Goal: Contribute content: Contribute content

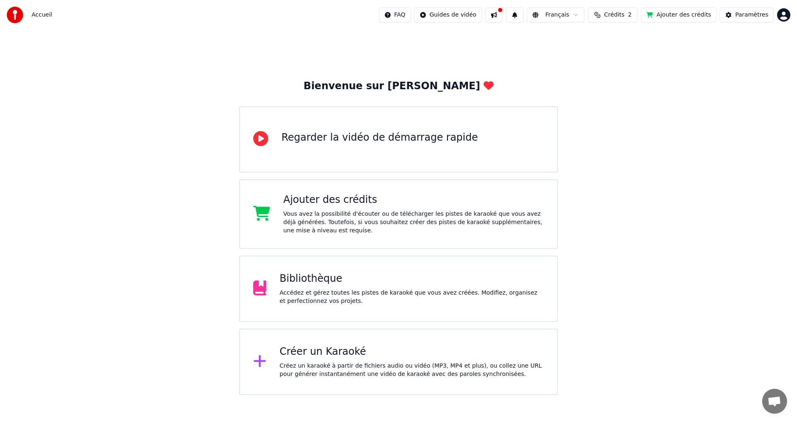
click at [434, 274] on div "Bibliothèque" at bounding box center [412, 278] width 264 height 13
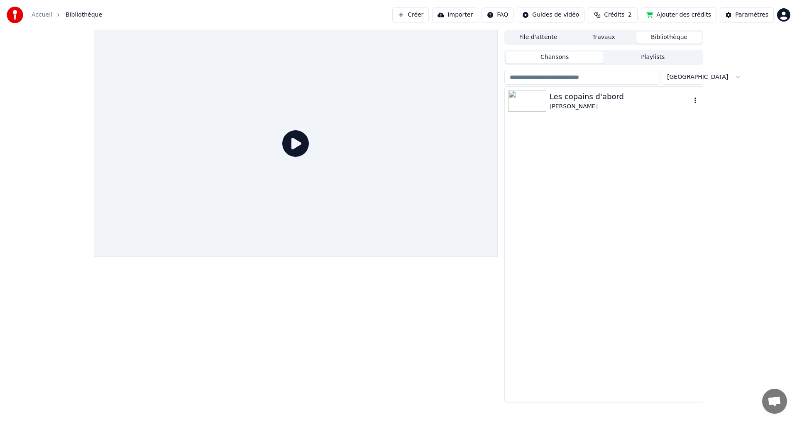
click at [580, 100] on div "Les copains d'abord" at bounding box center [619, 97] width 141 height 12
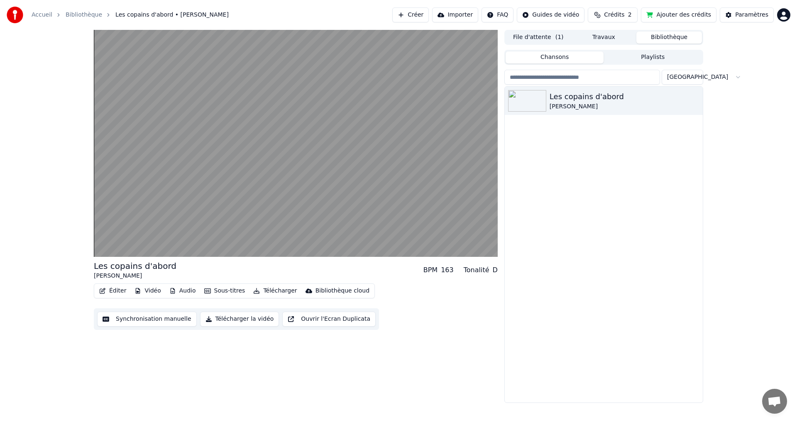
click at [683, 18] on button "Ajouter des crédits" at bounding box center [679, 14] width 76 height 15
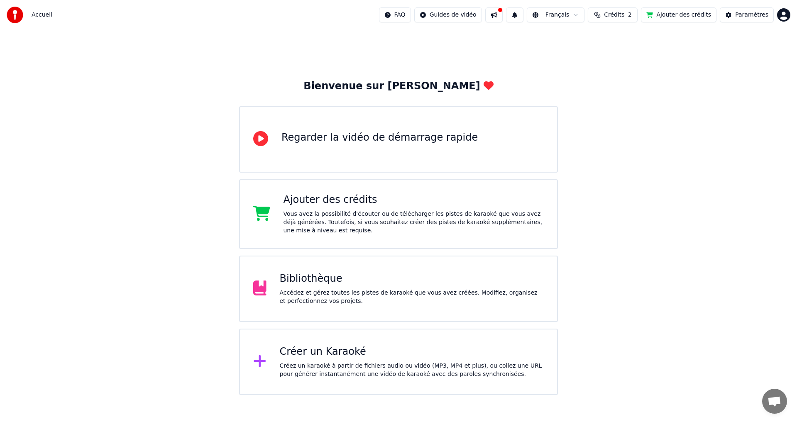
click at [357, 295] on div "Accédez et gérez toutes les pistes de karaoké que vous avez créées. Modifiez, o…" at bounding box center [412, 297] width 264 height 17
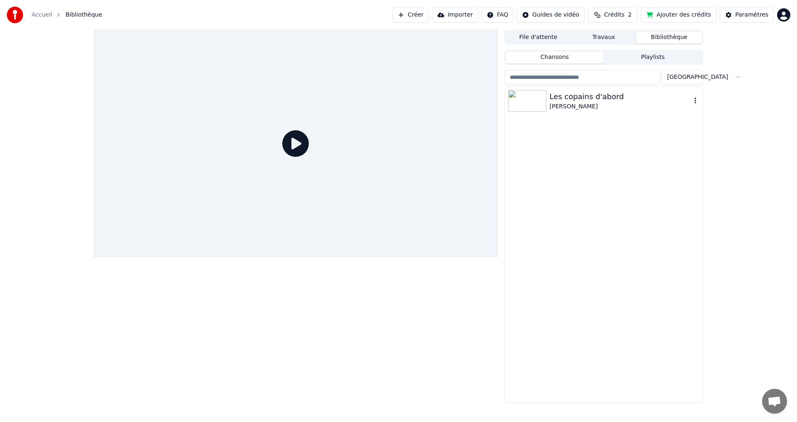
click at [581, 112] on div "Les copains d'abord [PERSON_NAME]" at bounding box center [603, 101] width 198 height 28
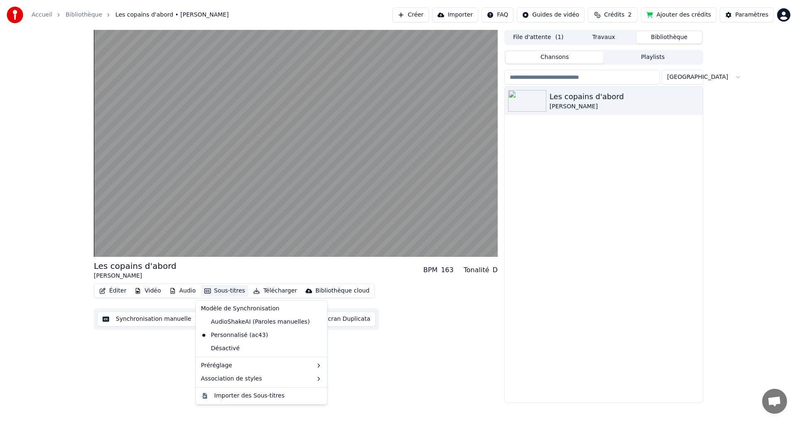
click at [217, 291] on button "Sous-titres" at bounding box center [225, 291] width 48 height 12
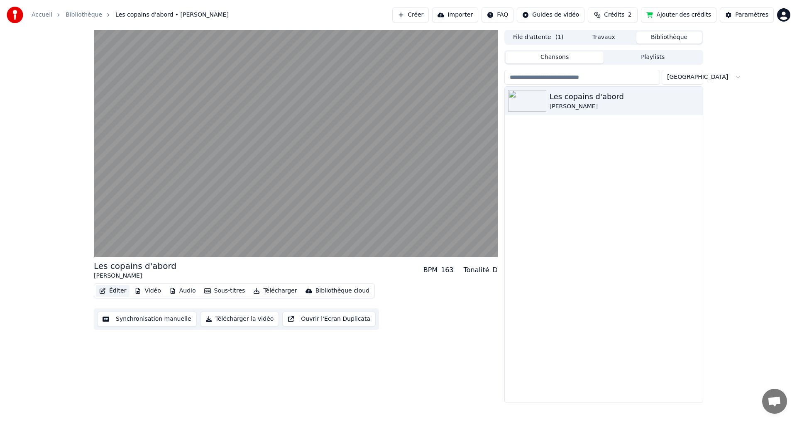
click at [119, 292] on button "Éditer" at bounding box center [113, 291] width 34 height 12
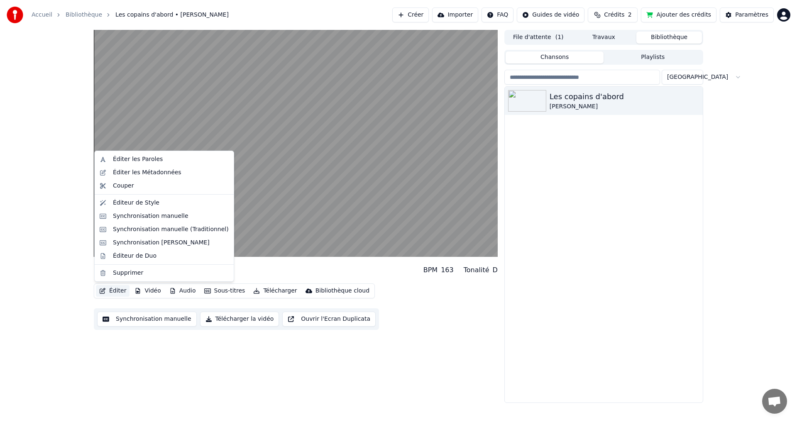
click at [119, 292] on button "Éditer" at bounding box center [113, 291] width 34 height 12
click at [156, 159] on div "Éditer les Paroles" at bounding box center [171, 159] width 116 height 8
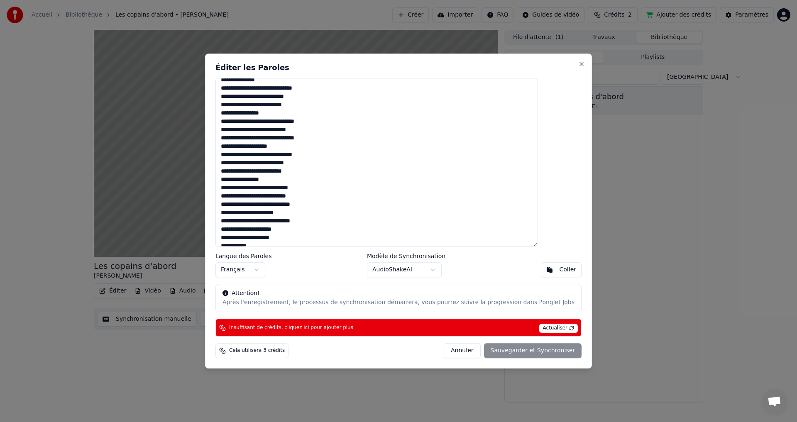
scroll to position [112, 0]
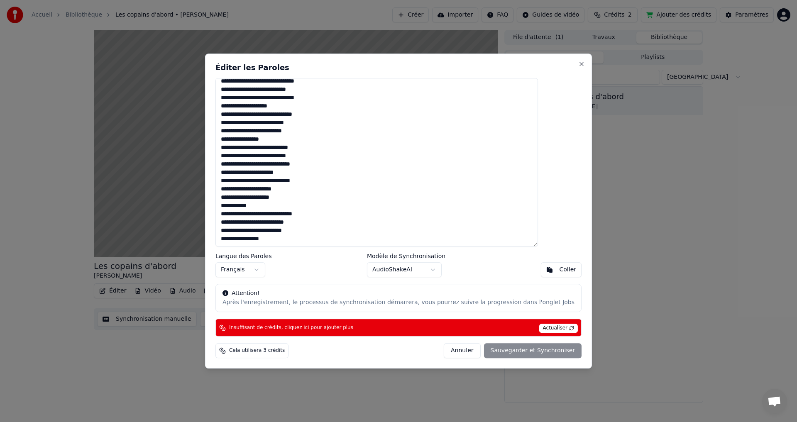
click at [286, 108] on textarea "**********" at bounding box center [376, 162] width 322 height 169
click at [559, 270] on div "Coller" at bounding box center [567, 270] width 17 height 8
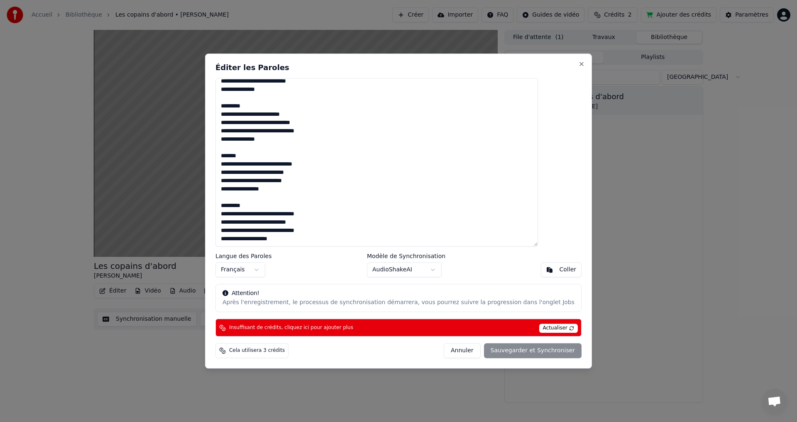
scroll to position [0, 0]
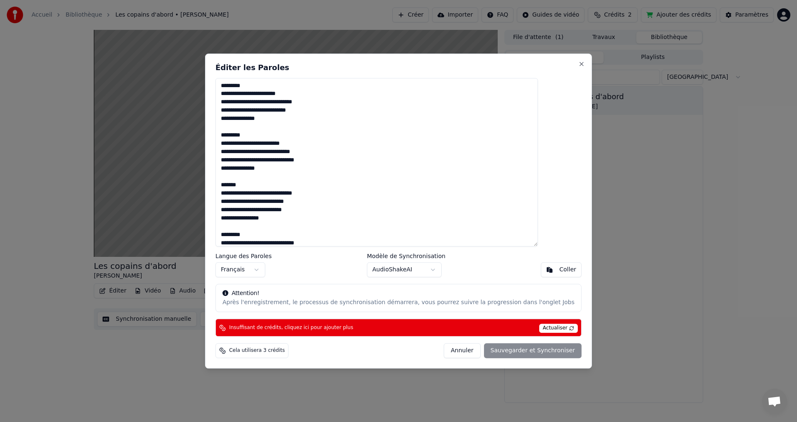
click at [453, 352] on button "Annuler" at bounding box center [461, 350] width 37 height 15
type textarea "**********"
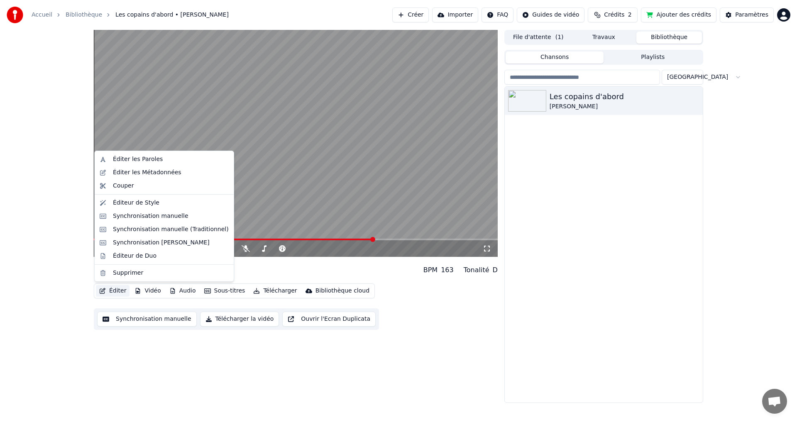
click at [113, 290] on button "Éditer" at bounding box center [113, 291] width 34 height 12
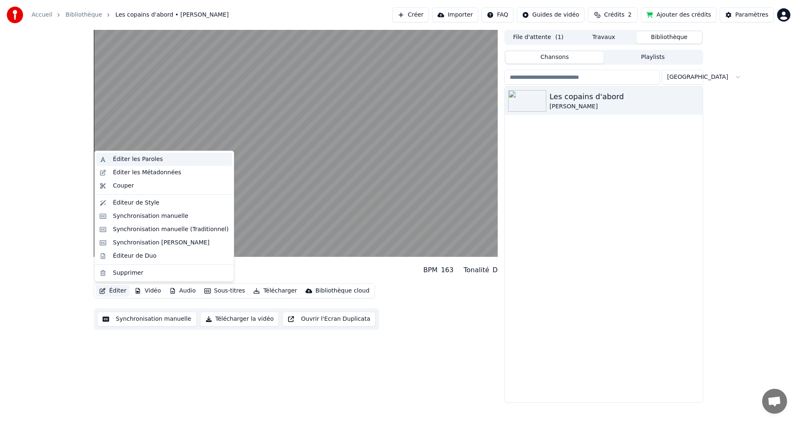
click at [148, 158] on div "Éditer les Paroles" at bounding box center [138, 159] width 50 height 8
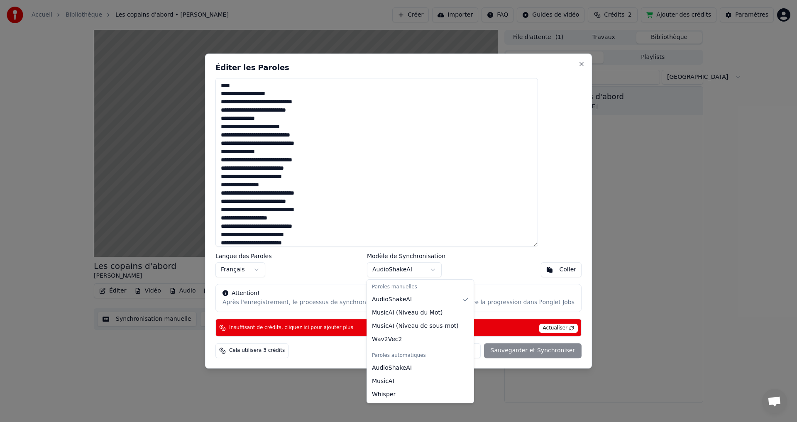
click at [438, 270] on body "Accueil Bibliothèque Les copains d'abord • Georges Brassens Créer Importer FAQ …" at bounding box center [398, 211] width 797 height 422
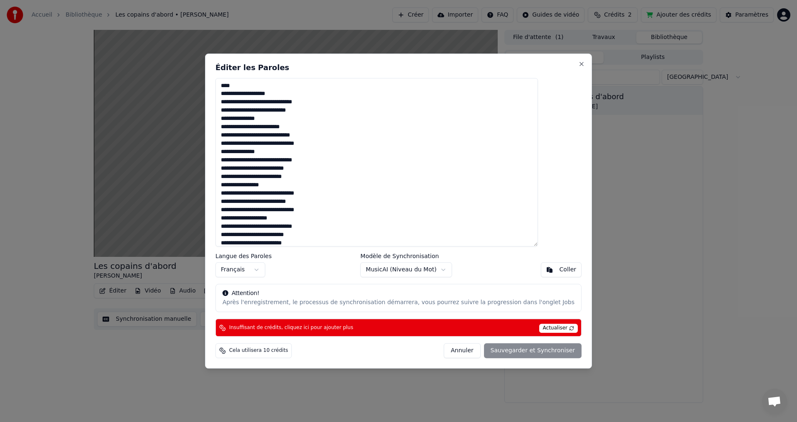
click at [559, 272] on div "Coller" at bounding box center [567, 270] width 17 height 8
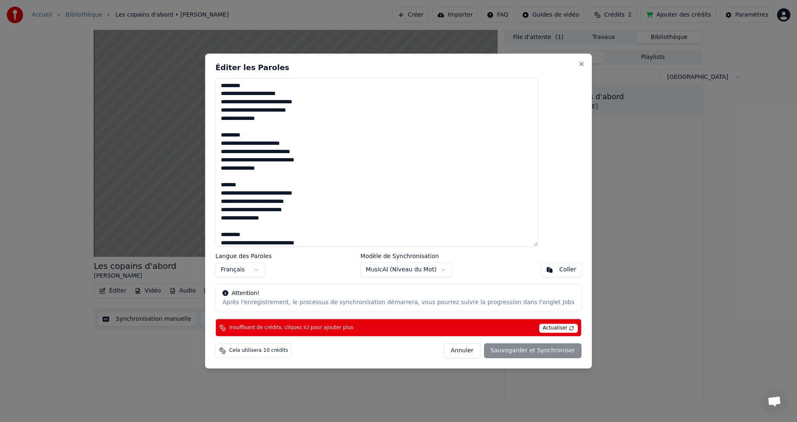
click at [559, 273] on div "Coller" at bounding box center [567, 270] width 17 height 8
click at [440, 273] on body "Accueil Bibliothèque Les copains d'abord • Georges Brassens Créer Importer FAQ …" at bounding box center [398, 211] width 797 height 422
click at [559, 270] on div "Coller" at bounding box center [567, 270] width 17 height 8
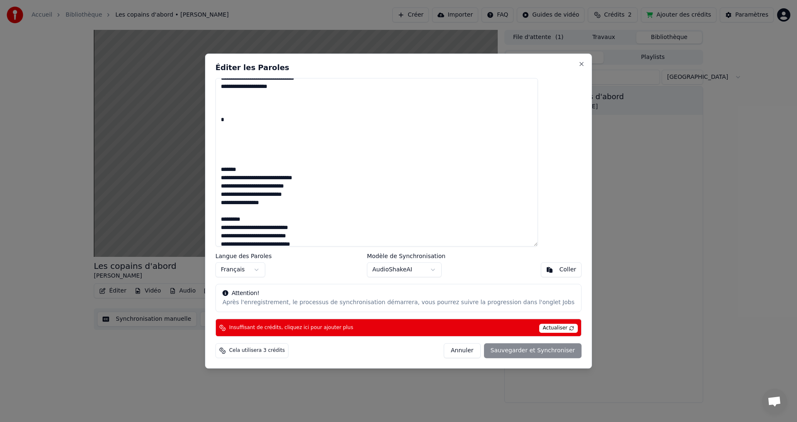
scroll to position [207, 0]
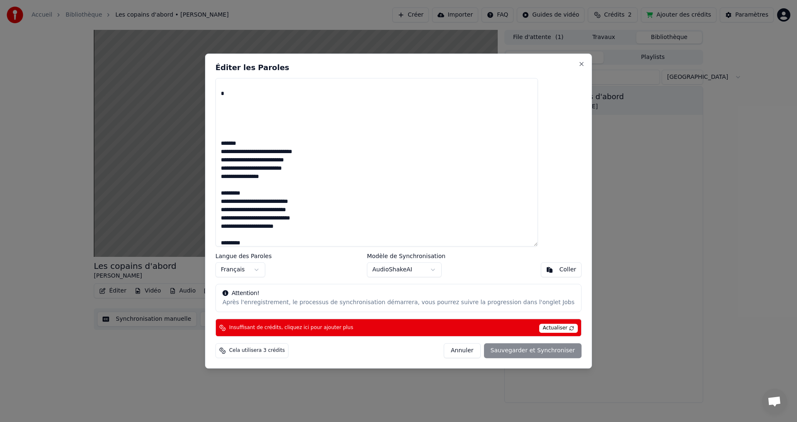
click at [564, 65] on div "Éditer les Paroles Langue des Paroles Français Modèle de Synchronisation AudioS…" at bounding box center [398, 211] width 387 height 315
click at [578, 66] on button "Close" at bounding box center [581, 64] width 7 height 7
type textarea "**********"
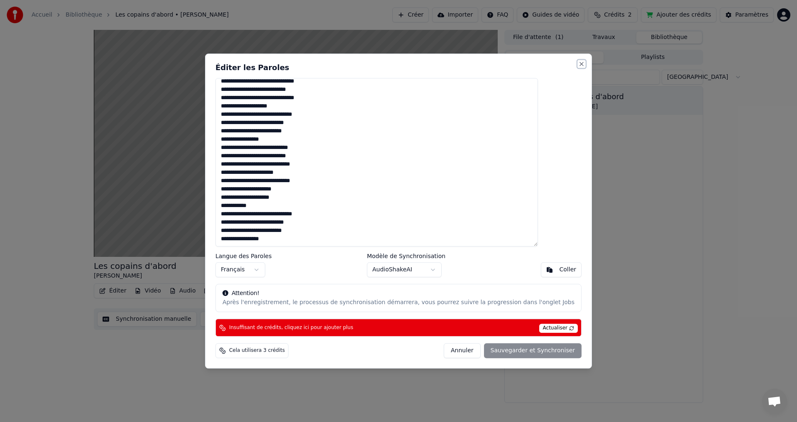
scroll to position [112, 0]
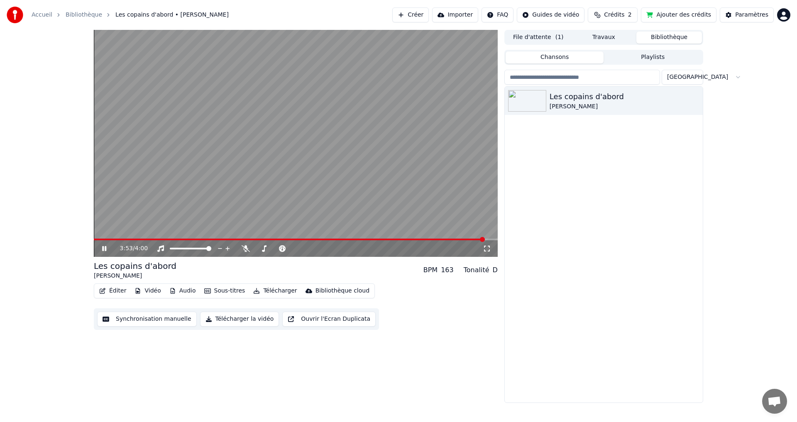
click at [429, 12] on button "Créer" at bounding box center [410, 14] width 37 height 15
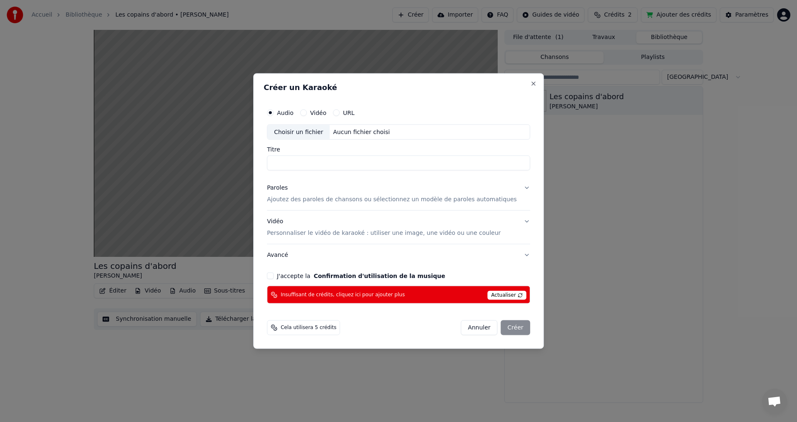
click at [317, 132] on div "Choisir un fichier" at bounding box center [298, 131] width 62 height 15
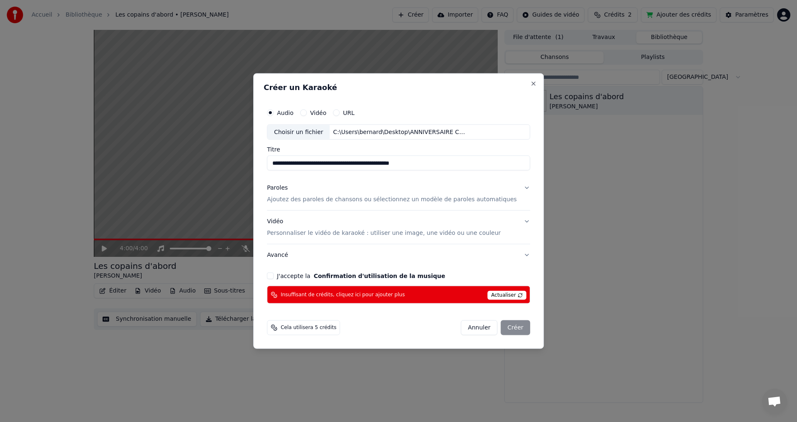
drag, startPoint x: 394, startPoint y: 165, endPoint x: 479, endPoint y: 173, distance: 85.5
click at [479, 173] on div "**********" at bounding box center [398, 204] width 270 height 206
type input "**********"
click at [512, 198] on button "Paroles Ajoutez des paroles de chansons ou sélectionnez un modèle de paroles au…" at bounding box center [398, 193] width 263 height 33
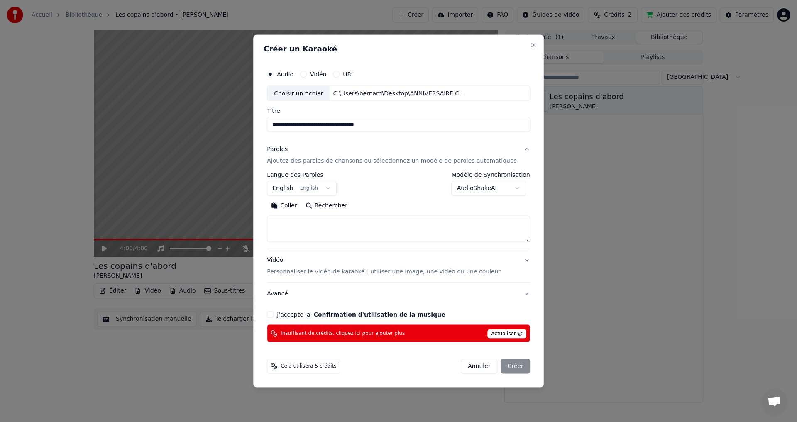
click at [336, 192] on button "English English" at bounding box center [302, 188] width 70 height 15
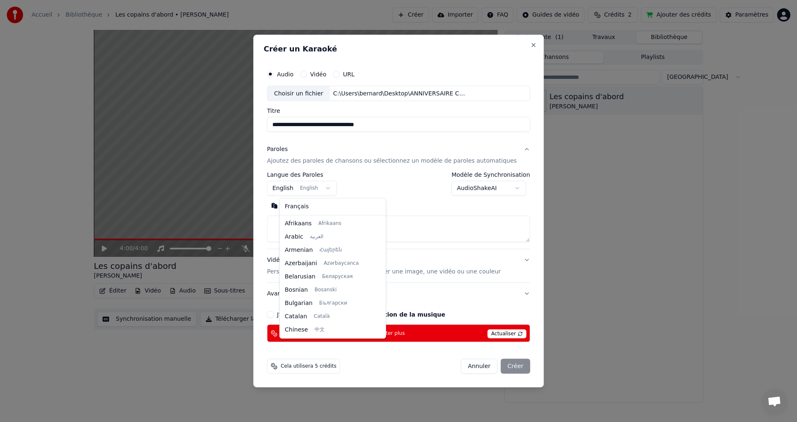
scroll to position [66, 0]
select select "**"
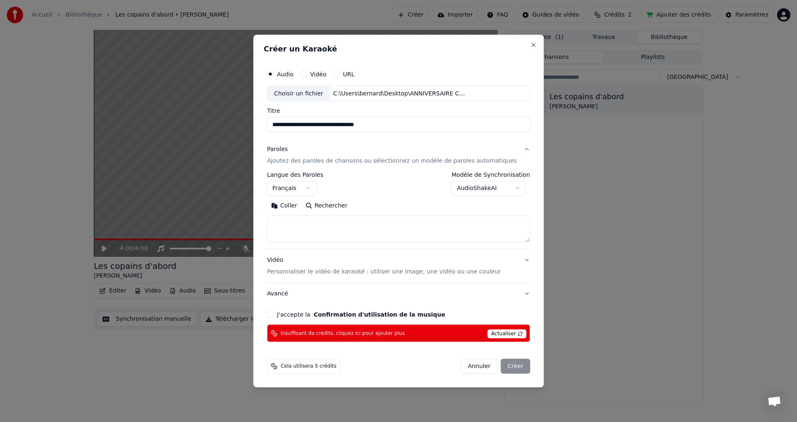
click at [293, 227] on textarea at bounding box center [398, 229] width 263 height 27
click at [331, 206] on button "Rechercher" at bounding box center [326, 205] width 50 height 13
drag, startPoint x: 365, startPoint y: 225, endPoint x: 363, endPoint y: 237, distance: 12.1
click at [363, 237] on textarea at bounding box center [386, 229] width 238 height 27
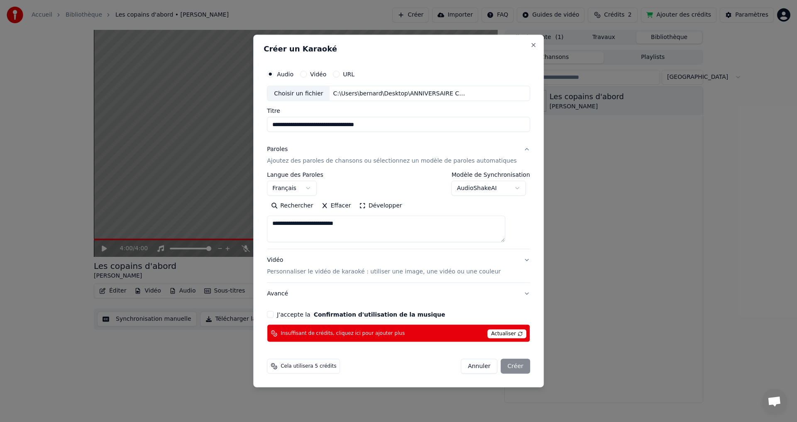
scroll to position [0, 0]
type textarea "*"
select select
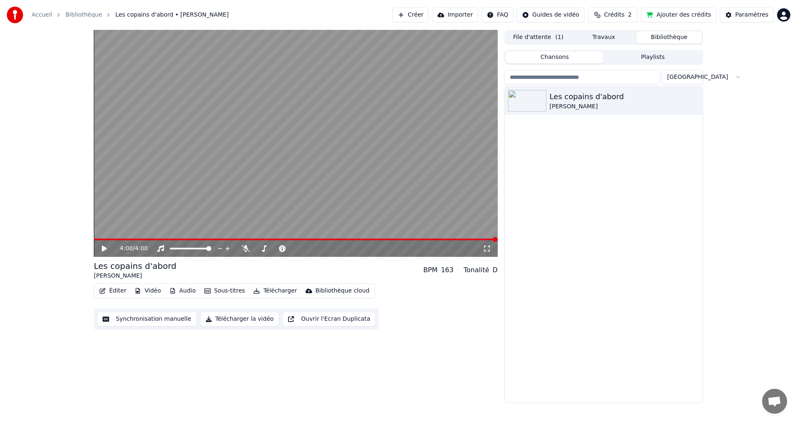
click at [114, 292] on button "Éditer" at bounding box center [113, 291] width 34 height 12
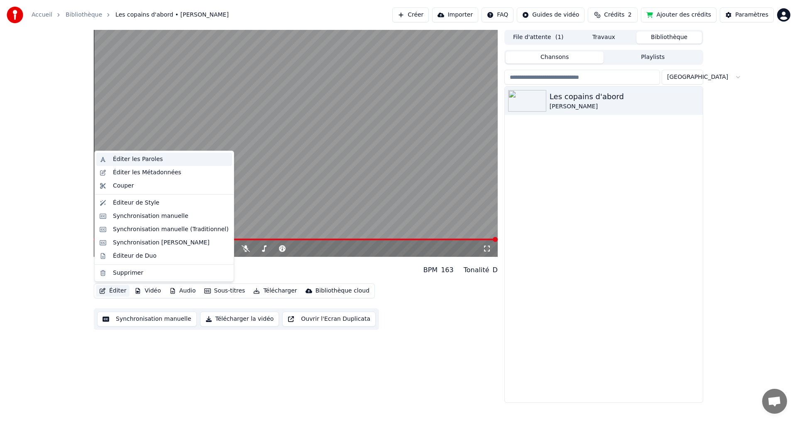
click at [142, 158] on div "Éditer les Paroles" at bounding box center [138, 159] width 50 height 8
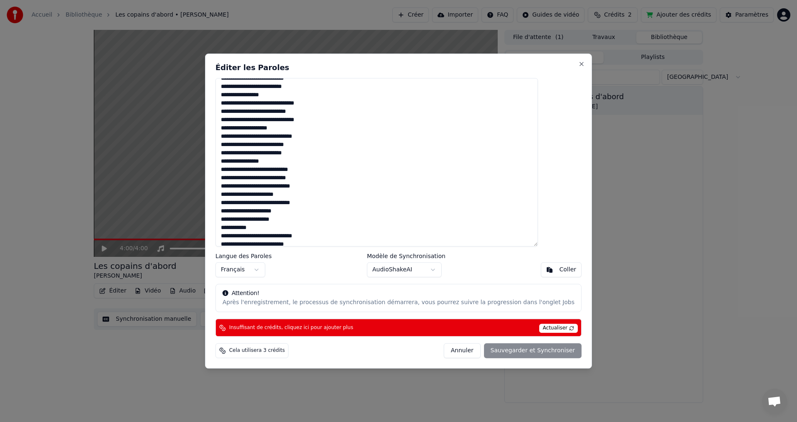
scroll to position [112, 0]
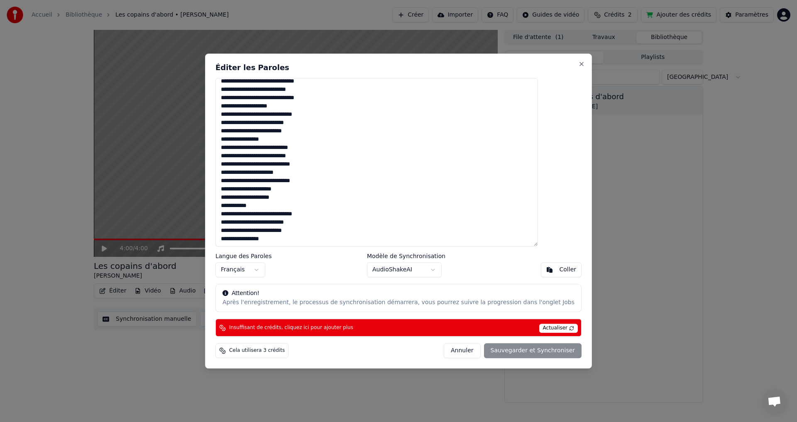
drag, startPoint x: 243, startPoint y: 88, endPoint x: 293, endPoint y: 245, distance: 165.2
click at [293, 245] on textarea "**********" at bounding box center [376, 162] width 322 height 169
click at [559, 270] on div "Coller" at bounding box center [567, 270] width 17 height 8
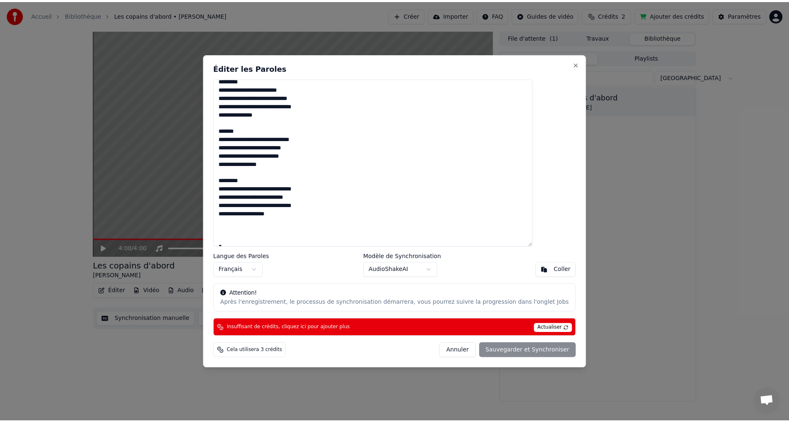
scroll to position [0, 0]
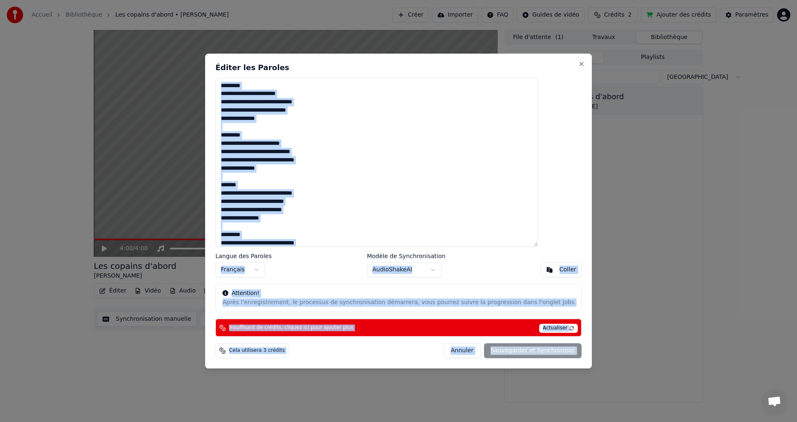
click at [556, 67] on div "Éditer les Paroles Langue des Paroles Français Modèle de Synchronisation AudioS…" at bounding box center [398, 211] width 387 height 315
click at [578, 65] on button "Close" at bounding box center [581, 64] width 7 height 7
type textarea "**********"
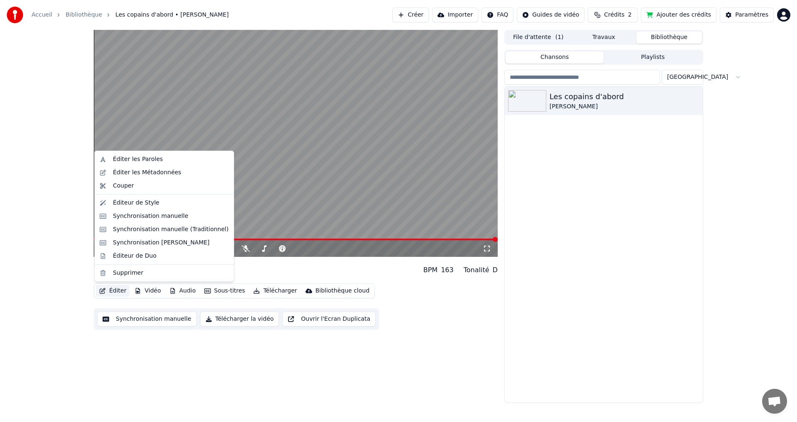
click at [114, 288] on button "Éditer" at bounding box center [113, 291] width 34 height 12
click at [130, 253] on div "Éditeur de Duo" at bounding box center [135, 256] width 44 height 8
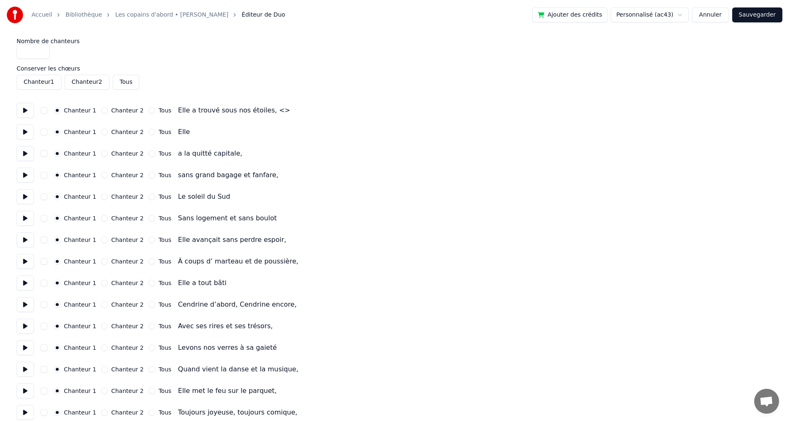
click at [25, 112] on button at bounding box center [25, 110] width 17 height 15
click at [127, 83] on button "Tous" at bounding box center [126, 82] width 27 height 15
click at [26, 115] on button at bounding box center [25, 110] width 17 height 15
click at [42, 84] on button "Chanteur 1" at bounding box center [39, 82] width 45 height 15
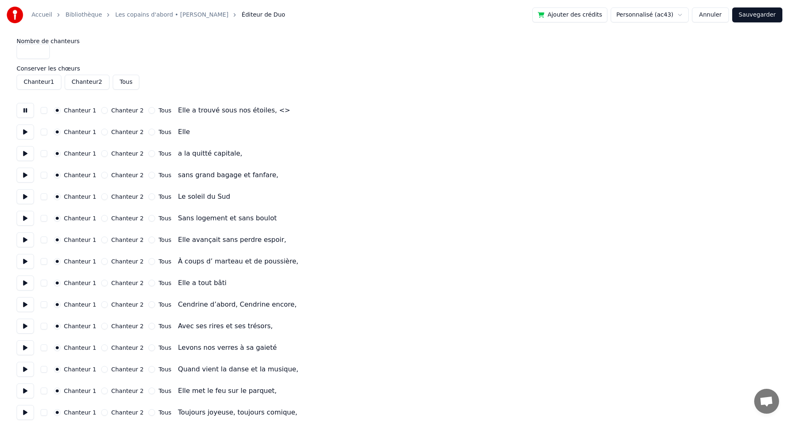
click at [42, 84] on button "Chanteur 1" at bounding box center [39, 82] width 45 height 15
click at [711, 11] on button "Annuler" at bounding box center [710, 14] width 37 height 15
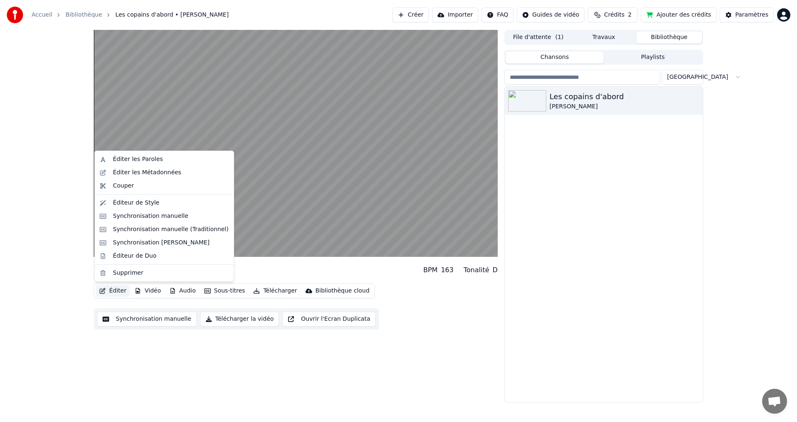
click at [121, 290] on button "Éditer" at bounding box center [113, 291] width 34 height 12
click at [115, 293] on button "Éditer" at bounding box center [113, 291] width 34 height 12
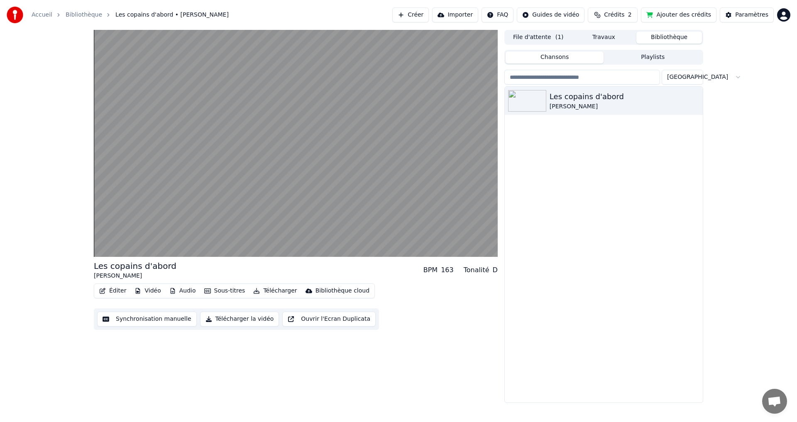
click at [115, 293] on button "Éditer" at bounding box center [113, 291] width 34 height 12
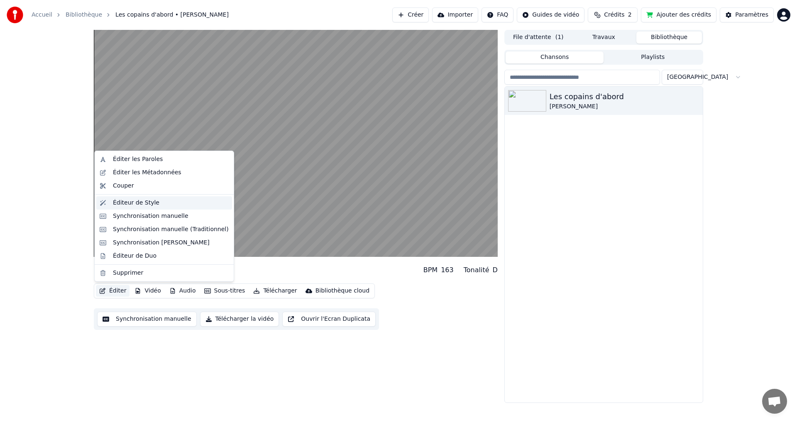
click at [145, 201] on div "Éditeur de Style" at bounding box center [136, 203] width 46 height 8
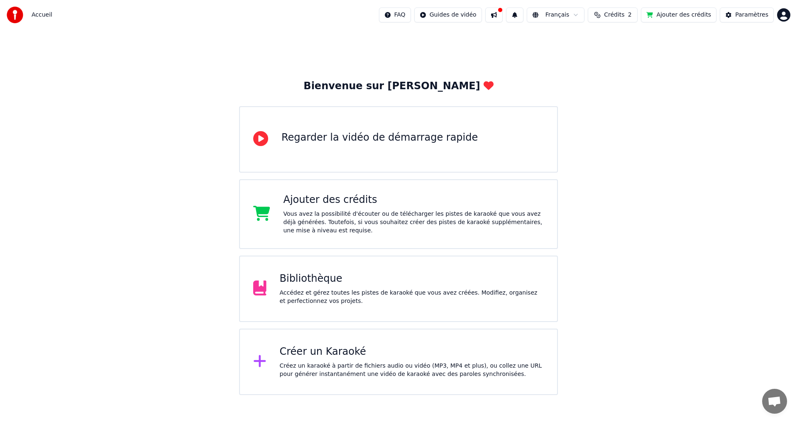
click at [342, 343] on div "Créer un Karaoké Créez un karaoké à partir de fichiers audio ou vidéo (MP3, MP4…" at bounding box center [398, 362] width 319 height 66
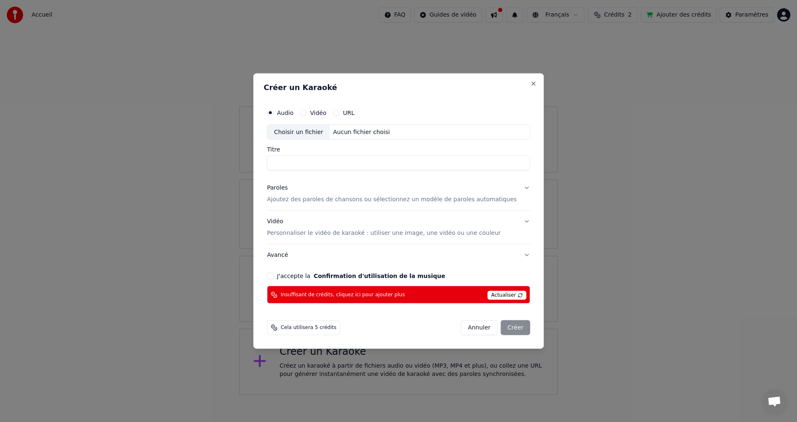
click at [291, 152] on label "Titre" at bounding box center [398, 149] width 263 height 6
click at [291, 156] on input "Titre" at bounding box center [398, 163] width 263 height 15
click at [294, 165] on input "Titre" at bounding box center [398, 163] width 263 height 15
click at [322, 132] on div "Choisir un fichier" at bounding box center [298, 131] width 62 height 15
type input "**********"
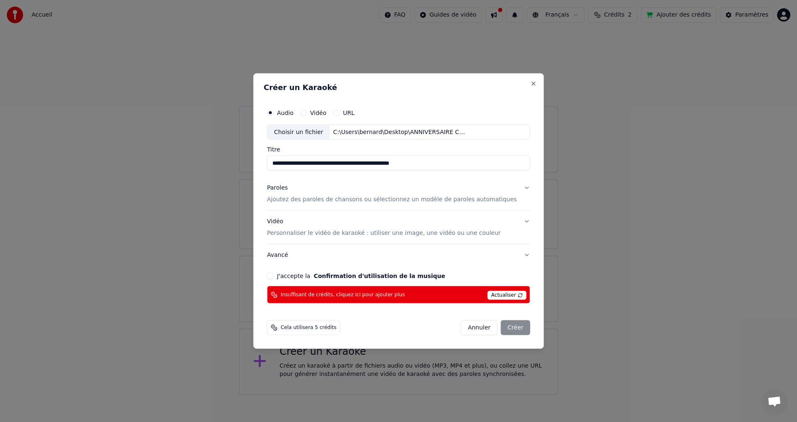
click at [498, 203] on p "Ajoutez des paroles de chansons ou sélectionnez un modèle de paroles automatiqu…" at bounding box center [392, 199] width 250 height 8
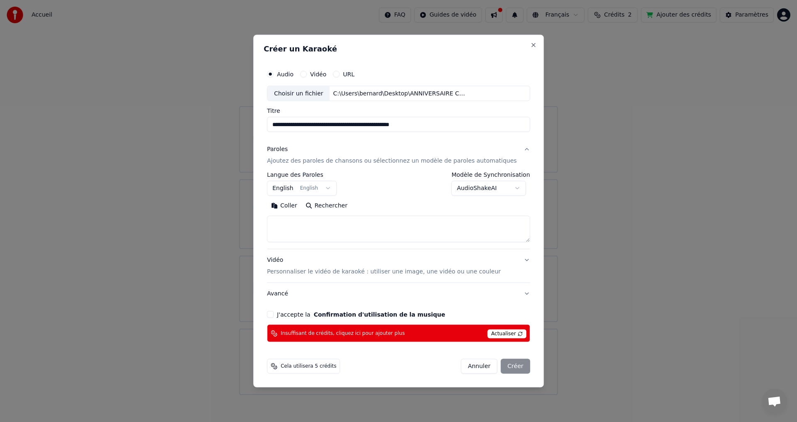
paste textarea "**********"
click at [273, 315] on button "J'accepte la Confirmation d'utilisation de la musique" at bounding box center [270, 314] width 7 height 7
drag, startPoint x: 309, startPoint y: 223, endPoint x: 280, endPoint y: 229, distance: 30.2
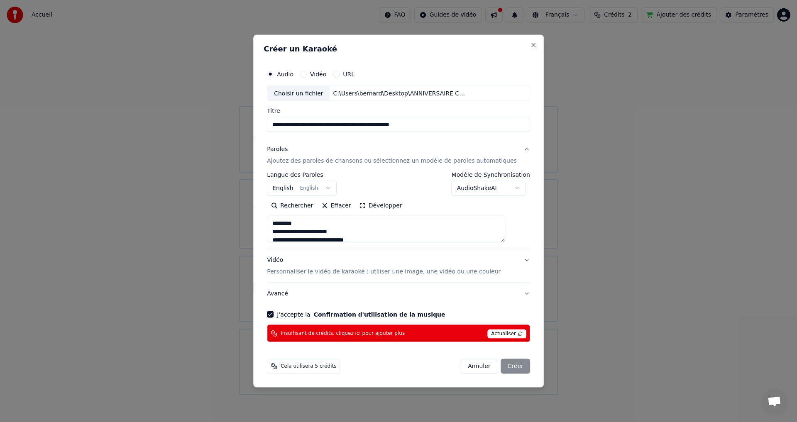
click at [280, 229] on textarea "**********" at bounding box center [386, 229] width 238 height 27
drag, startPoint x: 287, startPoint y: 229, endPoint x: 293, endPoint y: 226, distance: 6.7
click at [292, 227] on textarea "**********" at bounding box center [386, 229] width 238 height 27
click at [315, 225] on textarea "**********" at bounding box center [386, 229] width 238 height 27
drag, startPoint x: 311, startPoint y: 224, endPoint x: 281, endPoint y: 224, distance: 29.5
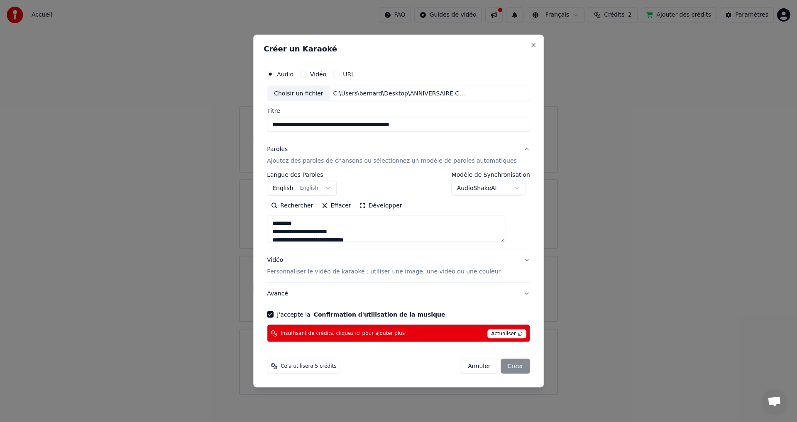
click at [281, 224] on textarea "**********" at bounding box center [386, 229] width 238 height 27
drag, startPoint x: 311, startPoint y: 233, endPoint x: 281, endPoint y: 234, distance: 29.9
click at [281, 234] on textarea "**********" at bounding box center [386, 229] width 238 height 27
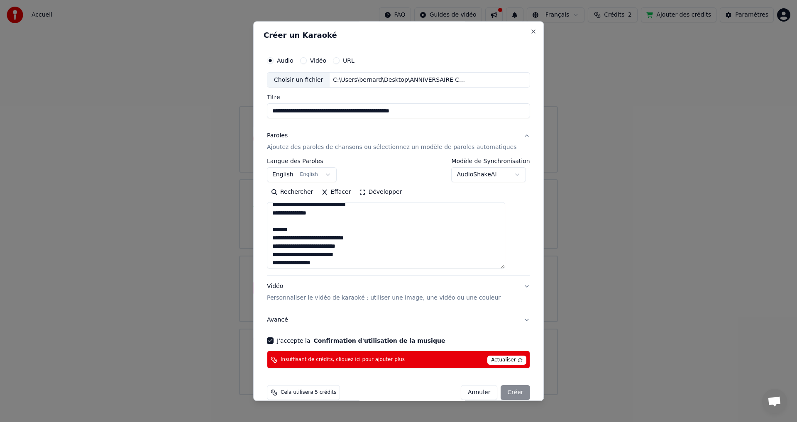
drag, startPoint x: 514, startPoint y: 240, endPoint x: 495, endPoint y: 266, distance: 31.8
click at [515, 268] on div "**********" at bounding box center [398, 210] width 270 height 323
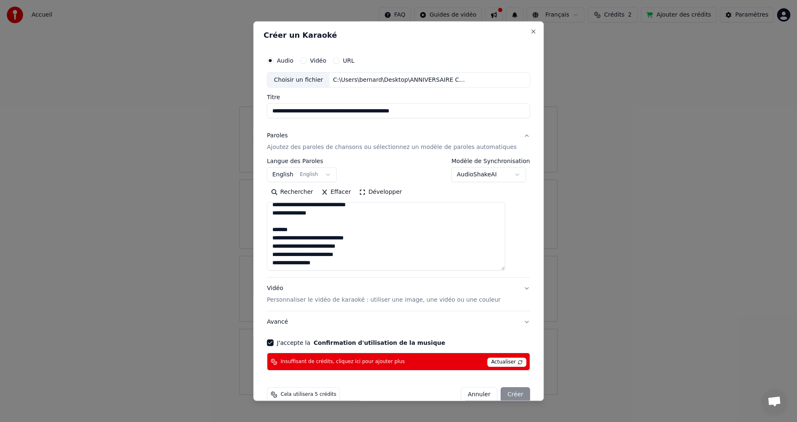
scroll to position [30, 0]
click at [309, 229] on textarea "**********" at bounding box center [386, 236] width 238 height 68
drag, startPoint x: 308, startPoint y: 229, endPoint x: 278, endPoint y: 227, distance: 29.9
click at [278, 227] on textarea "**********" at bounding box center [386, 236] width 238 height 68
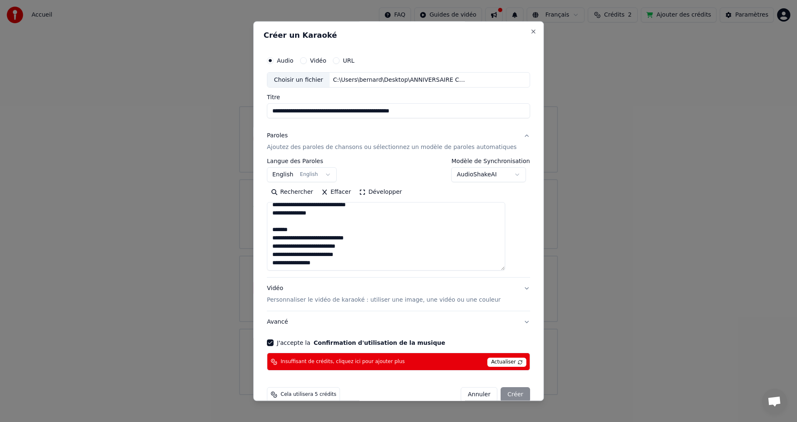
drag, startPoint x: 299, startPoint y: 238, endPoint x: 279, endPoint y: 237, distance: 19.9
click at [279, 237] on textarea "**********" at bounding box center [386, 236] width 238 height 68
drag, startPoint x: 308, startPoint y: 246, endPoint x: 278, endPoint y: 250, distance: 30.9
click at [278, 250] on textarea "**********" at bounding box center [386, 236] width 238 height 68
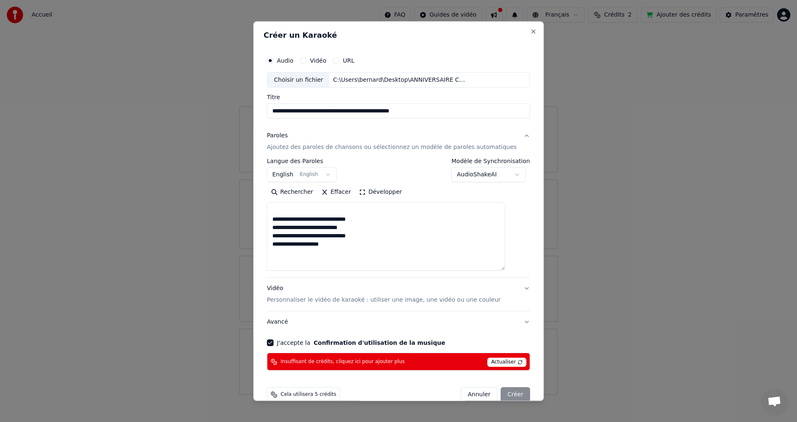
scroll to position [154, 0]
click at [322, 239] on textarea "**********" at bounding box center [386, 236] width 238 height 68
click at [328, 241] on textarea "**********" at bounding box center [386, 236] width 238 height 68
click at [362, 248] on textarea "**********" at bounding box center [386, 236] width 238 height 68
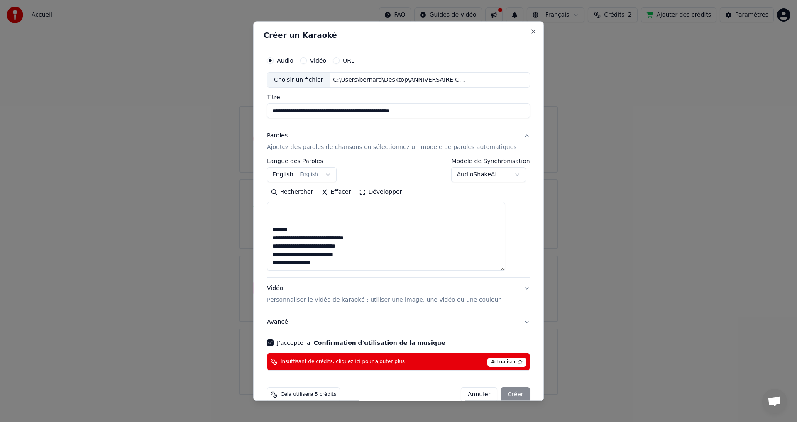
drag, startPoint x: 300, startPoint y: 239, endPoint x: 277, endPoint y: 242, distance: 23.1
click at [277, 242] on textarea "**********" at bounding box center [386, 236] width 238 height 68
drag, startPoint x: 305, startPoint y: 247, endPoint x: 275, endPoint y: 246, distance: 29.9
click at [275, 246] on textarea "**********" at bounding box center [386, 236] width 238 height 68
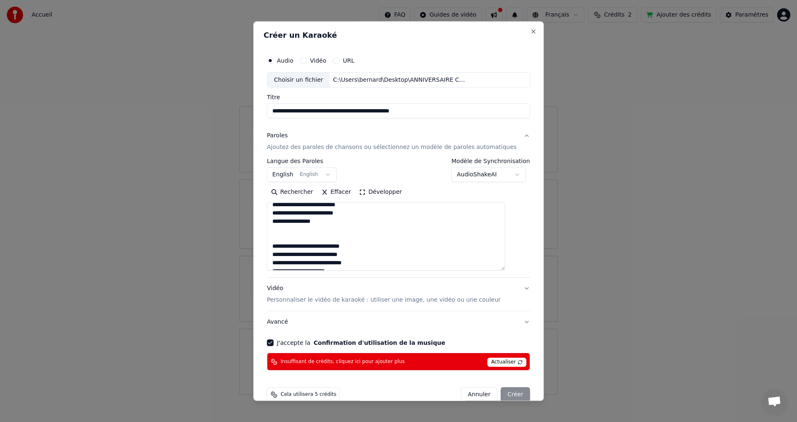
scroll to position [320, 0]
drag, startPoint x: 306, startPoint y: 256, endPoint x: 280, endPoint y: 255, distance: 25.3
click at [280, 255] on textarea "**********" at bounding box center [386, 236] width 238 height 68
drag, startPoint x: 295, startPoint y: 220, endPoint x: 275, endPoint y: 219, distance: 20.8
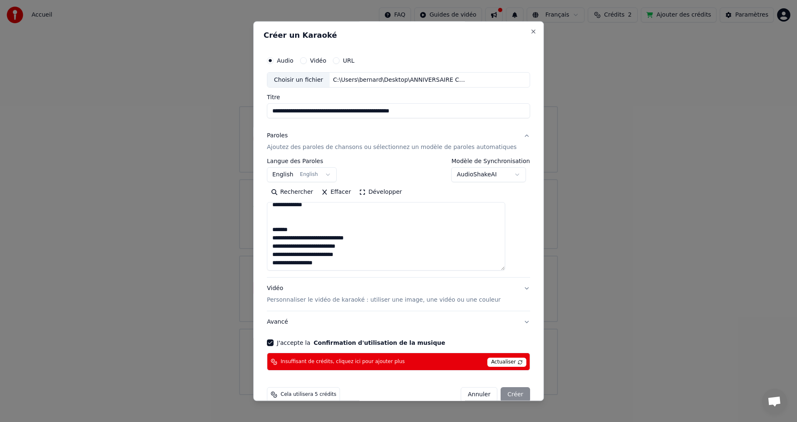
click at [275, 219] on div "**********" at bounding box center [398, 211] width 270 height 325
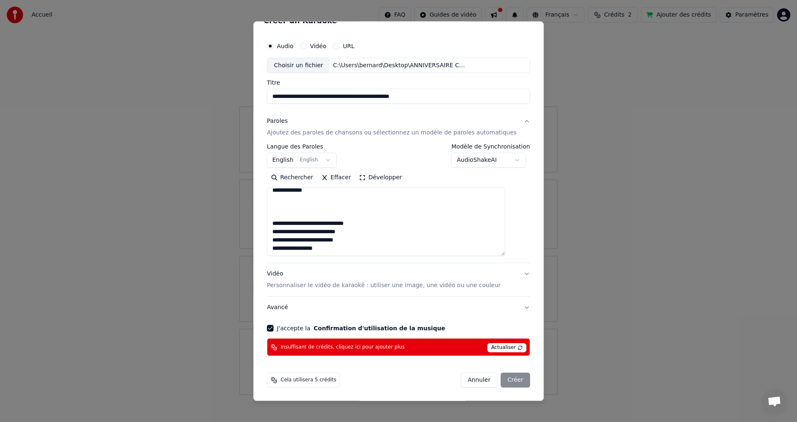
type textarea "**********"
click at [497, 377] on div "Annuler Créer" at bounding box center [494, 380] width 69 height 15
click at [482, 288] on p "Personnaliser le vidéo de karaoké : utiliser une image, une vidéo ou une couleur" at bounding box center [384, 286] width 234 height 8
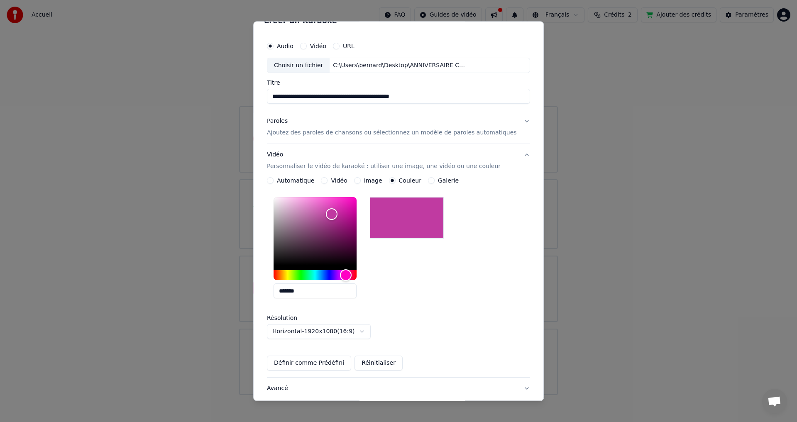
click at [340, 365] on button "Définir comme Prédéfini" at bounding box center [309, 363] width 84 height 15
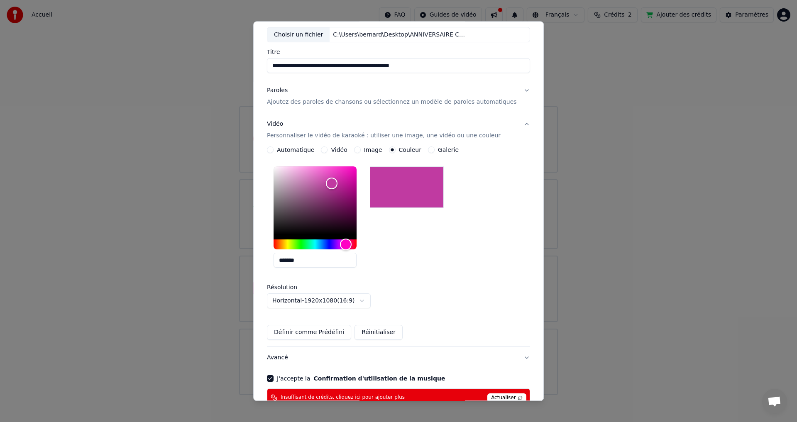
scroll to position [95, 0]
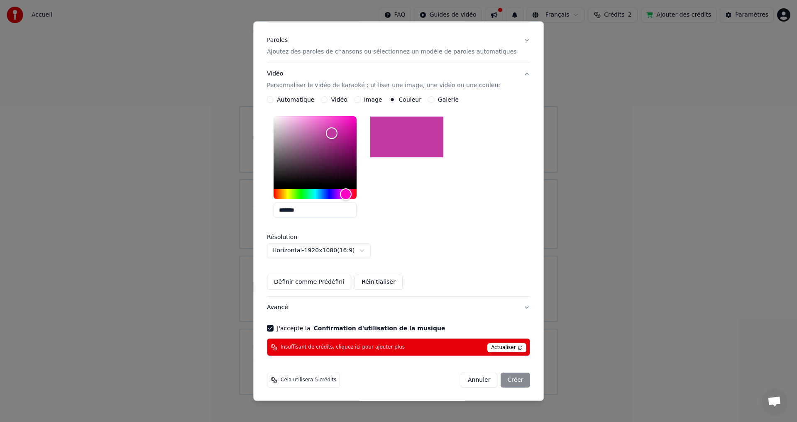
click at [499, 379] on div "Annuler Créer" at bounding box center [494, 380] width 69 height 15
click at [512, 307] on button "Avancé" at bounding box center [398, 308] width 263 height 22
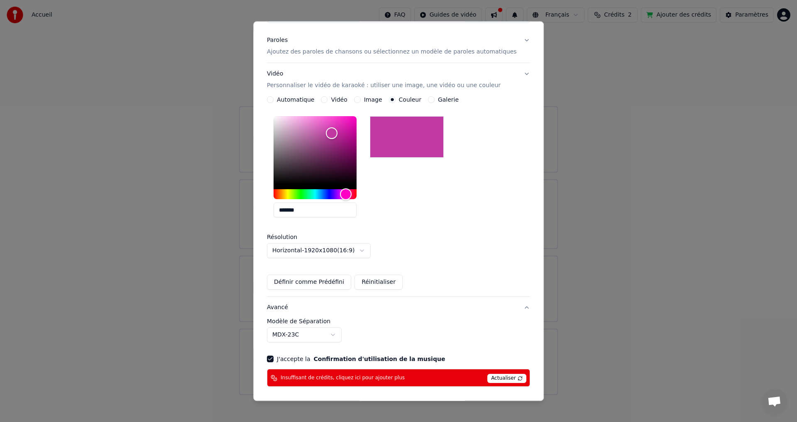
scroll to position [0, 0]
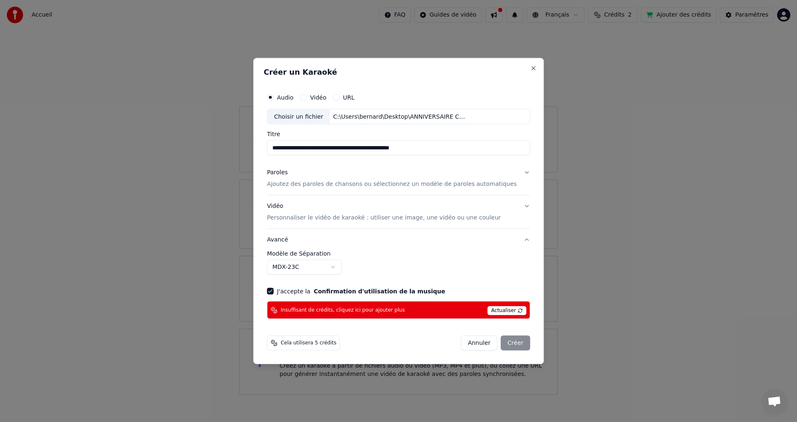
click at [500, 347] on div "Annuler Créer" at bounding box center [494, 343] width 69 height 15
click at [502, 309] on span "Actualiser" at bounding box center [506, 310] width 39 height 9
click at [509, 341] on div "Annuler Créer" at bounding box center [494, 343] width 69 height 15
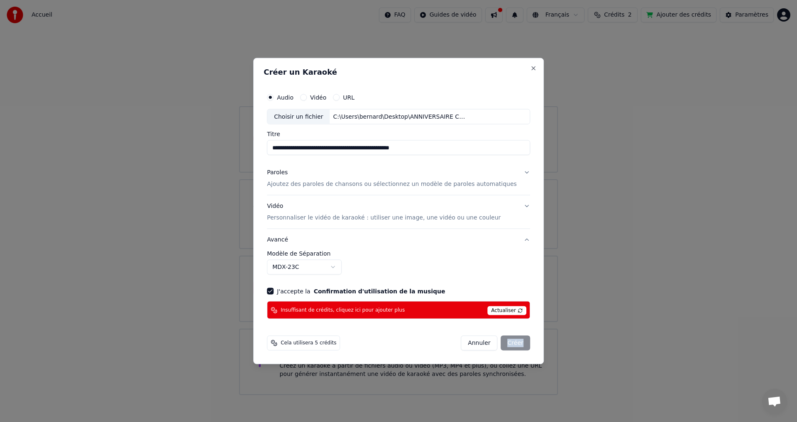
click at [509, 341] on div "Annuler Créer" at bounding box center [494, 343] width 69 height 15
click at [331, 343] on span "Cela utilisera 5 crédits" at bounding box center [308, 343] width 56 height 7
click at [530, 68] on button "Close" at bounding box center [533, 68] width 7 height 7
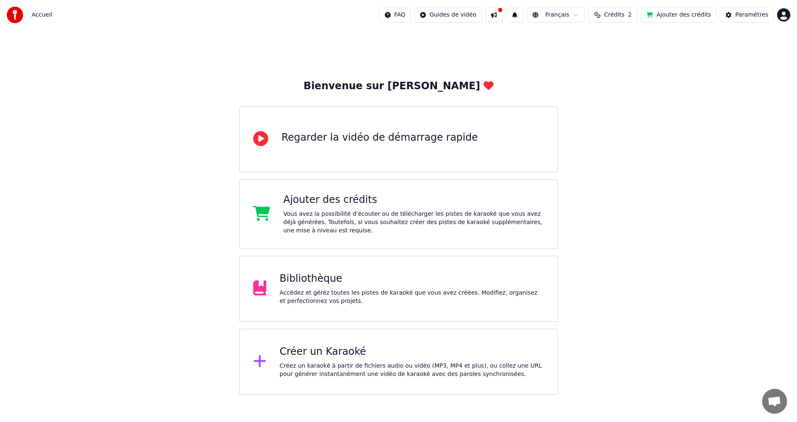
click at [359, 152] on div "Regarder la vidéo de démarrage rapide" at bounding box center [398, 139] width 319 height 66
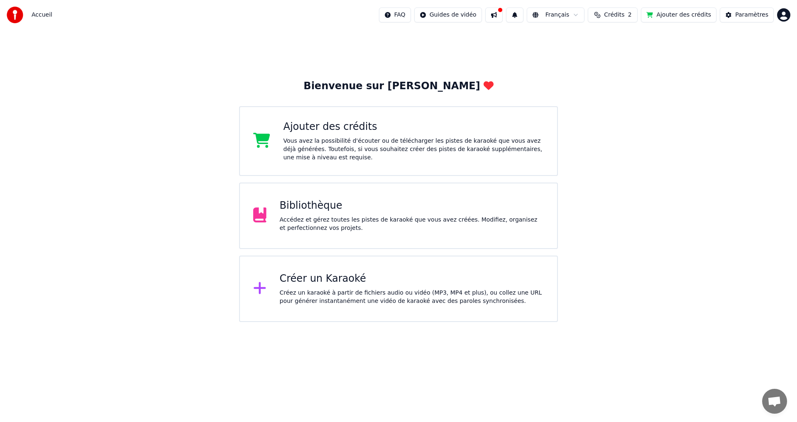
click at [361, 214] on div "Bibliothèque Accédez et gérez toutes les pistes de karaoké que vous avez créées…" at bounding box center [412, 215] width 264 height 33
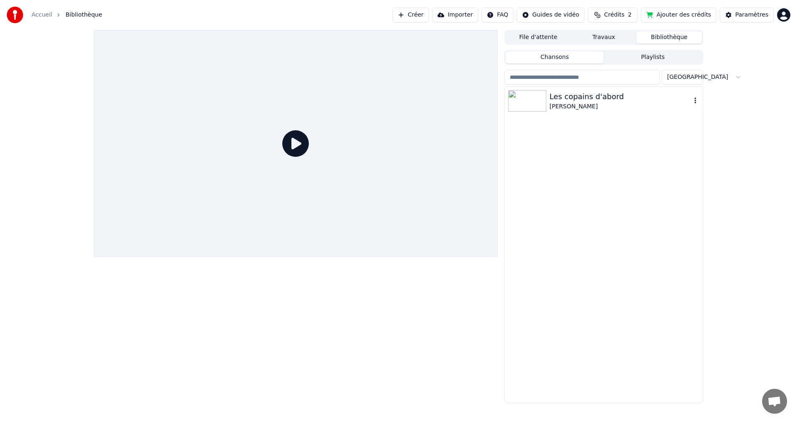
click at [566, 110] on div "[PERSON_NAME]" at bounding box center [619, 106] width 141 height 8
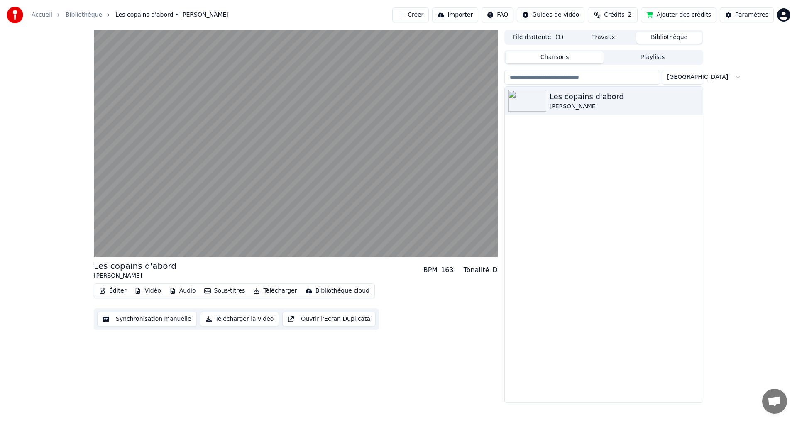
click at [169, 319] on button "Synchronisation manuelle" at bounding box center [147, 319] width 100 height 15
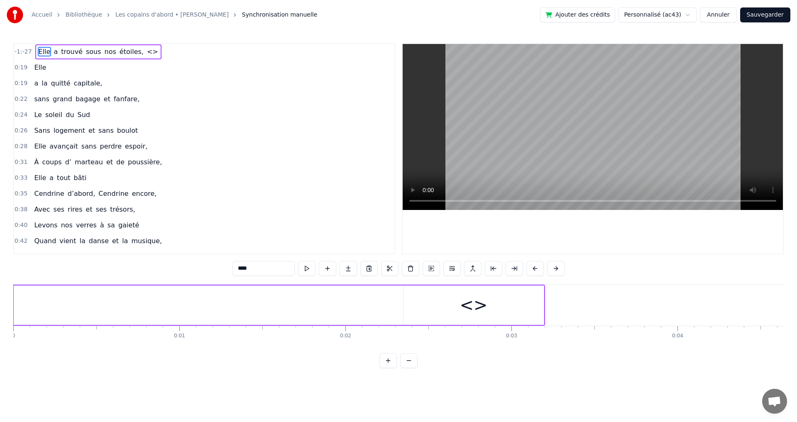
click at [52, 85] on span "quitté" at bounding box center [60, 83] width 21 height 10
type input "******"
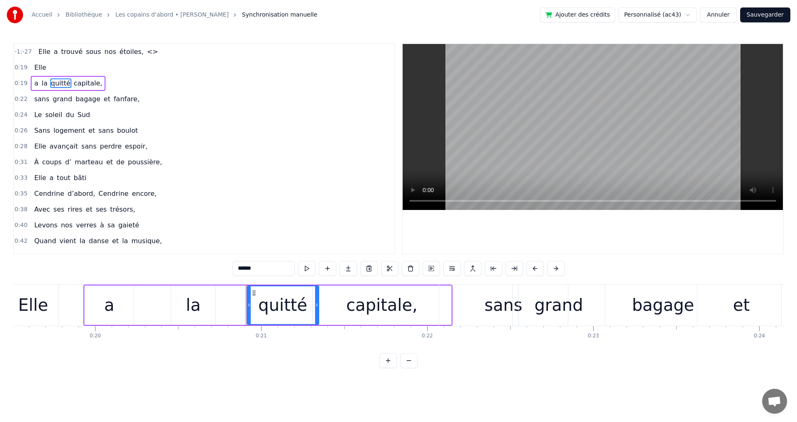
scroll to position [0, 3428]
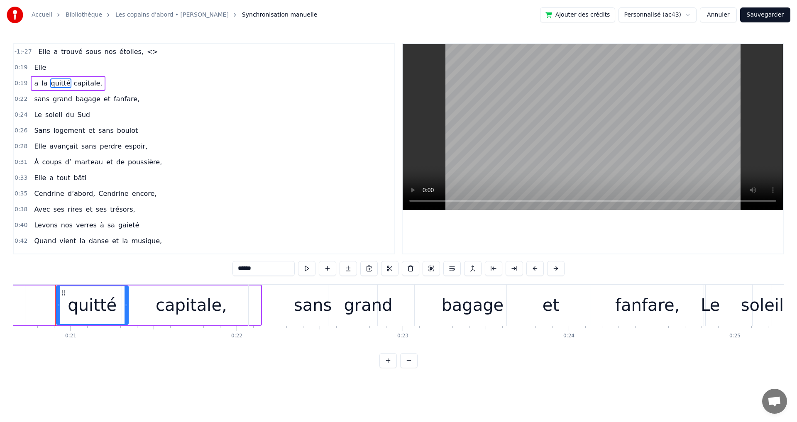
drag, startPoint x: 40, startPoint y: 83, endPoint x: 66, endPoint y: 84, distance: 25.7
click at [66, 84] on div "a la quitté capitale," at bounding box center [68, 83] width 75 height 15
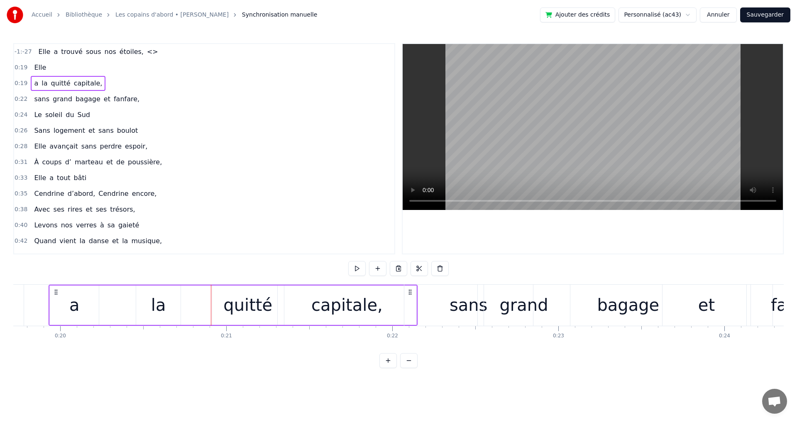
scroll to position [0, 3266]
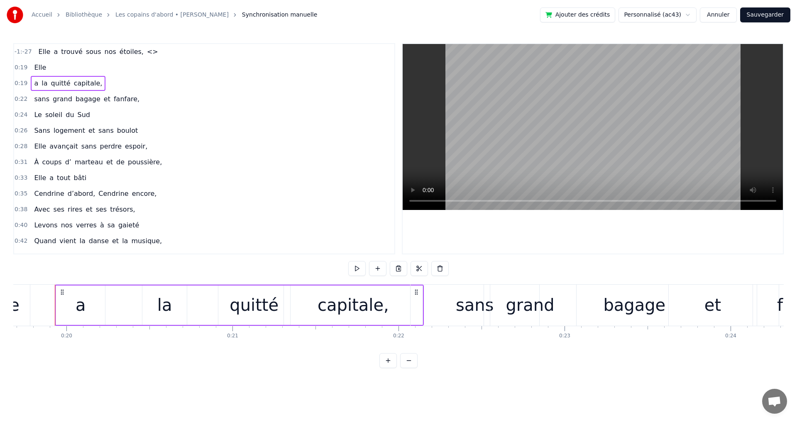
click at [165, 312] on div "la" at bounding box center [164, 304] width 15 height 25
drag, startPoint x: 149, startPoint y: 294, endPoint x: 289, endPoint y: 302, distance: 140.5
click at [266, 311] on div "quitté" at bounding box center [253, 304] width 49 height 25
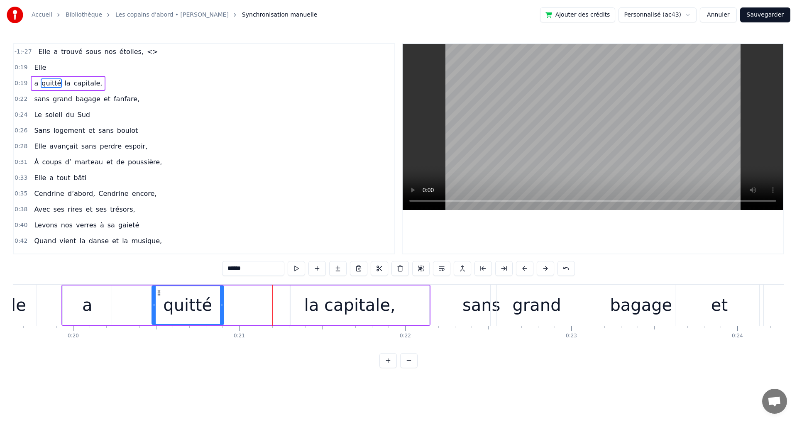
drag, startPoint x: 225, startPoint y: 293, endPoint x: 160, endPoint y: 297, distance: 65.2
click at [160, 297] on div "quitté" at bounding box center [187, 305] width 71 height 38
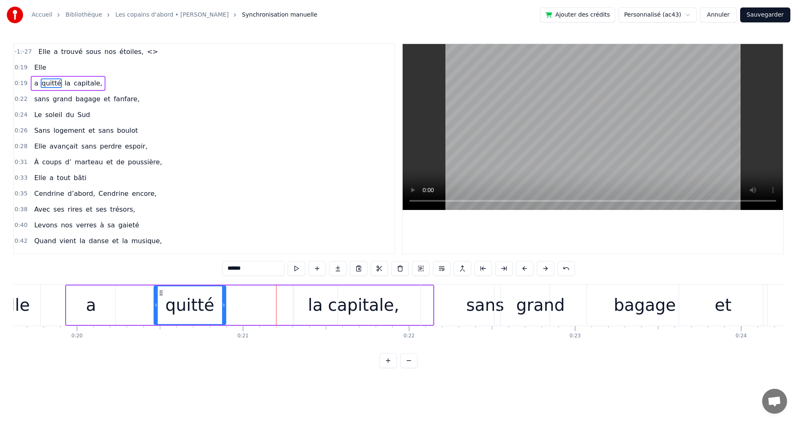
click at [305, 312] on div "capitale," at bounding box center [363, 304] width 139 height 39
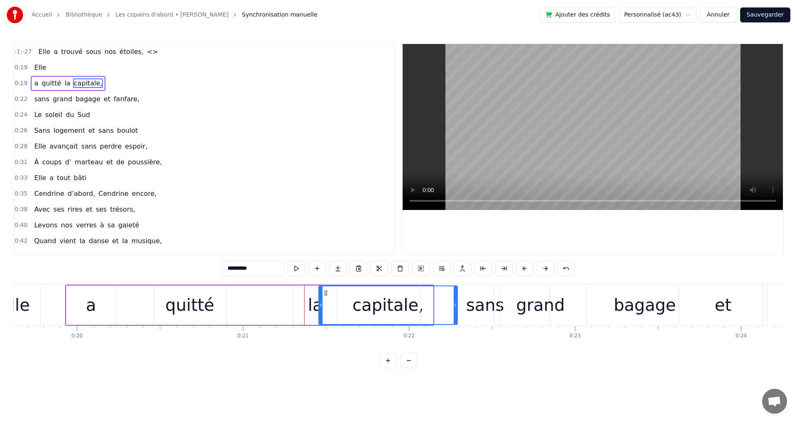
drag, startPoint x: 299, startPoint y: 294, endPoint x: 323, endPoint y: 304, distance: 26.3
click at [323, 304] on div "capitale," at bounding box center [388, 305] width 138 height 38
click at [302, 295] on div "la" at bounding box center [315, 304] width 44 height 39
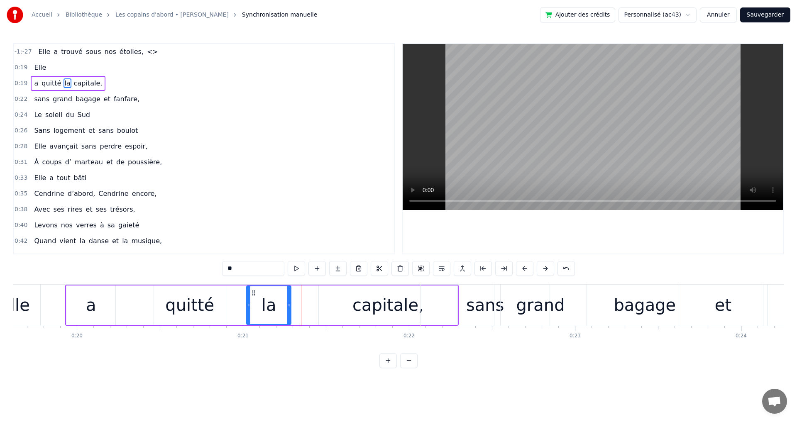
drag, startPoint x: 299, startPoint y: 293, endPoint x: 252, endPoint y: 292, distance: 46.5
click at [252, 292] on icon at bounding box center [253, 293] width 7 height 7
click at [326, 300] on div "capitale," at bounding box center [388, 304] width 139 height 39
type input "*********"
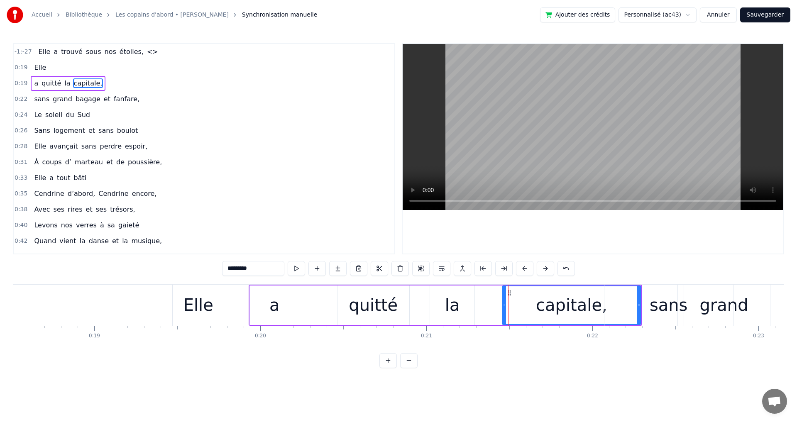
scroll to position [0, 2897]
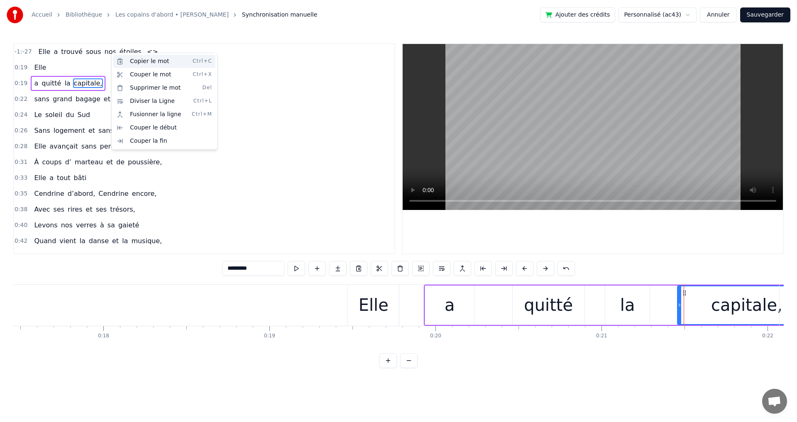
click at [146, 60] on div "Copier le mot Ctrl+C" at bounding box center [164, 61] width 102 height 13
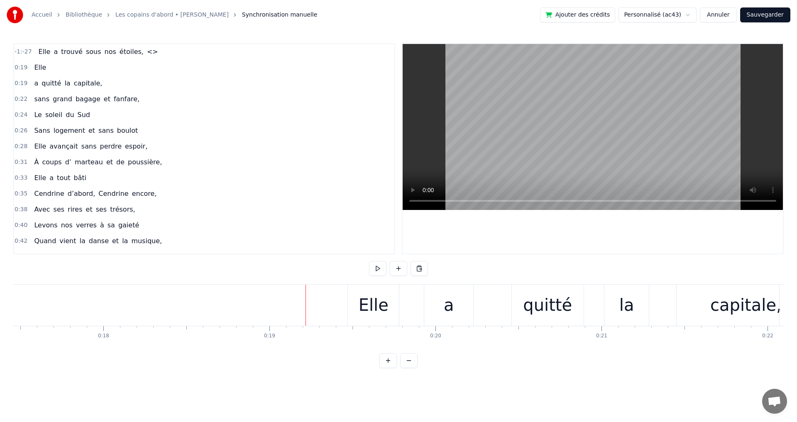
drag, startPoint x: 318, startPoint y: 280, endPoint x: 305, endPoint y: 298, distance: 22.2
click at [336, 307] on div "Nouvelle ligne Ctrl+N" at bounding box center [359, 306] width 102 height 13
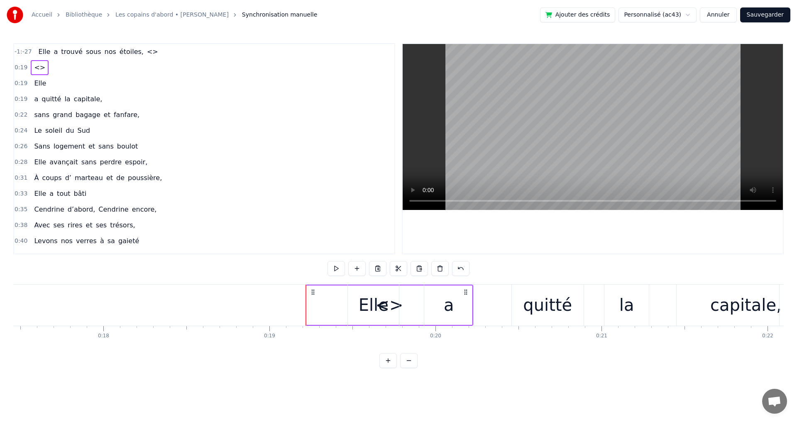
drag, startPoint x: 388, startPoint y: 307, endPoint x: 342, endPoint y: 309, distance: 46.5
click at [385, 307] on div "Elle" at bounding box center [373, 304] width 30 height 25
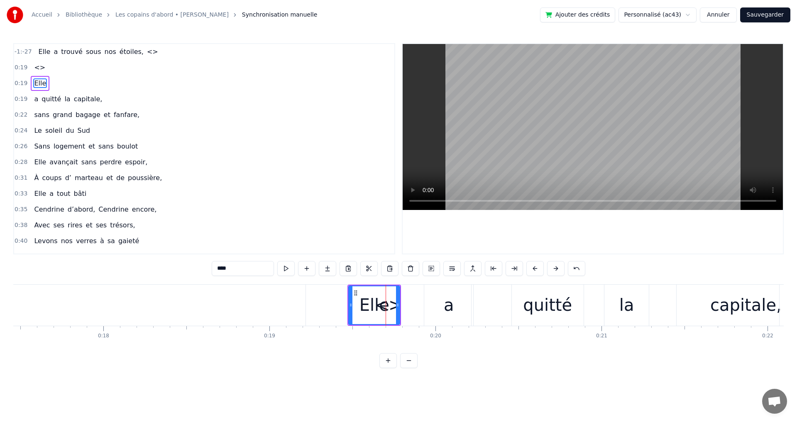
click at [356, 292] on icon at bounding box center [355, 293] width 7 height 7
drag, startPoint x: 356, startPoint y: 292, endPoint x: 365, endPoint y: 302, distance: 13.8
click at [365, 302] on div "Elle" at bounding box center [383, 305] width 50 height 38
click at [381, 308] on div "Elle" at bounding box center [384, 304] width 30 height 25
drag, startPoint x: 407, startPoint y: 304, endPoint x: 398, endPoint y: 307, distance: 10.2
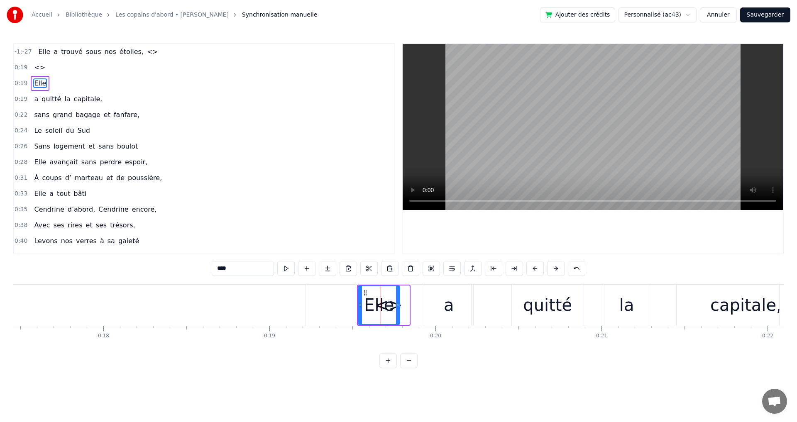
click at [398, 307] on icon at bounding box center [397, 305] width 3 height 7
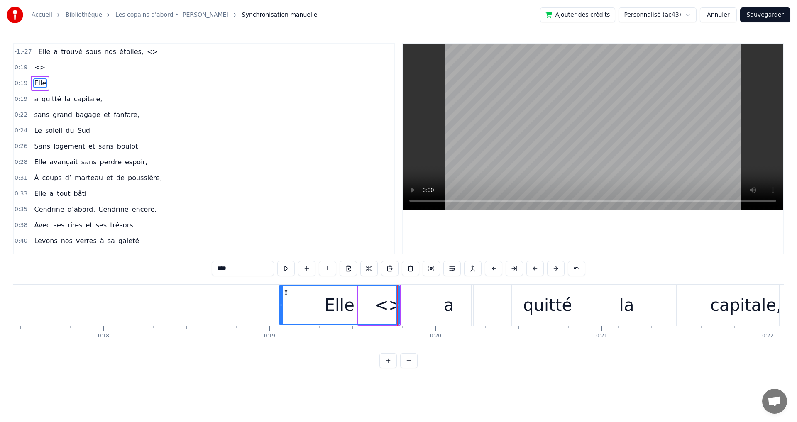
drag, startPoint x: 359, startPoint y: 303, endPoint x: 281, endPoint y: 296, distance: 78.7
click at [282, 296] on div at bounding box center [280, 305] width 3 height 38
drag, startPoint x: 398, startPoint y: 303, endPoint x: 364, endPoint y: 302, distance: 34.5
click at [365, 302] on div "<>" at bounding box center [388, 305] width 165 height 41
type input "**"
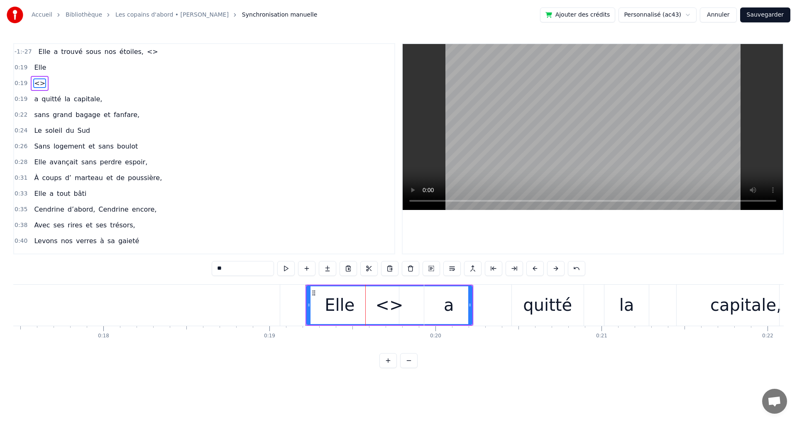
click at [385, 307] on div "<>" at bounding box center [389, 304] width 28 height 25
click at [146, 47] on span "<>" at bounding box center [152, 52] width 13 height 10
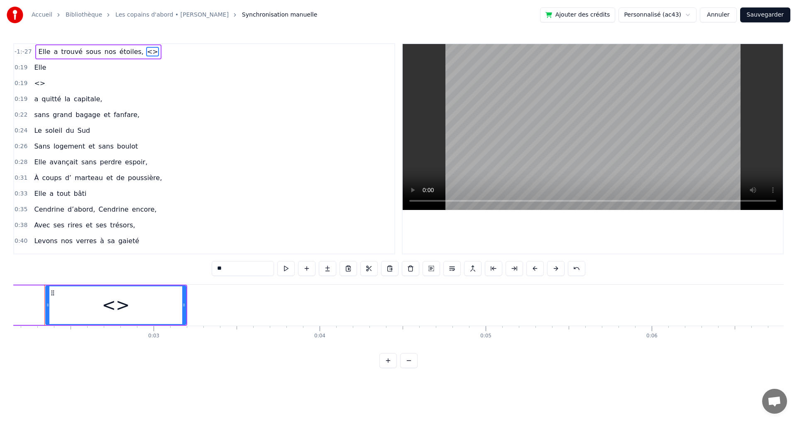
scroll to position [0, 347]
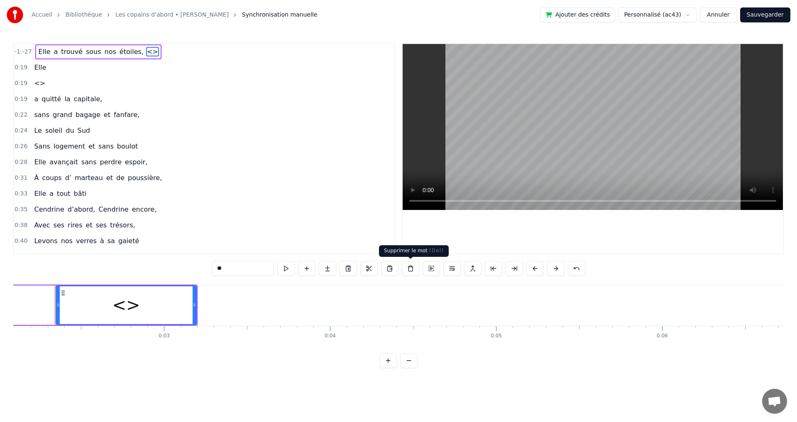
click at [412, 268] on button at bounding box center [410, 268] width 17 height 15
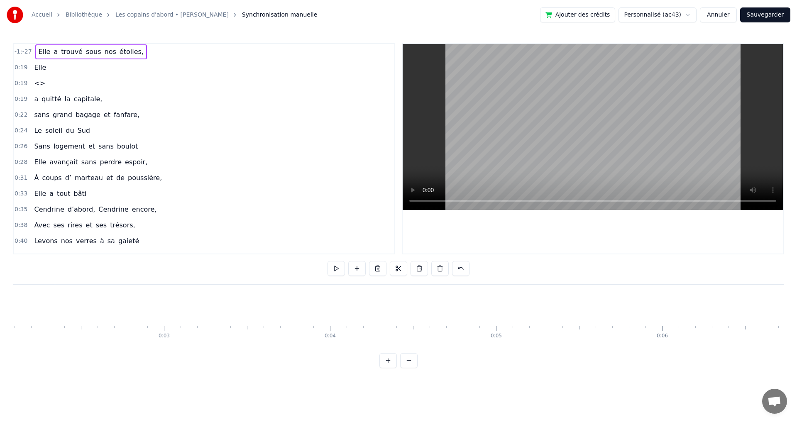
click at [44, 85] on div "0:19 <>" at bounding box center [204, 84] width 380 height 16
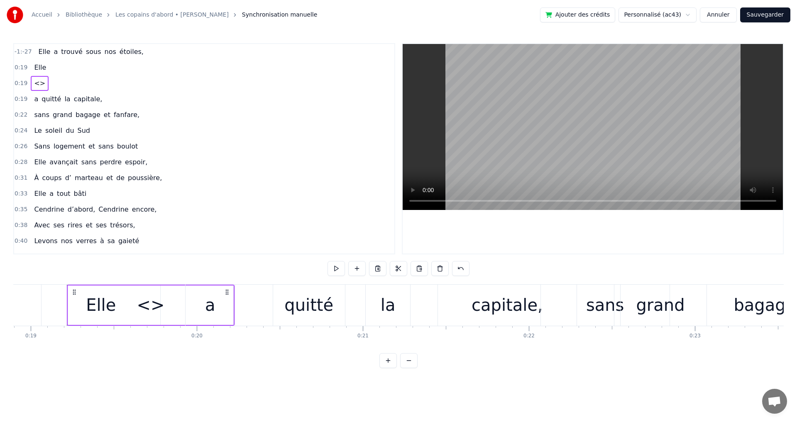
scroll to position [0, 3148]
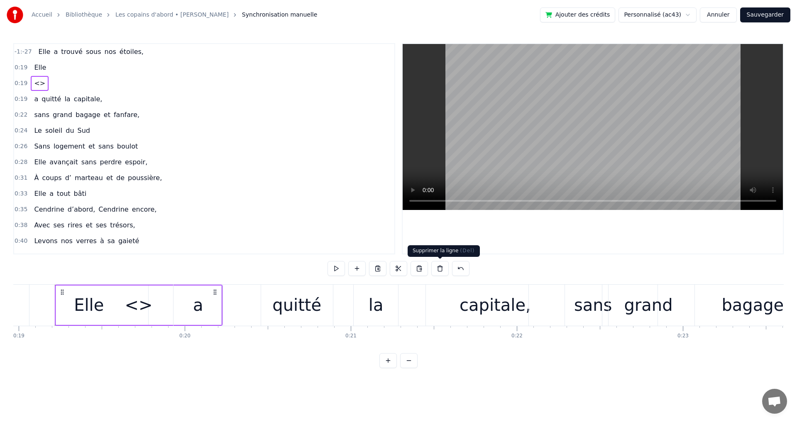
click at [439, 270] on button at bounding box center [439, 268] width 17 height 15
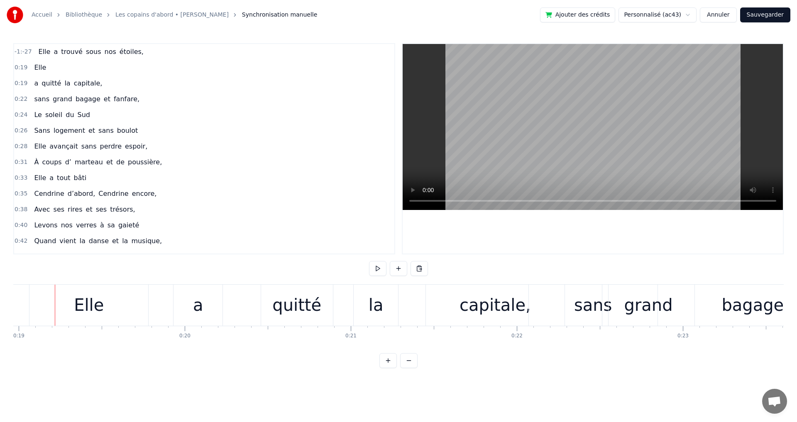
click at [42, 65] on span "Elle" at bounding box center [40, 68] width 14 height 10
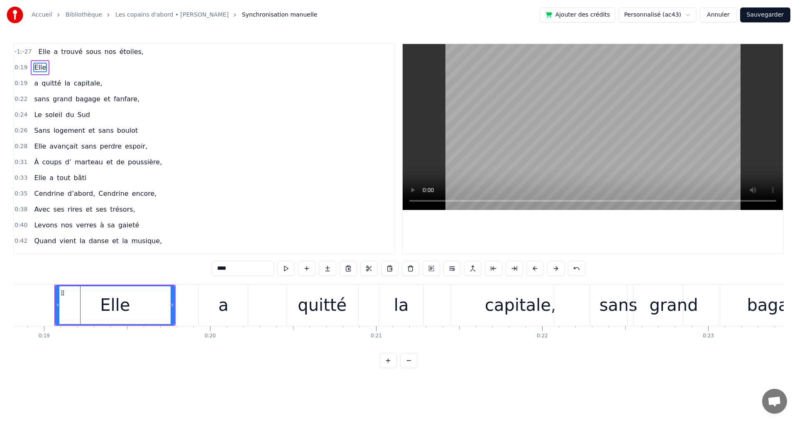
scroll to position [0, 3122]
click at [217, 305] on div "a" at bounding box center [223, 305] width 49 height 41
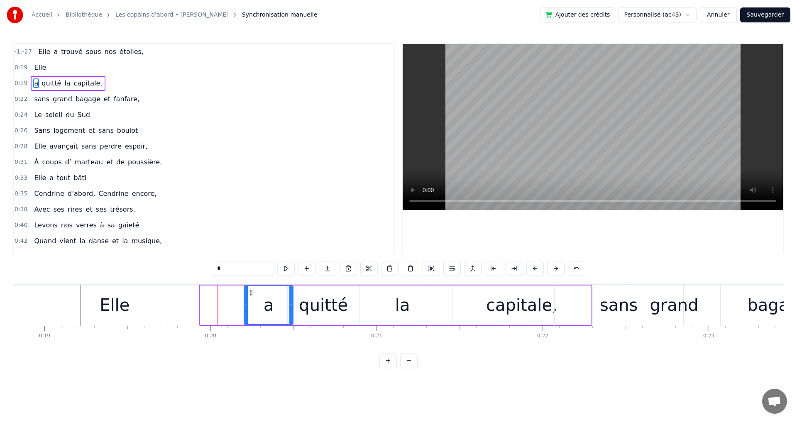
drag, startPoint x: 209, startPoint y: 293, endPoint x: 253, endPoint y: 297, distance: 44.1
click at [253, 297] on div "a" at bounding box center [268, 305] width 48 height 38
click at [121, 297] on div "Elle" at bounding box center [115, 304] width 30 height 25
type input "****"
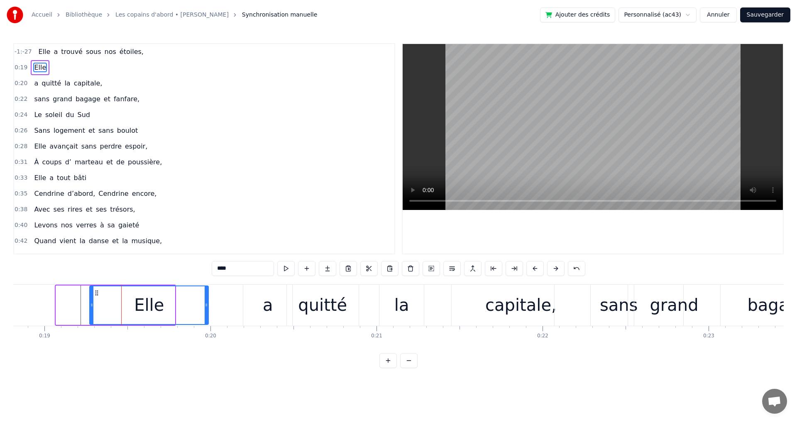
drag, startPoint x: 63, startPoint y: 292, endPoint x: 97, endPoint y: 295, distance: 33.8
click at [97, 295] on icon at bounding box center [96, 293] width 7 height 7
drag, startPoint x: 206, startPoint y: 305, endPoint x: 141, endPoint y: 301, distance: 65.2
click at [141, 301] on div at bounding box center [140, 305] width 3 height 38
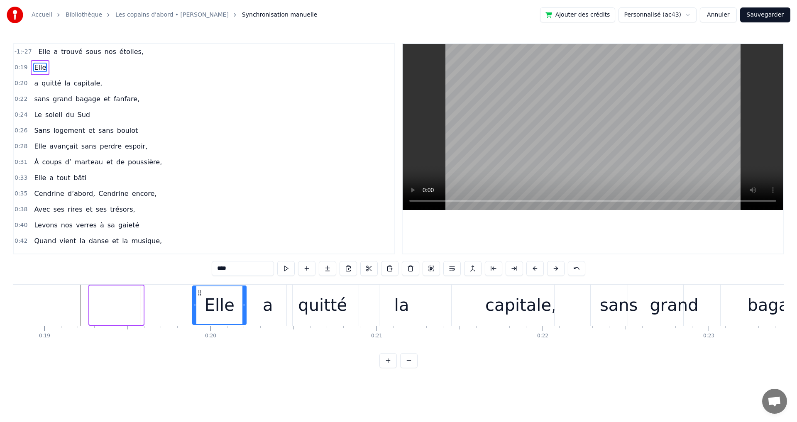
drag, startPoint x: 96, startPoint y: 292, endPoint x: 199, endPoint y: 306, distance: 103.8
click at [199, 306] on div "Elle" at bounding box center [219, 305] width 53 height 38
click at [93, 52] on div "Elle a trouvé sous nos étoiles," at bounding box center [91, 51] width 112 height 15
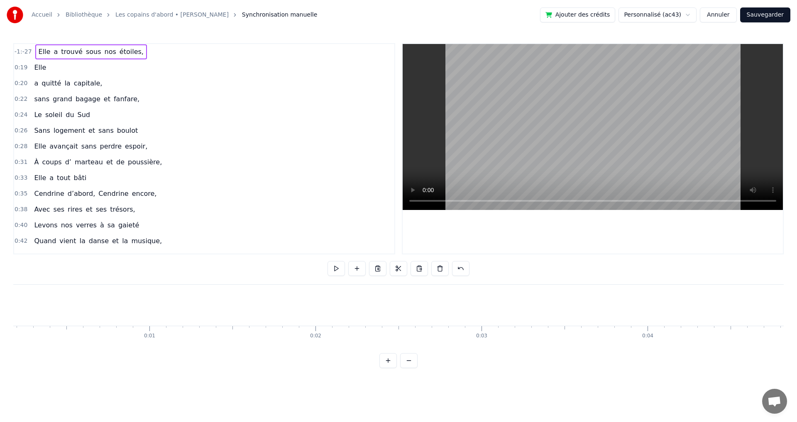
scroll to position [0, 0]
click at [83, 80] on div "Copier la ligne Ctrl+C" at bounding box center [93, 80] width 102 height 13
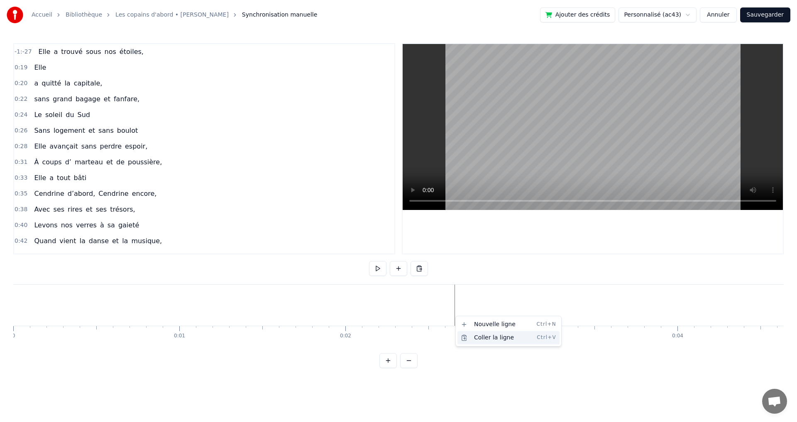
click at [478, 336] on div "Coller la ligne Ctrl+V" at bounding box center [508, 337] width 102 height 13
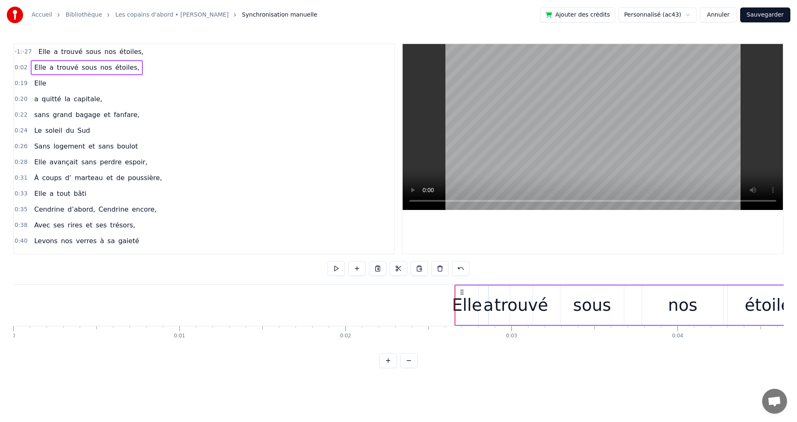
scroll to position [0, 373]
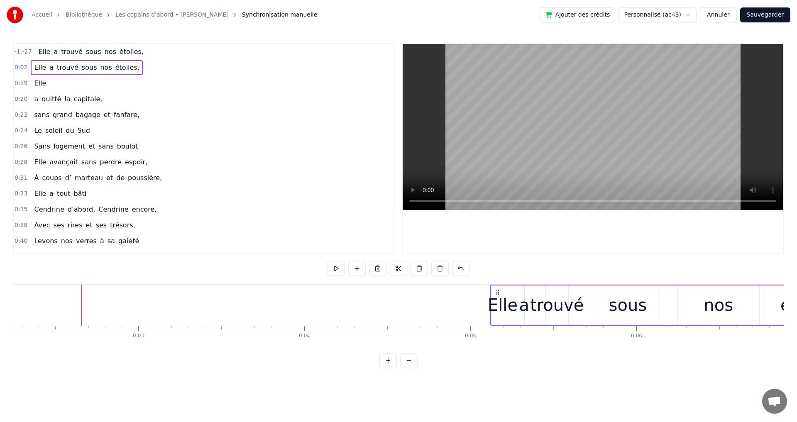
drag, startPoint x: 87, startPoint y: 292, endPoint x: 496, endPoint y: 343, distance: 411.9
click at [496, 343] on div "Elle a trouvé sous nos étoiles, Elle a trouvé sous nos étoiles, Elle a quitté l…" at bounding box center [398, 315] width 770 height 62
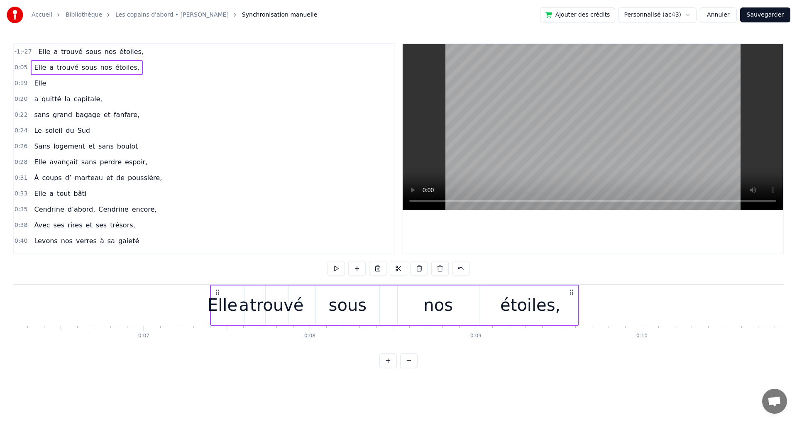
drag, startPoint x: 193, startPoint y: 292, endPoint x: 571, endPoint y: 304, distance: 378.5
click at [571, 304] on div "Elle a trouvé sous nos étoiles," at bounding box center [394, 305] width 369 height 41
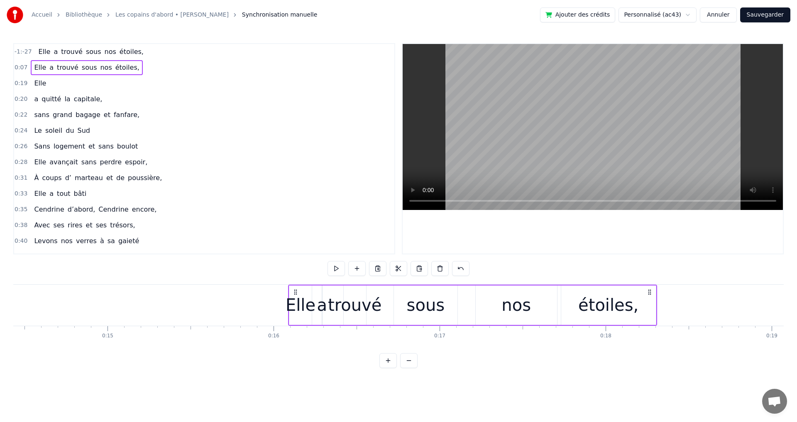
scroll to position [0, 2398]
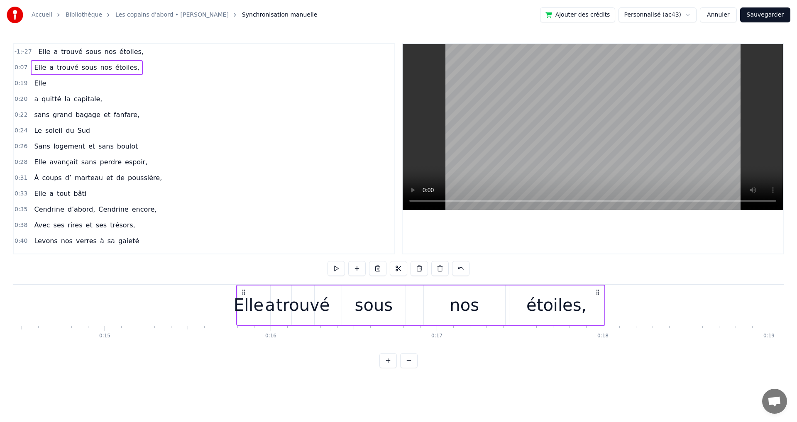
drag, startPoint x: 571, startPoint y: 292, endPoint x: 597, endPoint y: 321, distance: 39.4
click at [597, 321] on div "Elle a trouvé sous nos étoiles," at bounding box center [420, 305] width 369 height 41
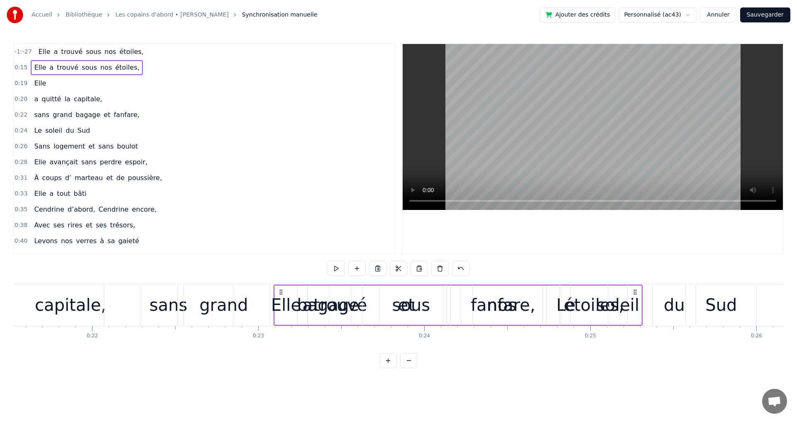
drag, startPoint x: 597, startPoint y: 290, endPoint x: 680, endPoint y: 292, distance: 82.2
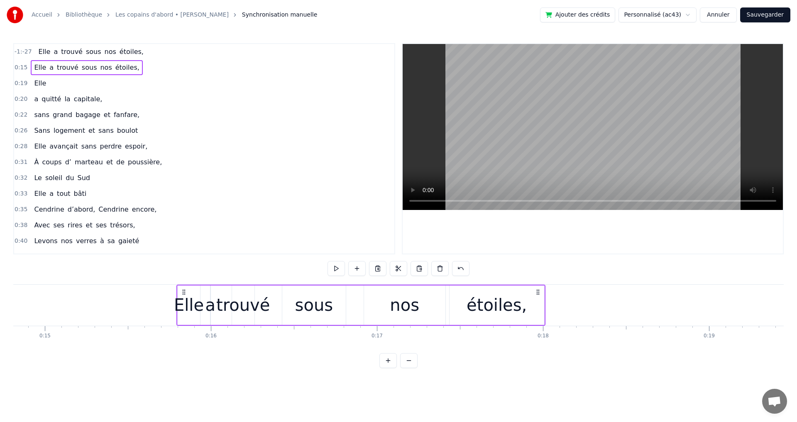
scroll to position [0, 2414]
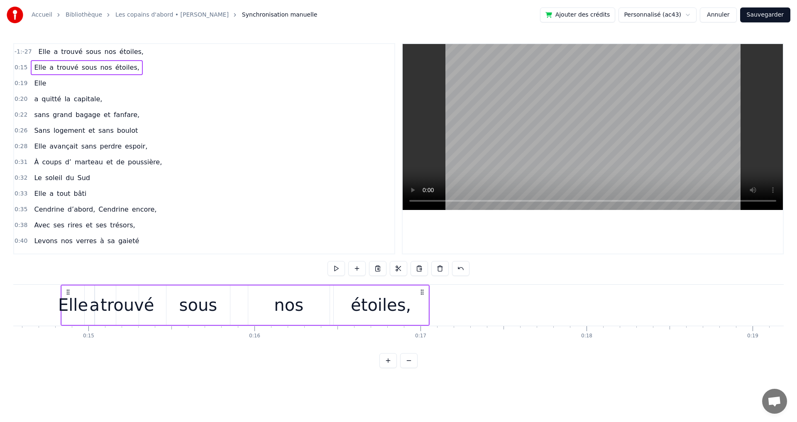
drag, startPoint x: 582, startPoint y: 291, endPoint x: 423, endPoint y: 310, distance: 160.4
click at [423, 310] on div "Elle a trouvé sous nos étoiles," at bounding box center [245, 305] width 369 height 41
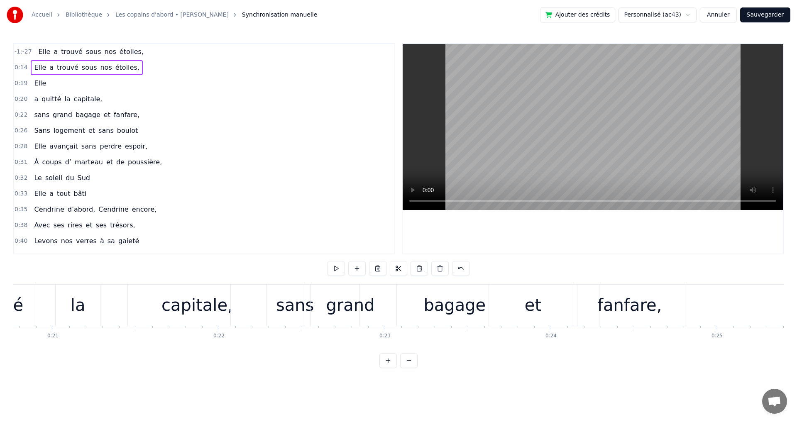
scroll to position [0, 3467]
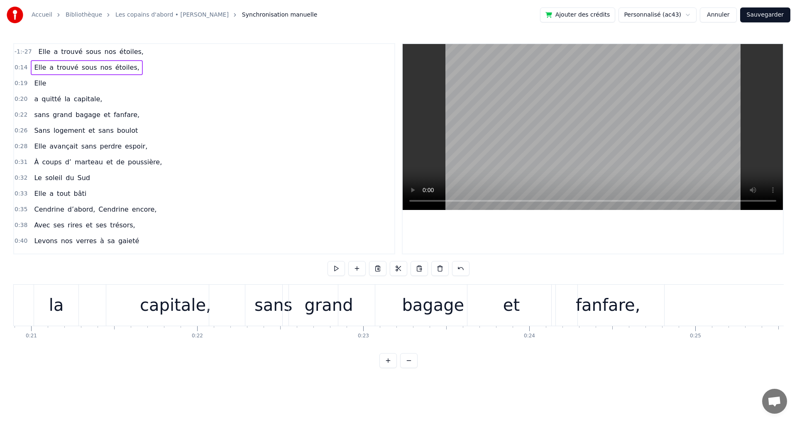
click at [607, 319] on div "fanfare," at bounding box center [607, 305] width 112 height 41
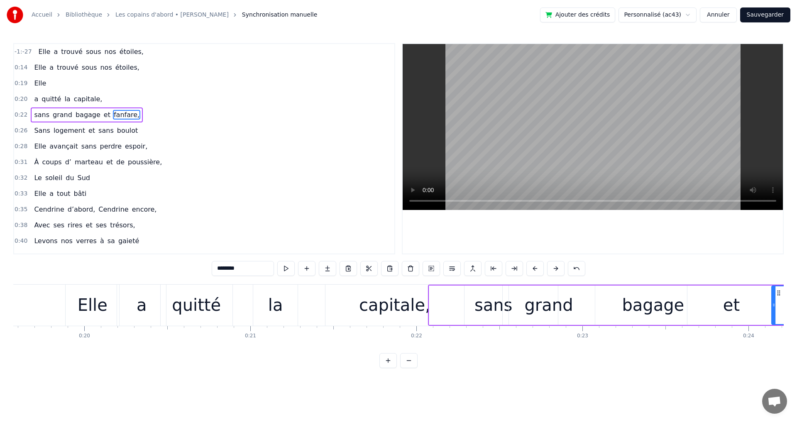
scroll to position [0, 3182]
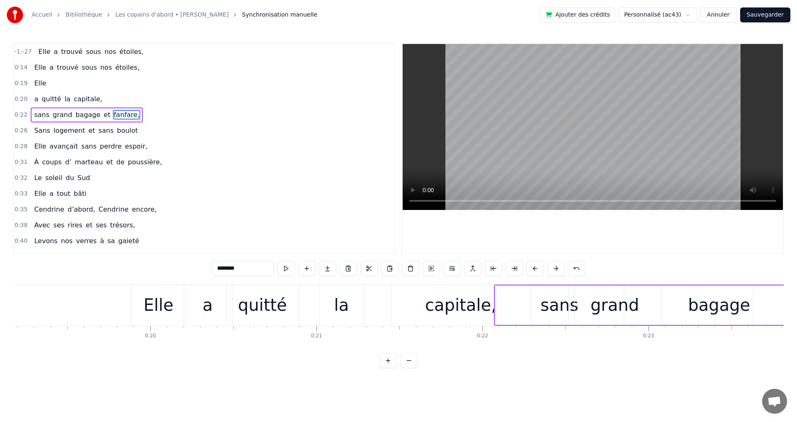
click at [150, 314] on div "Elle" at bounding box center [159, 304] width 30 height 25
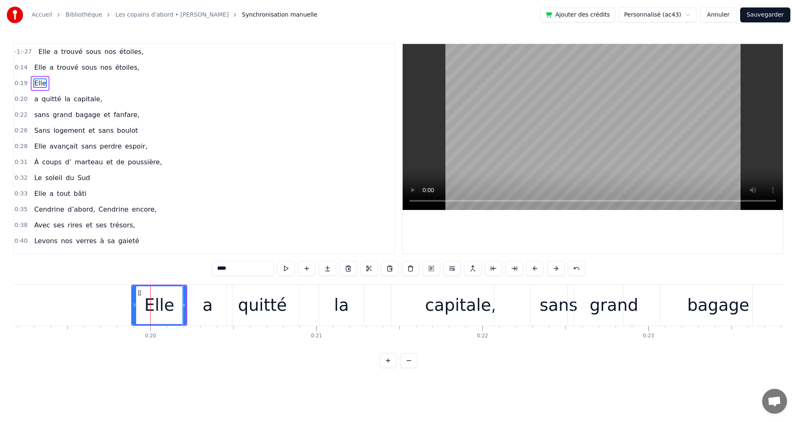
click at [208, 306] on div "a" at bounding box center [207, 304] width 10 height 25
type input "*"
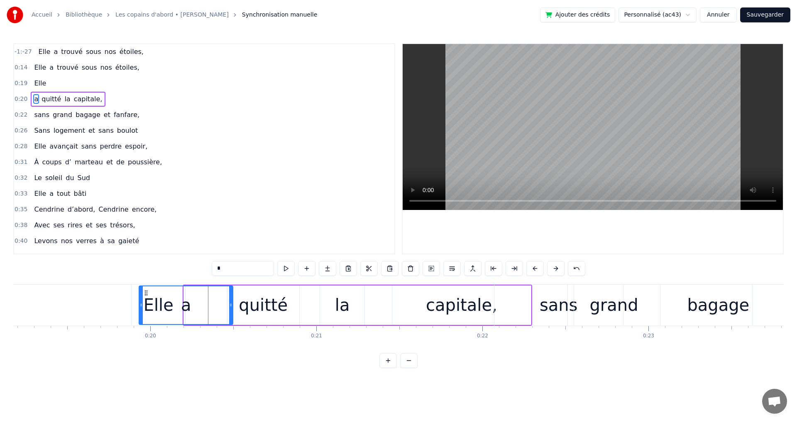
drag, startPoint x: 184, startPoint y: 298, endPoint x: 139, endPoint y: 300, distance: 44.9
click at [139, 300] on div at bounding box center [140, 305] width 3 height 38
click at [305, 312] on div "a quitté la capitale," at bounding box center [335, 305] width 394 height 41
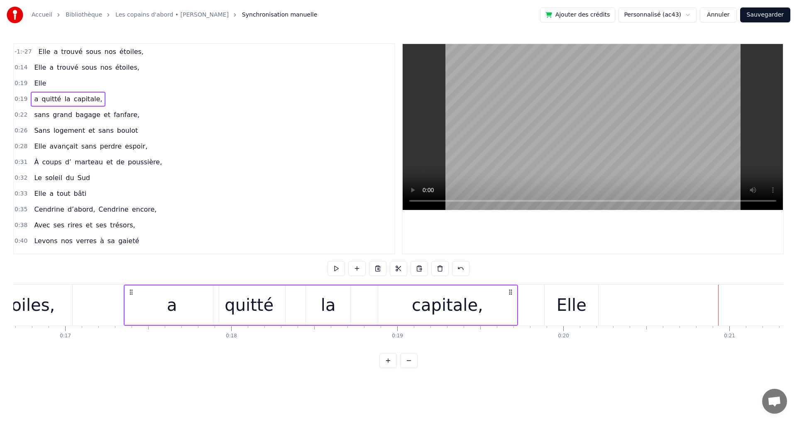
drag, startPoint x: 145, startPoint y: 294, endPoint x: 92, endPoint y: 298, distance: 53.3
click at [124, 299] on div "a quitté la capitale," at bounding box center [321, 305] width 394 height 41
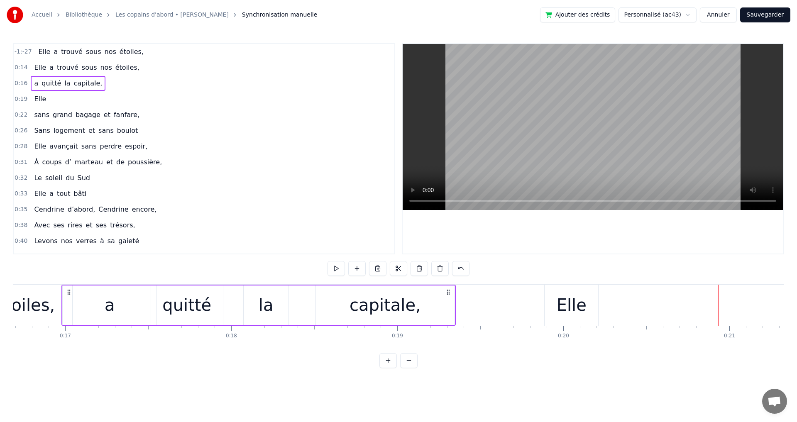
scroll to position [0, 2744]
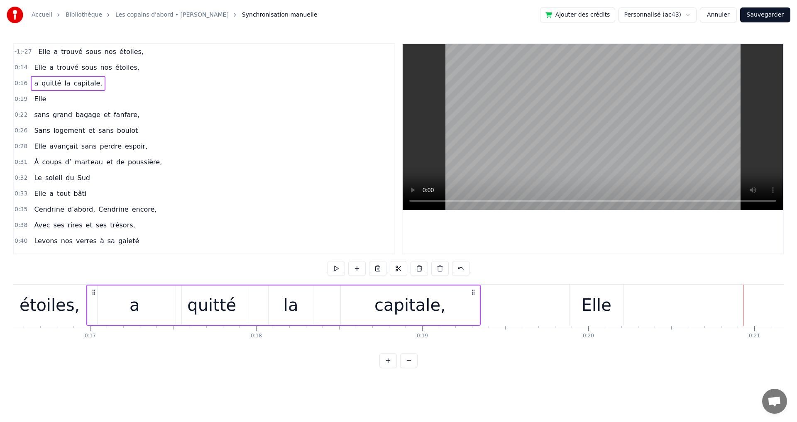
click at [589, 301] on div "Elle" at bounding box center [596, 304] width 30 height 25
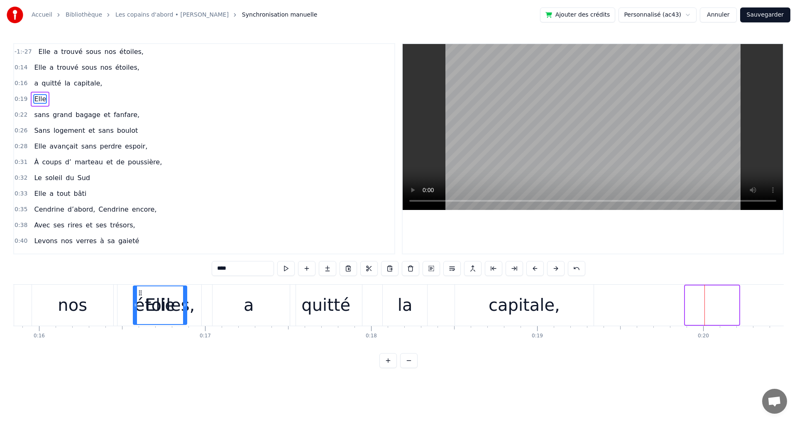
scroll to position [0, 2628]
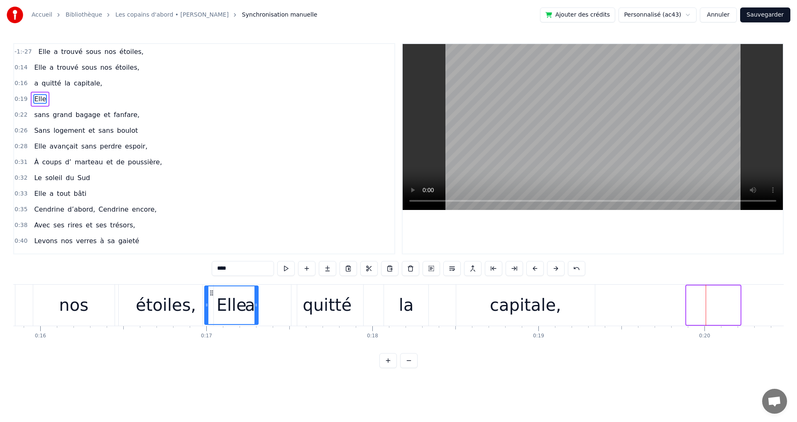
drag, startPoint x: 577, startPoint y: 293, endPoint x: 212, endPoint y: 315, distance: 366.2
click at [212, 315] on div "Elle" at bounding box center [231, 305] width 53 height 38
click at [168, 308] on div "étoiles," at bounding box center [166, 304] width 60 height 25
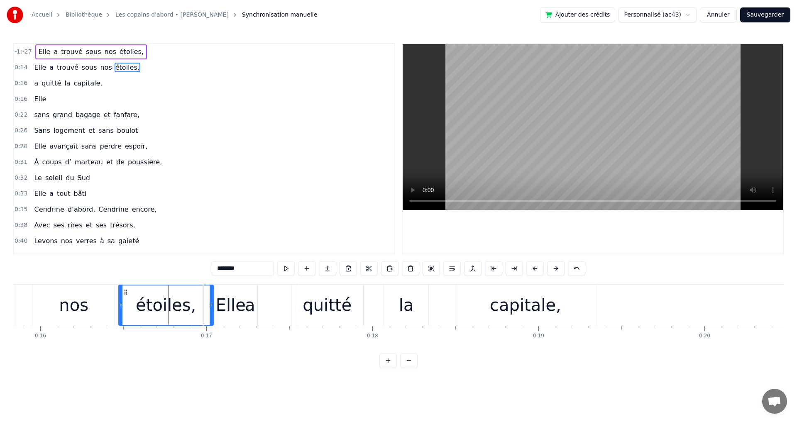
click at [112, 308] on div "nos" at bounding box center [73, 305] width 81 height 41
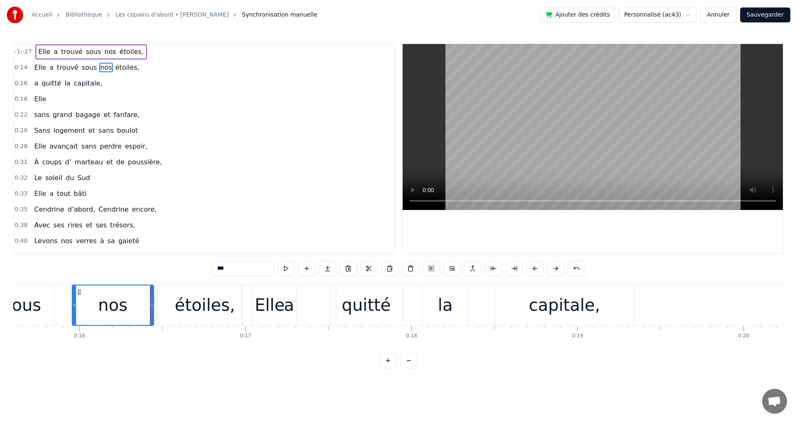
scroll to position [0, 2436]
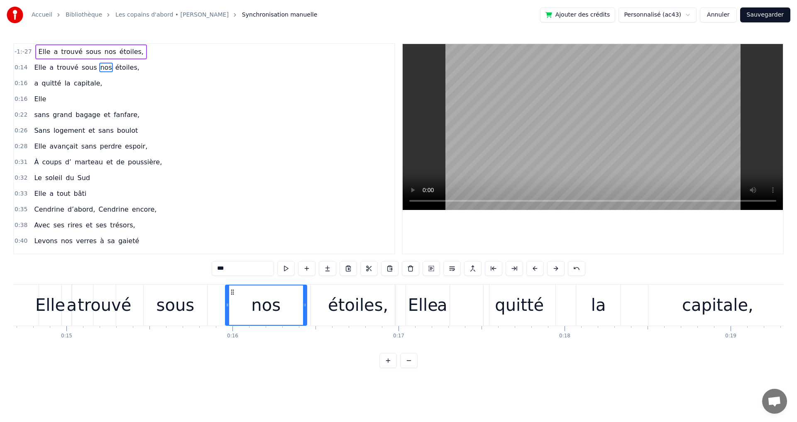
click at [51, 304] on div "Elle" at bounding box center [50, 304] width 30 height 25
type input "****"
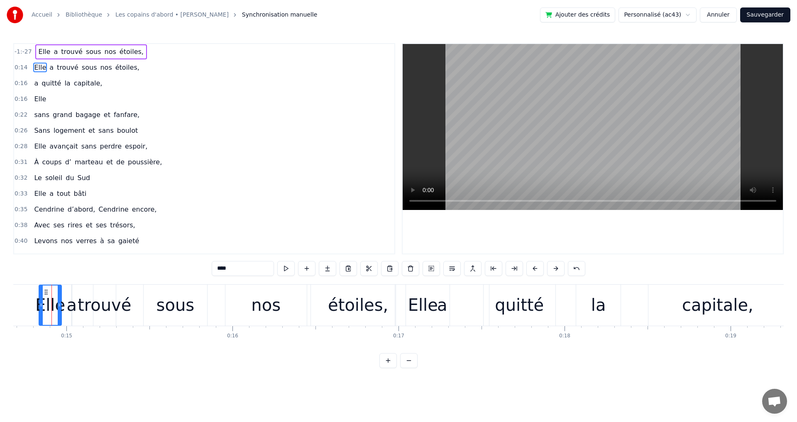
scroll to position [0, 2433]
click at [71, 295] on div "Elle a trouvé sous nos étoiles," at bounding box center [226, 305] width 369 height 41
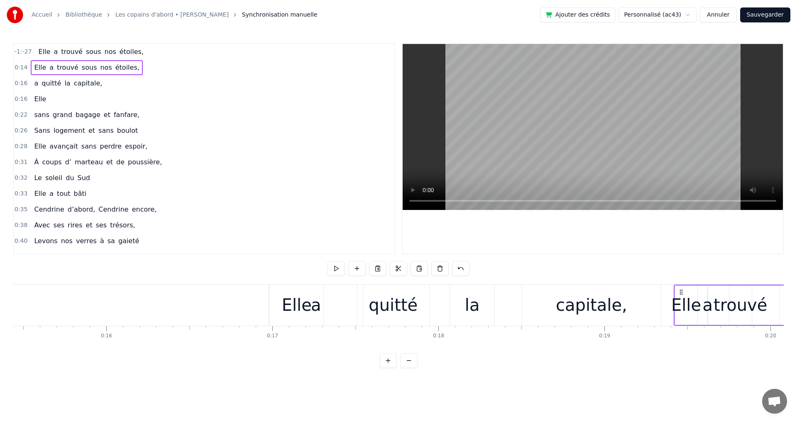
scroll to position [0, 2562]
drag, startPoint x: 49, startPoint y: 292, endPoint x: 639, endPoint y: 352, distance: 593.4
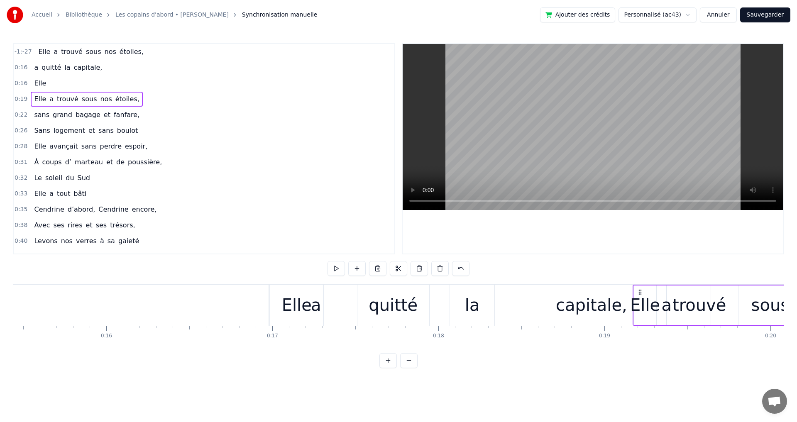
click at [301, 314] on div "Elle" at bounding box center [297, 304] width 30 height 25
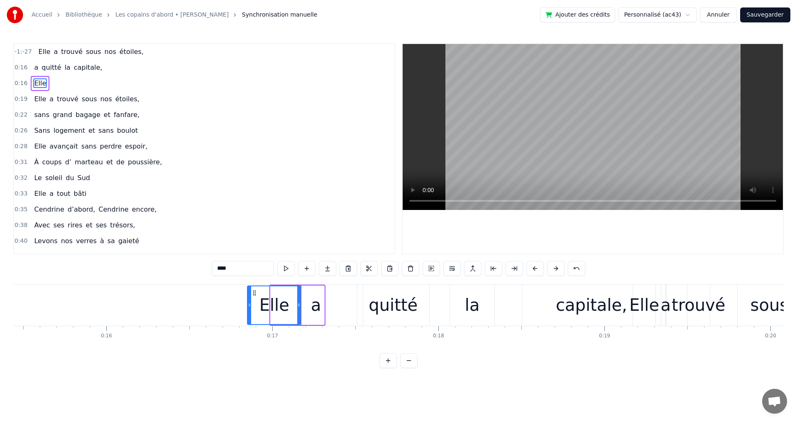
drag, startPoint x: 277, startPoint y: 293, endPoint x: 254, endPoint y: 295, distance: 23.3
click at [254, 295] on icon at bounding box center [254, 293] width 7 height 7
click at [307, 354] on div "-1:-27 Elle a trouvé sous nos étoiles, 0:16 Elle 0:16 a quitté la capitale, 0:1…" at bounding box center [398, 205] width 770 height 325
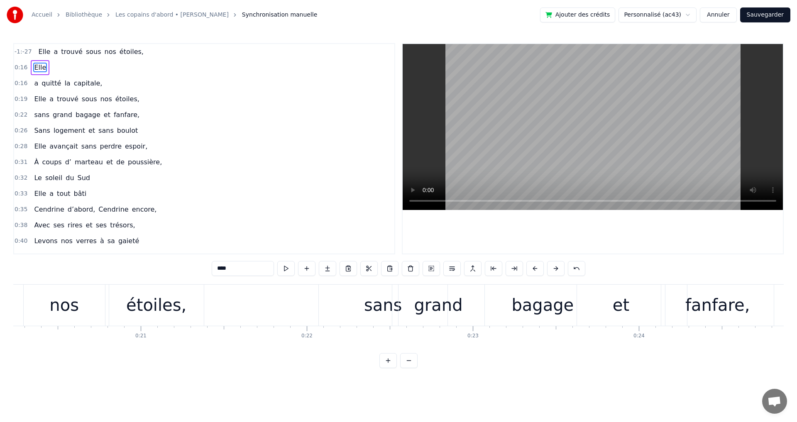
scroll to position [0, 3423]
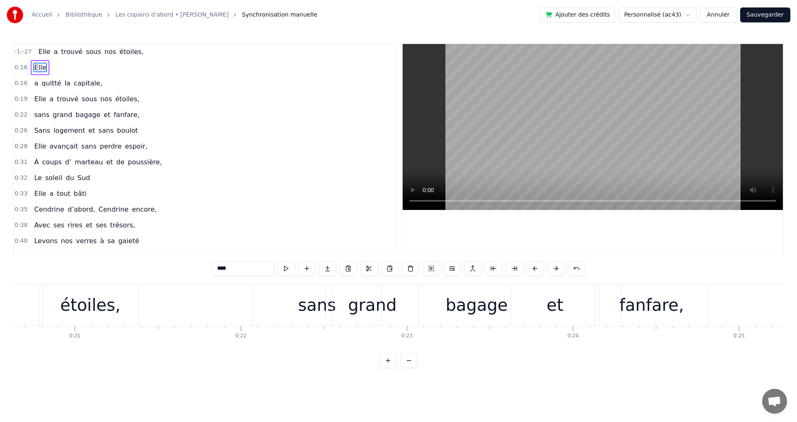
click at [290, 322] on div "sans" at bounding box center [317, 305] width 129 height 41
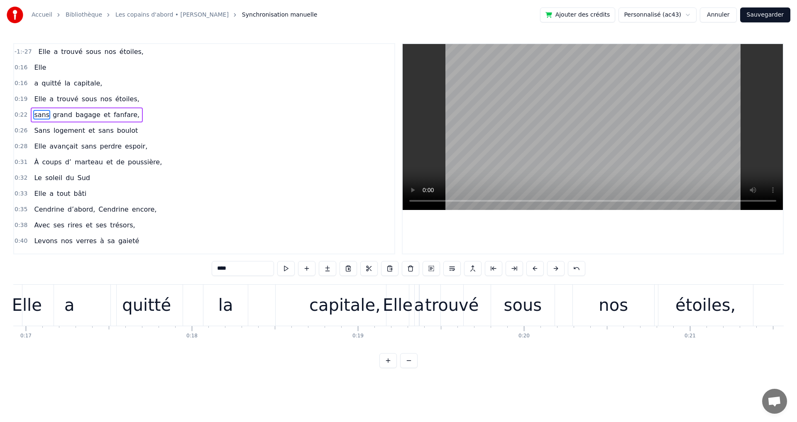
scroll to position [0, 2677]
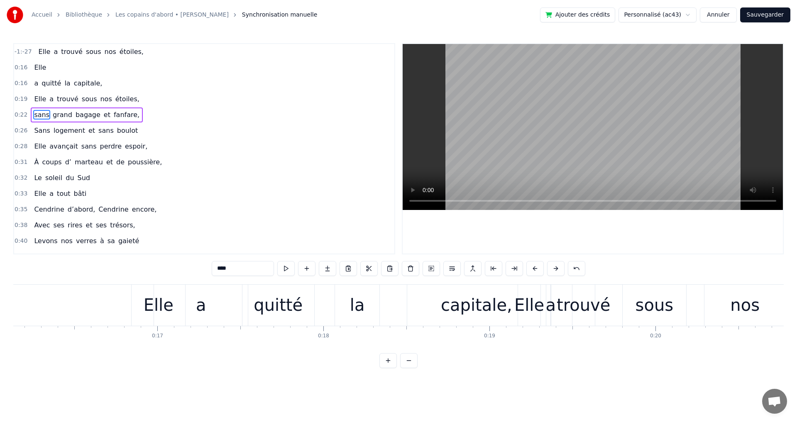
click at [179, 324] on div "a" at bounding box center [201, 305] width 94 height 41
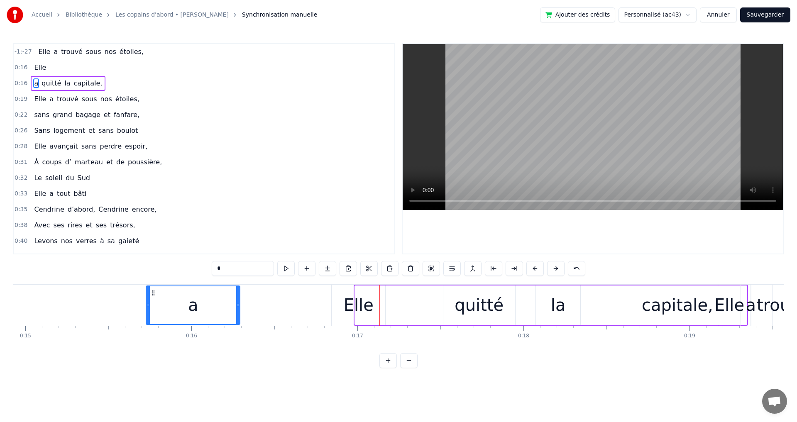
scroll to position [0, 2466]
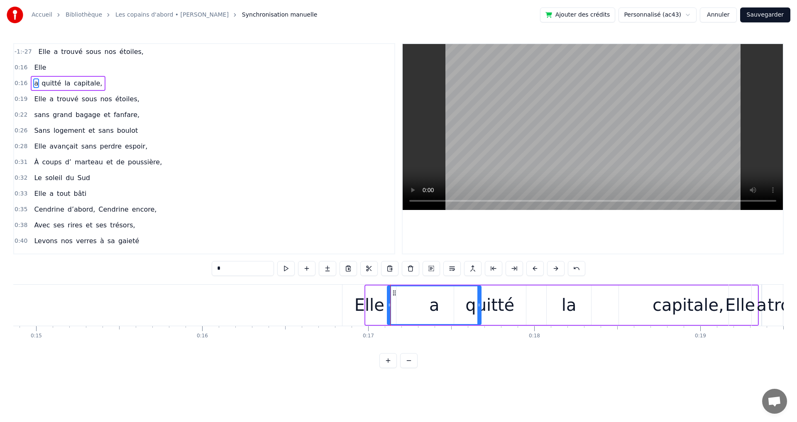
drag, startPoint x: 163, startPoint y: 292, endPoint x: 395, endPoint y: 311, distance: 233.1
click at [395, 311] on div "a" at bounding box center [433, 305] width 93 height 38
click at [375, 297] on div "Elle" at bounding box center [369, 304] width 30 height 25
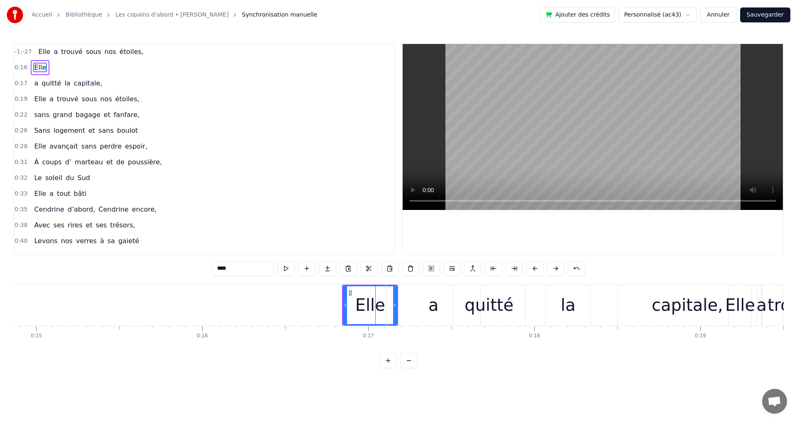
click at [412, 294] on div "a" at bounding box center [433, 305] width 94 height 41
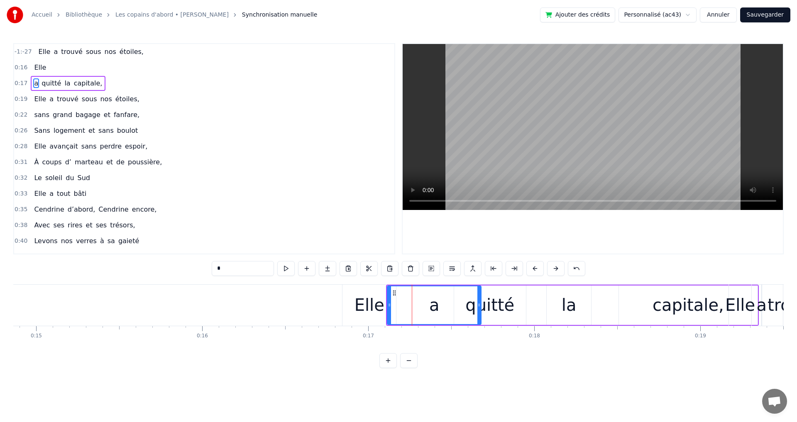
click at [370, 295] on div "Elle" at bounding box center [369, 304] width 30 height 25
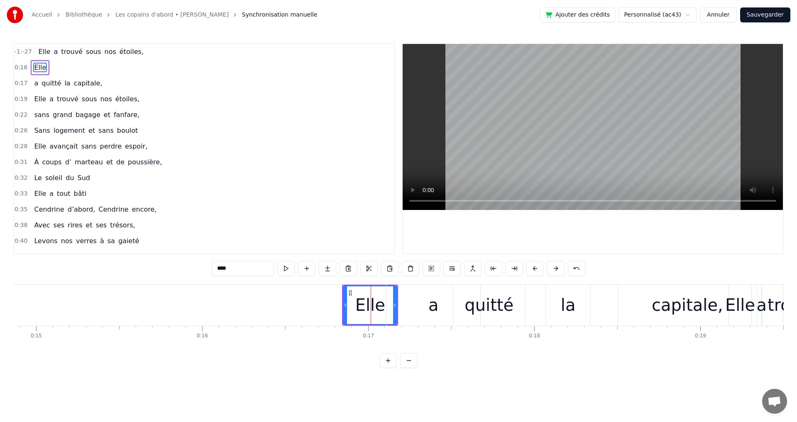
click at [640, 302] on div "capitale," at bounding box center [687, 305] width 139 height 41
type input "*********"
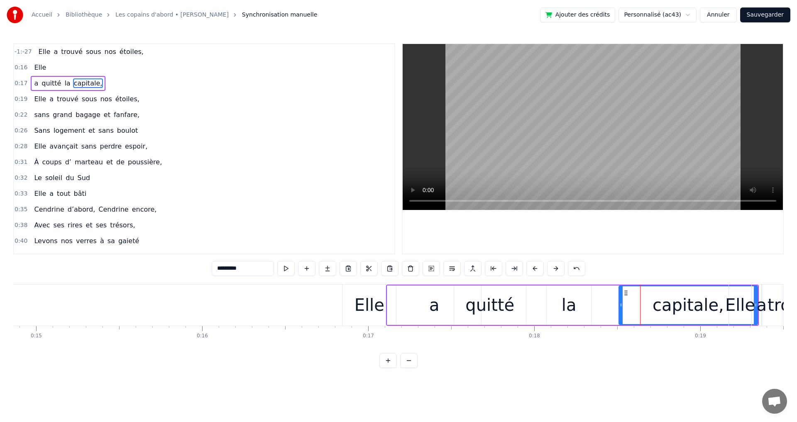
drag, startPoint x: 759, startPoint y: 295, endPoint x: 751, endPoint y: 297, distance: 7.8
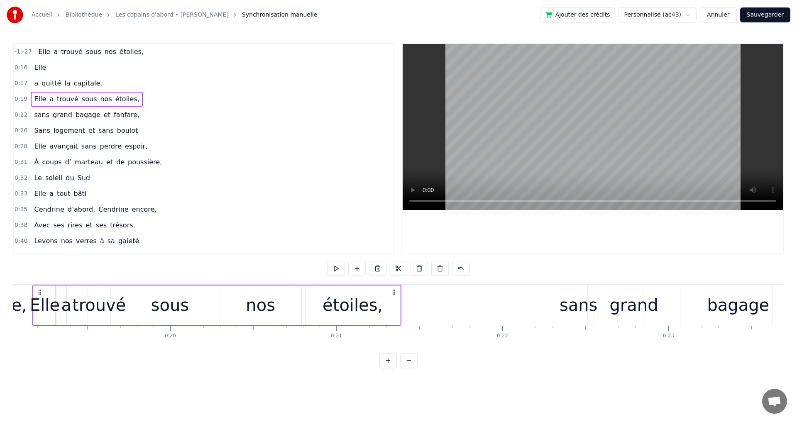
scroll to position [0, 3163]
click at [645, 312] on div "bagage" at bounding box center [737, 305] width 288 height 41
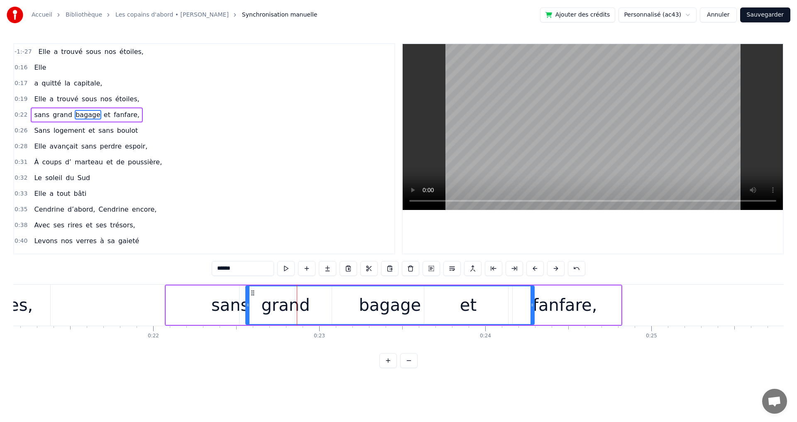
scroll to position [0, 3533]
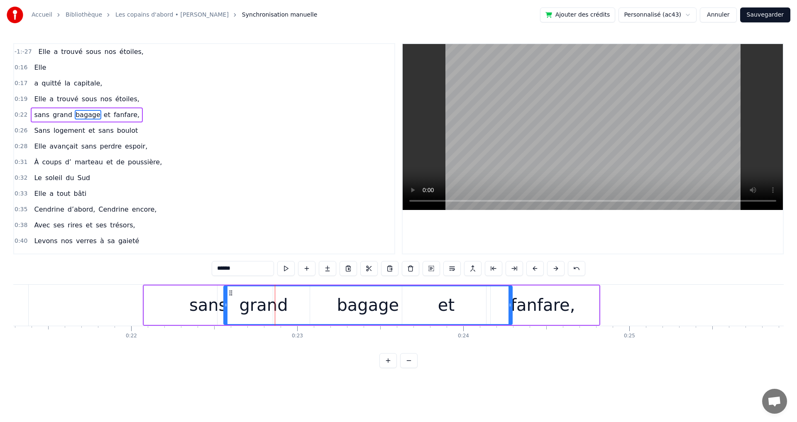
click at [185, 311] on div "sans" at bounding box center [208, 304] width 129 height 39
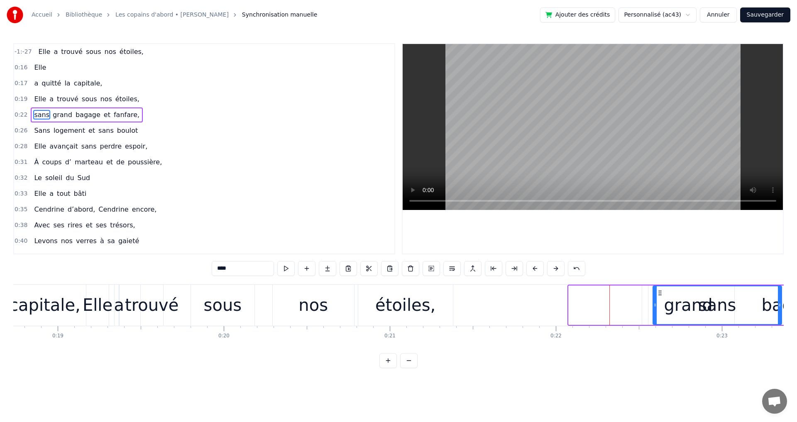
scroll to position [0, 3111]
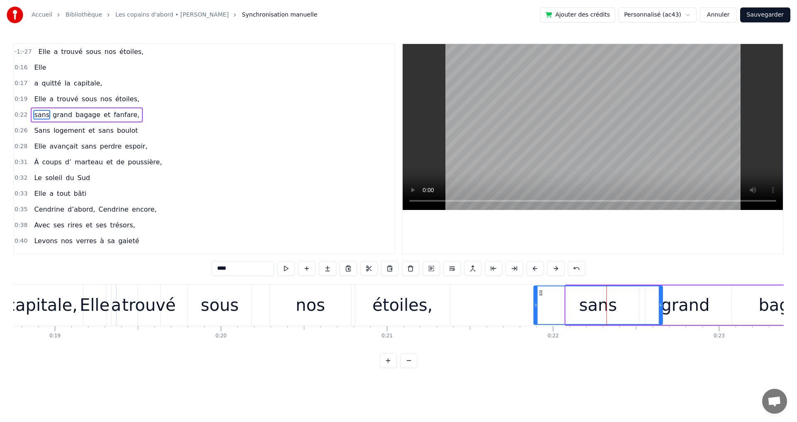
drag, startPoint x: 150, startPoint y: 292, endPoint x: 539, endPoint y: 330, distance: 391.3
click at [539, 330] on div "Elle a trouvé sous nos étoiles, Elle a quitté la capitale, Elle a trouvé sous n…" at bounding box center [398, 315] width 770 height 62
click at [590, 317] on div "sans" at bounding box center [598, 304] width 38 height 25
click at [711, 310] on div "bagage" at bounding box center [789, 304] width 288 height 39
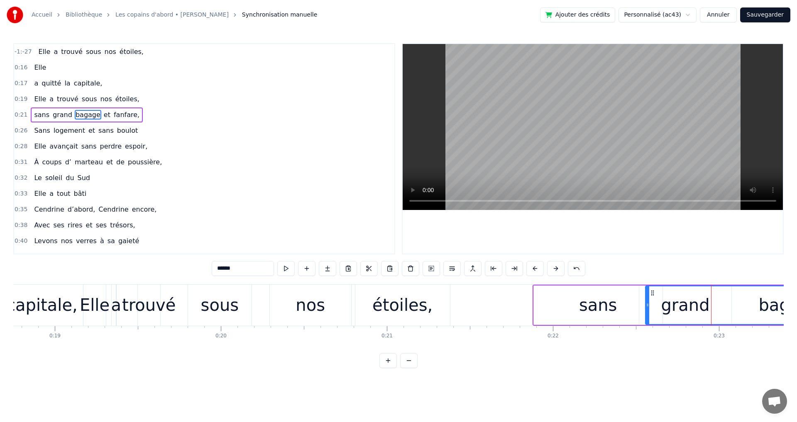
click at [550, 307] on div "sans" at bounding box center [598, 304] width 129 height 39
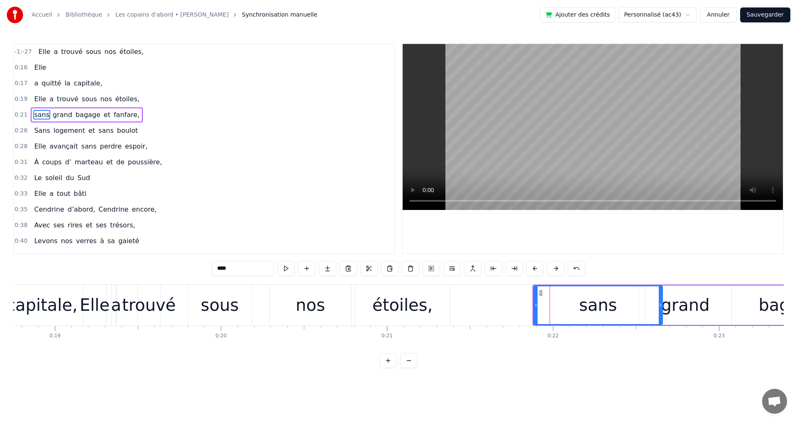
click at [703, 296] on div "bagage" at bounding box center [789, 304] width 288 height 39
type input "******"
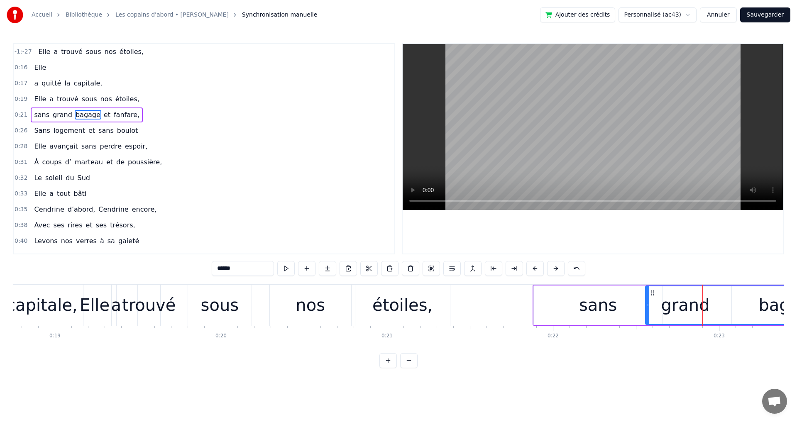
click at [56, 108] on div "sans grand bagage et fanfare," at bounding box center [87, 114] width 112 height 15
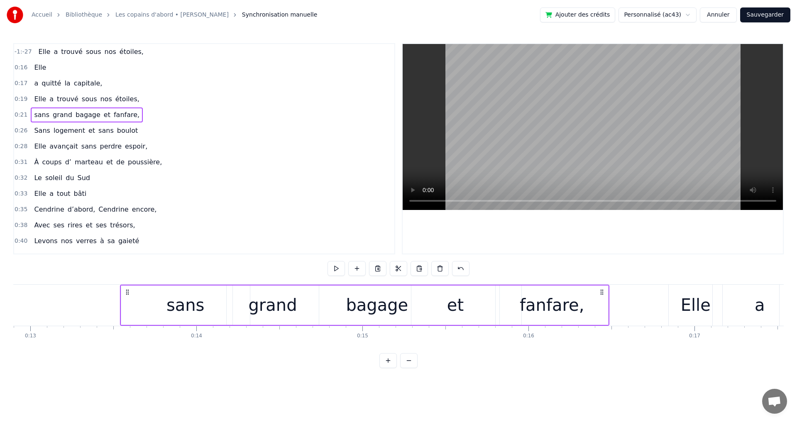
drag, startPoint x: 539, startPoint y: 293, endPoint x: 57, endPoint y: 298, distance: 482.1
click at [120, 298] on div "sans grand bagage et fanfare," at bounding box center [365, 305] width 490 height 41
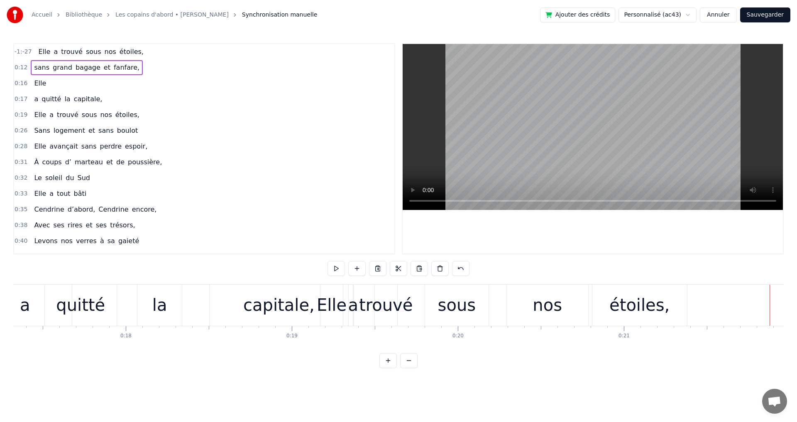
scroll to position [0, 2919]
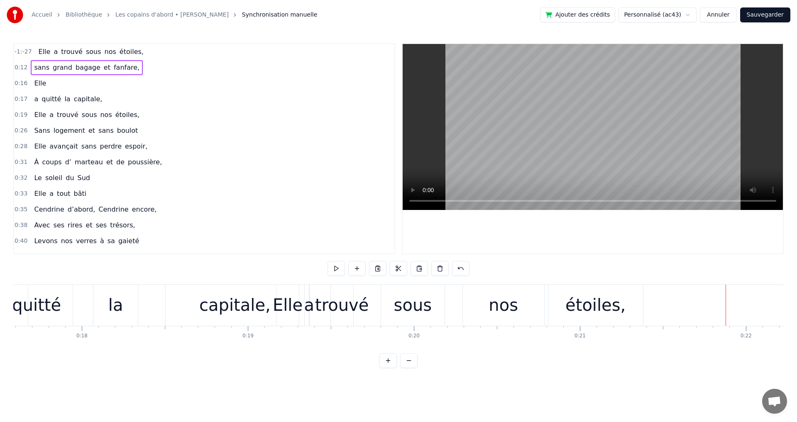
click at [298, 325] on div "Elle" at bounding box center [287, 305] width 23 height 41
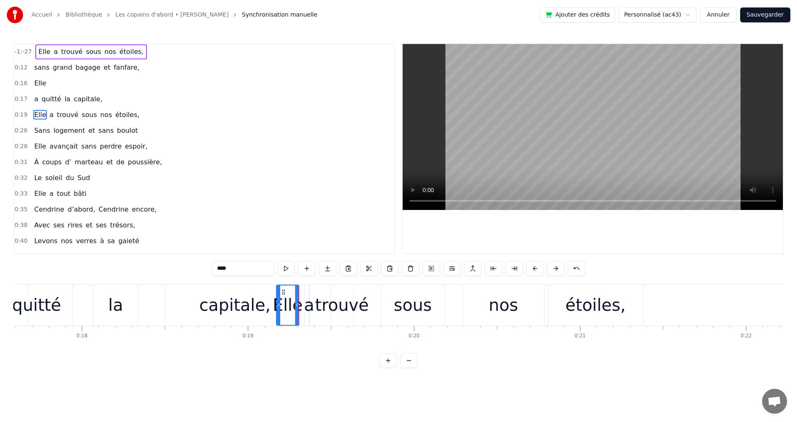
click at [330, 319] on div "trouvé" at bounding box center [341, 305] width 23 height 41
type input "******"
drag, startPoint x: 293, startPoint y: 297, endPoint x: 315, endPoint y: 305, distance: 23.4
click at [315, 305] on div "Elle a trouvé sous nos étoiles," at bounding box center [460, 305] width 369 height 41
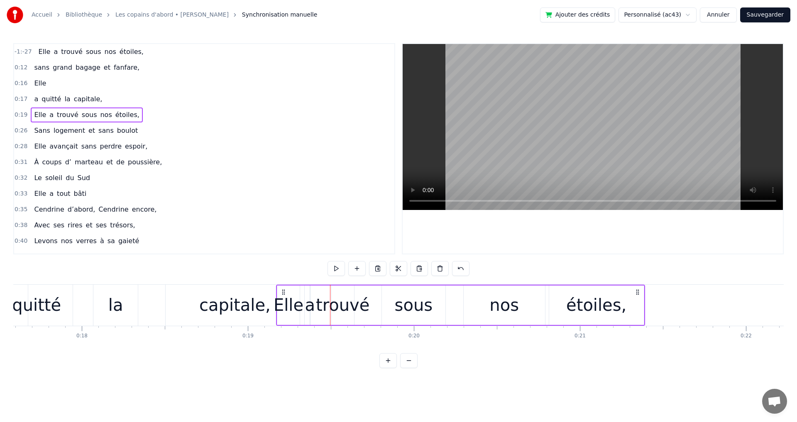
click at [51, 109] on div "Elle a trouvé sous nos étoiles," at bounding box center [87, 114] width 112 height 15
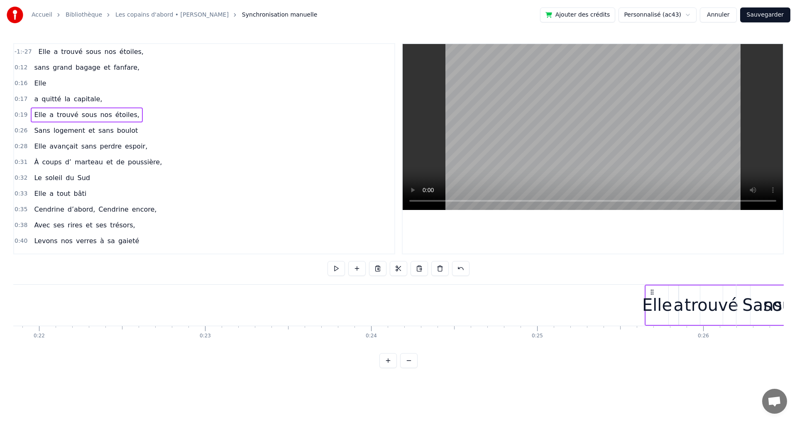
scroll to position [0, 3628]
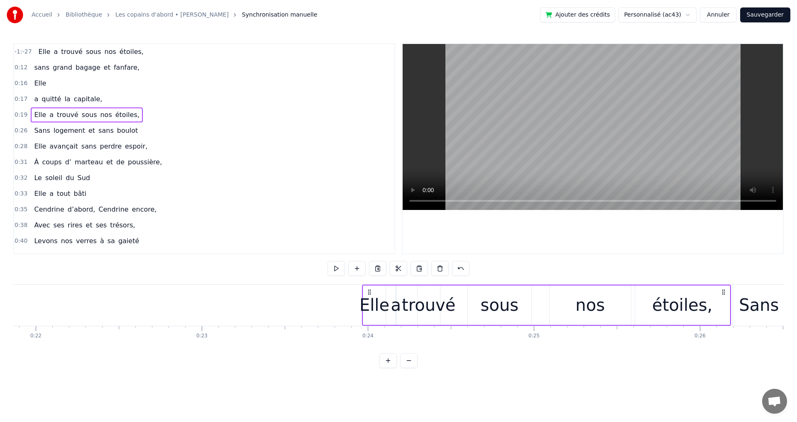
drag, startPoint x: 283, startPoint y: 292, endPoint x: 369, endPoint y: 325, distance: 92.1
click at [369, 325] on div "Elle a trouvé sous nos étoiles," at bounding box center [546, 305] width 369 height 41
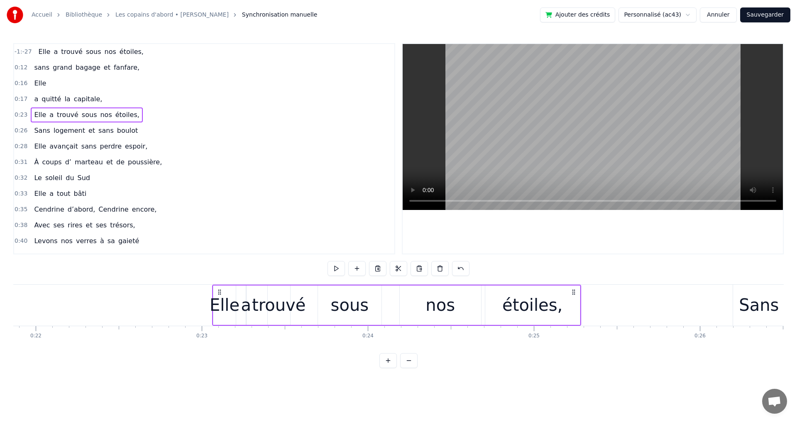
drag, startPoint x: 372, startPoint y: 292, endPoint x: 222, endPoint y: 295, distance: 149.8
click at [222, 295] on icon at bounding box center [219, 292] width 7 height 7
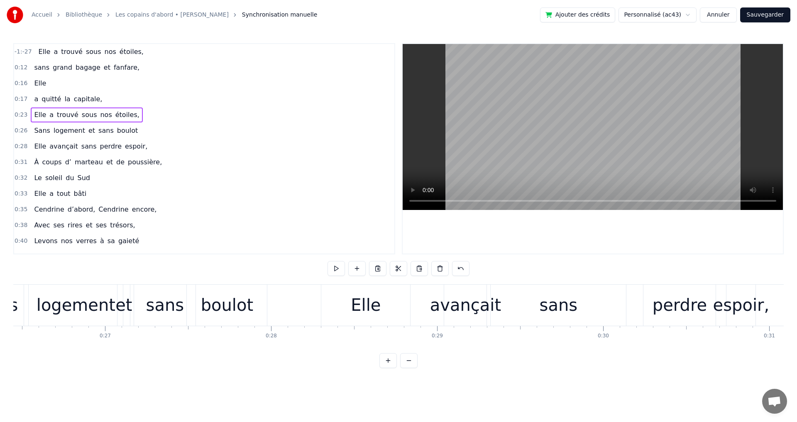
scroll to position [0, 4301]
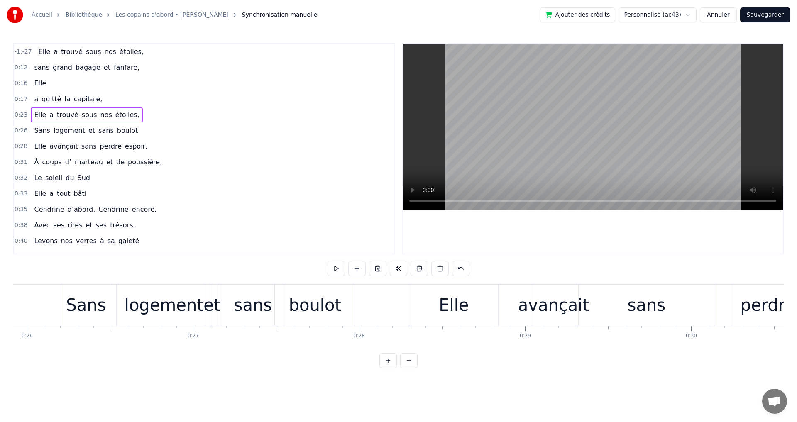
click at [613, 250] on div at bounding box center [592, 149] width 380 height 210
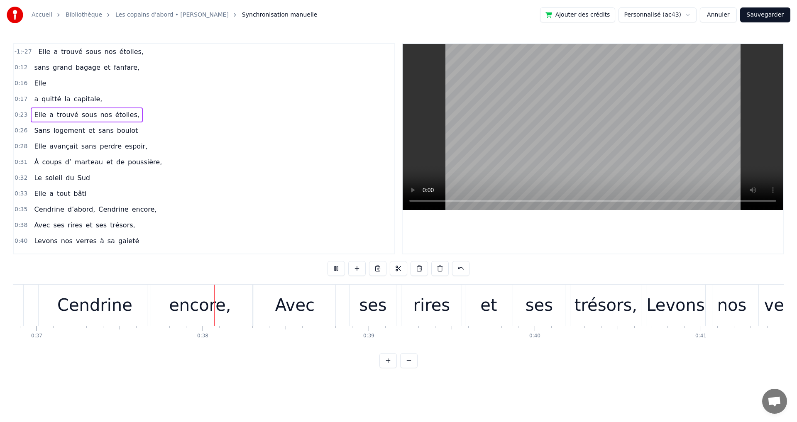
scroll to position [0, 6161]
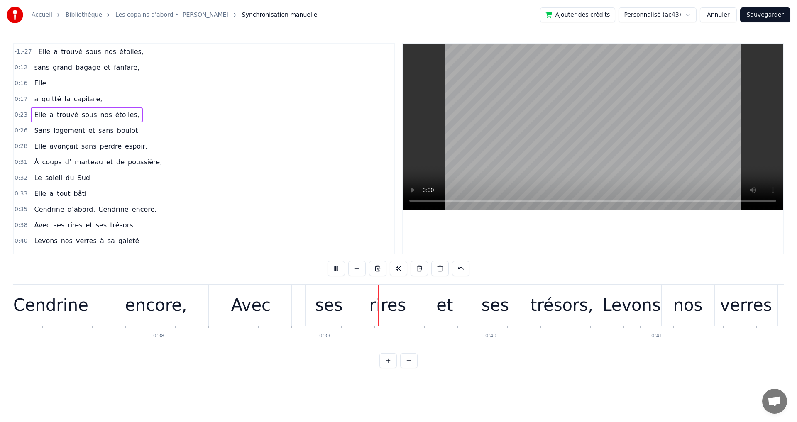
click at [60, 91] on div "0:17 a quitté la capitale," at bounding box center [204, 99] width 380 height 16
click at [59, 93] on div "a quitté la capitale," at bounding box center [68, 99] width 75 height 15
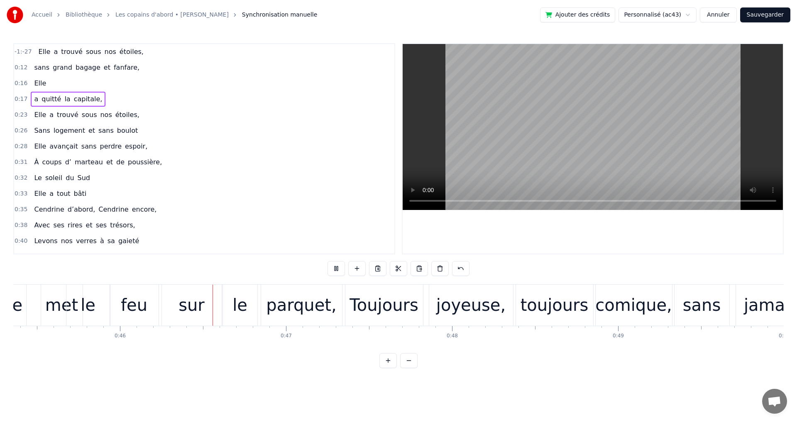
scroll to position [0, 7571]
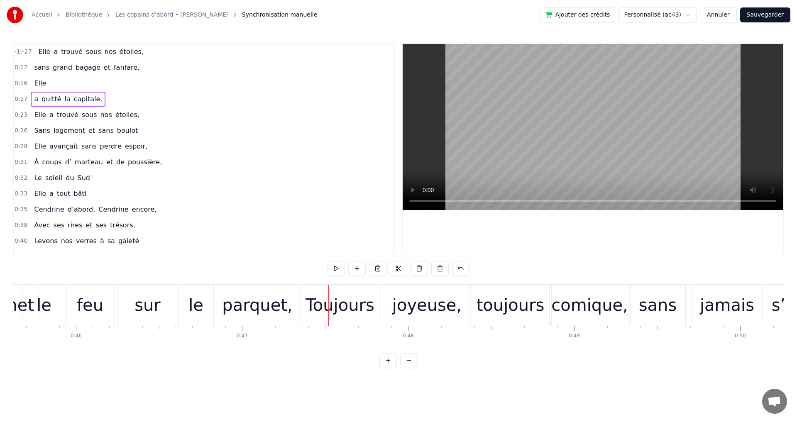
click at [48, 93] on div "a quitté la capitale," at bounding box center [68, 99] width 75 height 15
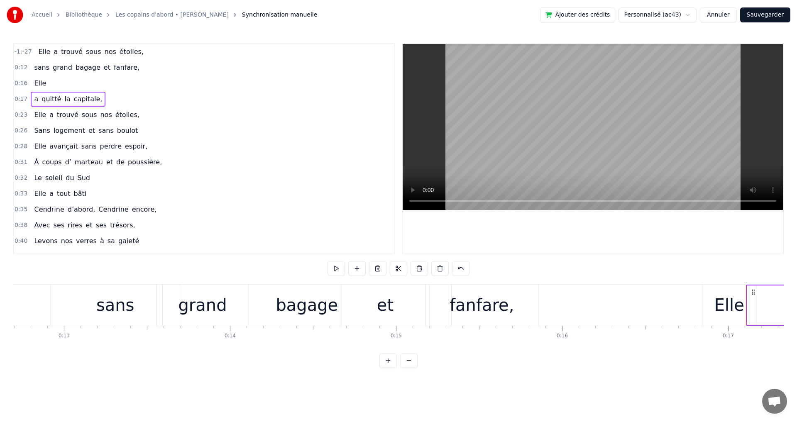
scroll to position [0, 2173]
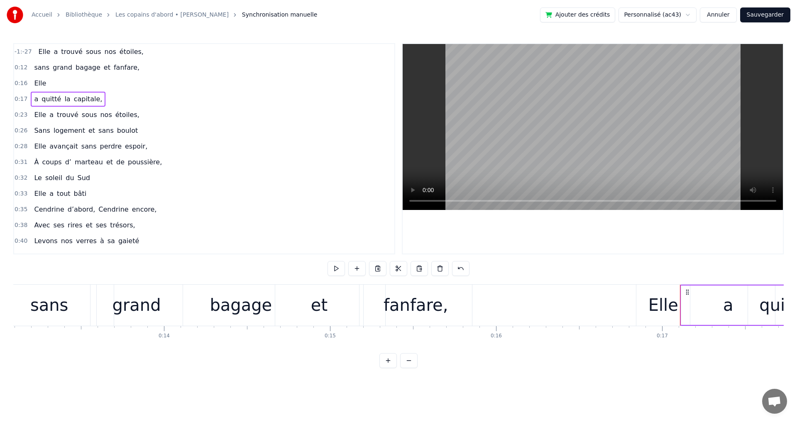
click at [56, 306] on div "sans" at bounding box center [49, 304] width 38 height 25
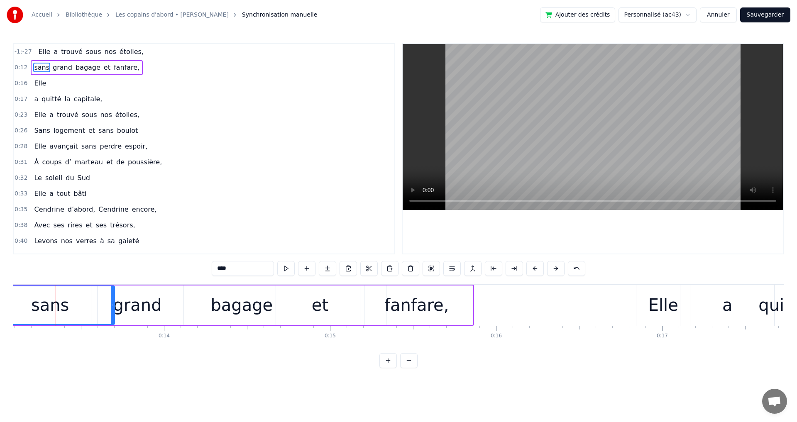
click at [89, 61] on div "sans grand bagage et fanfare," at bounding box center [87, 67] width 112 height 15
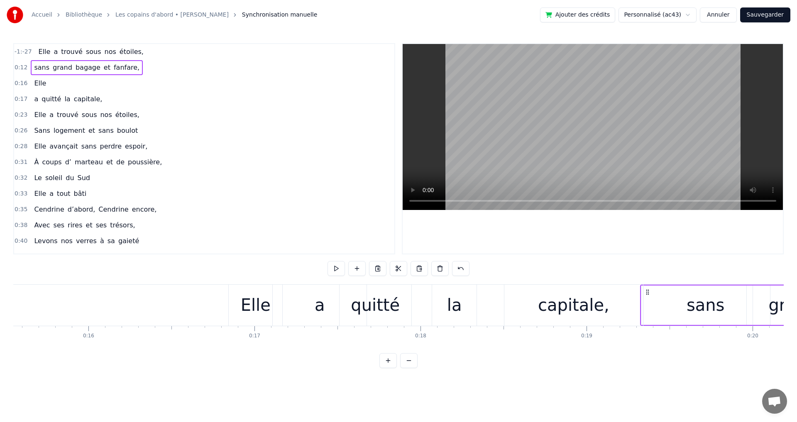
scroll to position [0, 2584]
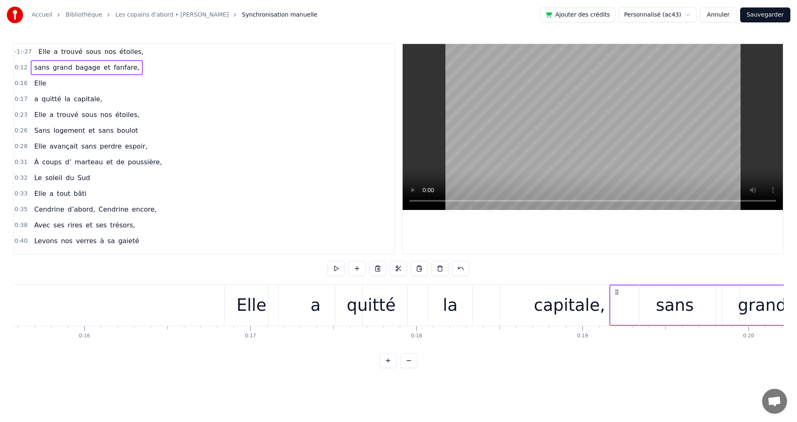
drag, startPoint x: 63, startPoint y: 292, endPoint x: 617, endPoint y: 351, distance: 557.0
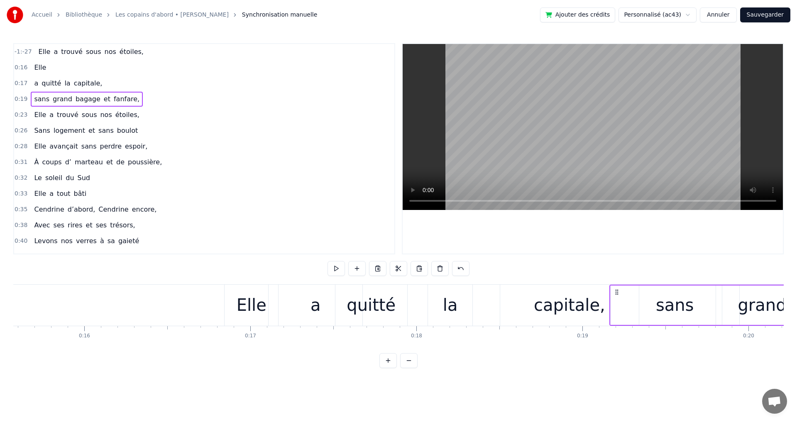
click at [631, 306] on div "sans" at bounding box center [674, 304] width 129 height 39
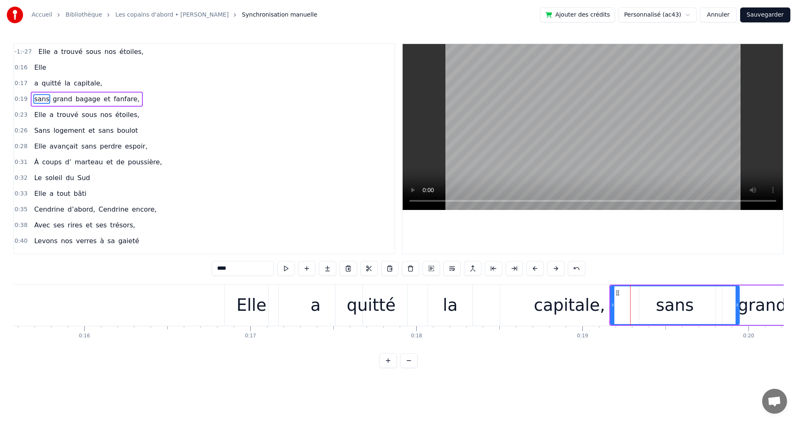
click at [654, 300] on div "sans" at bounding box center [675, 305] width 128 height 38
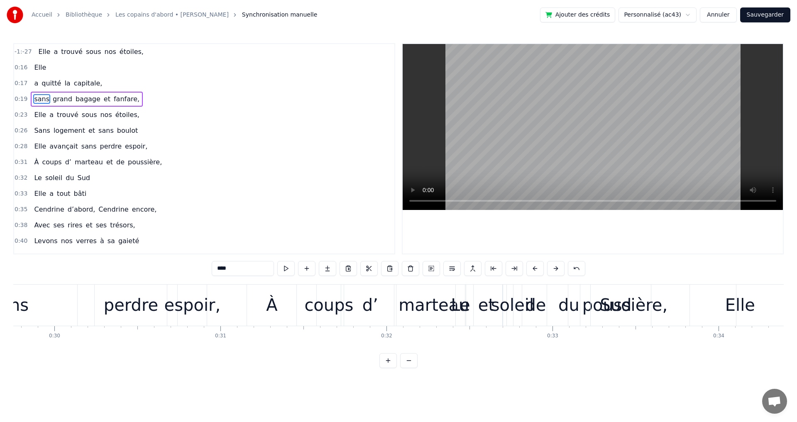
scroll to position [0, 4960]
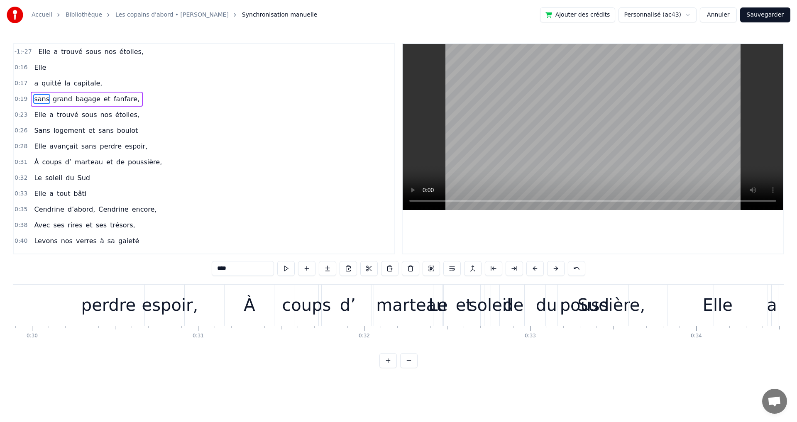
click at [66, 172] on div "Le soleil du Sud" at bounding box center [62, 178] width 63 height 15
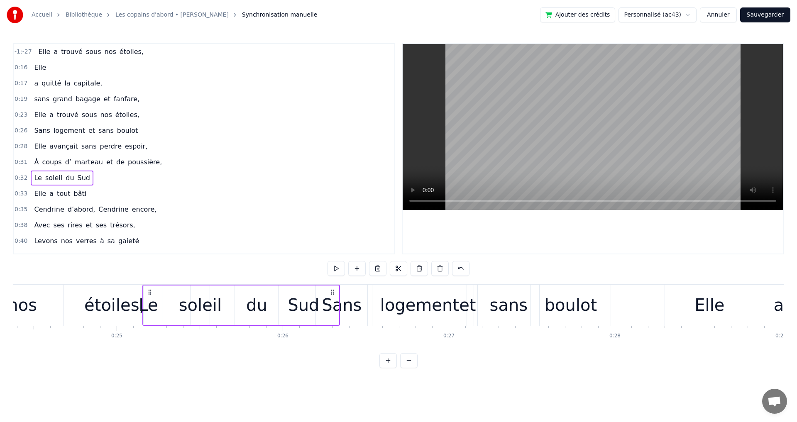
drag, startPoint x: 441, startPoint y: 291, endPoint x: 141, endPoint y: 295, distance: 300.0
click at [142, 295] on div "Le soleil du Sud" at bounding box center [240, 305] width 197 height 41
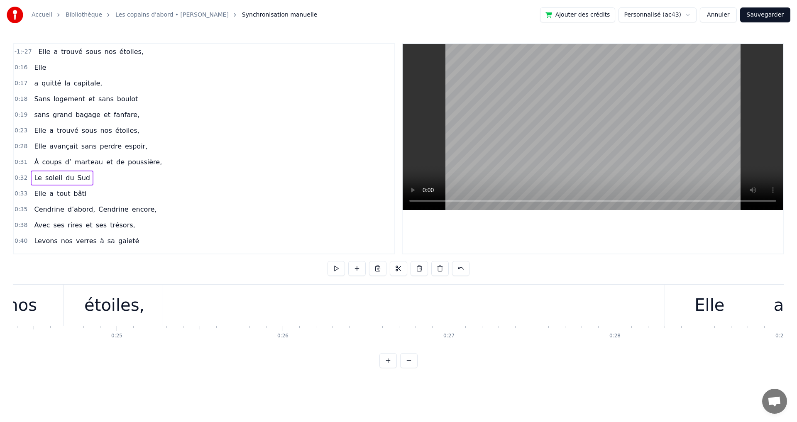
scroll to position [0, 4035]
click at [100, 126] on span "nos" at bounding box center [105, 131] width 13 height 10
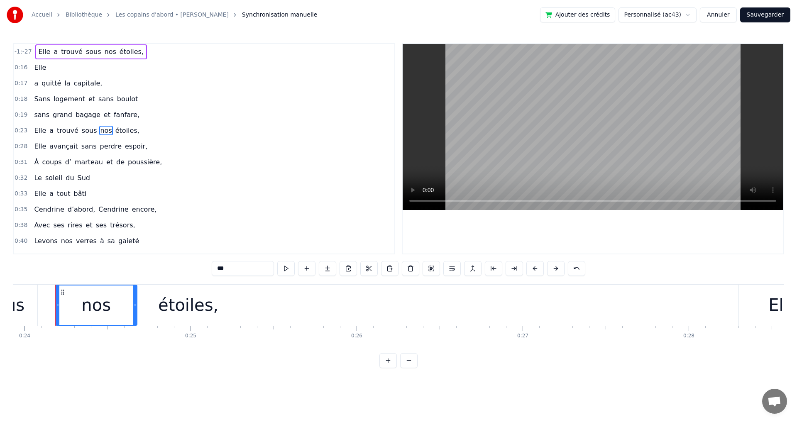
click at [83, 123] on div "0:23 Elle a trouvé sous nos étoiles," at bounding box center [204, 131] width 380 height 16
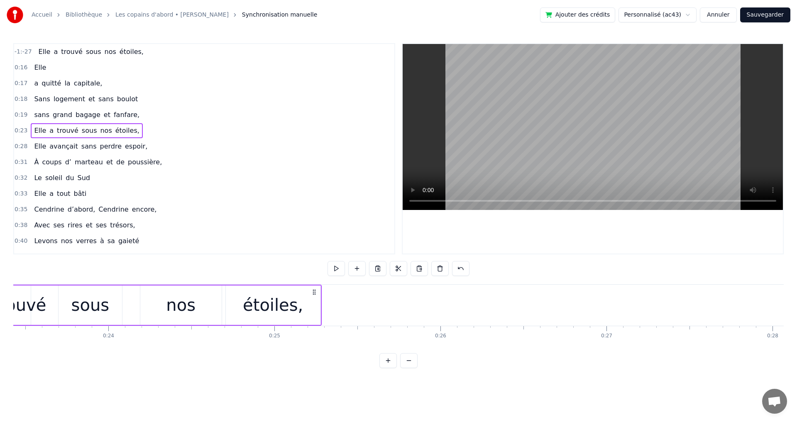
scroll to position [0, 3786]
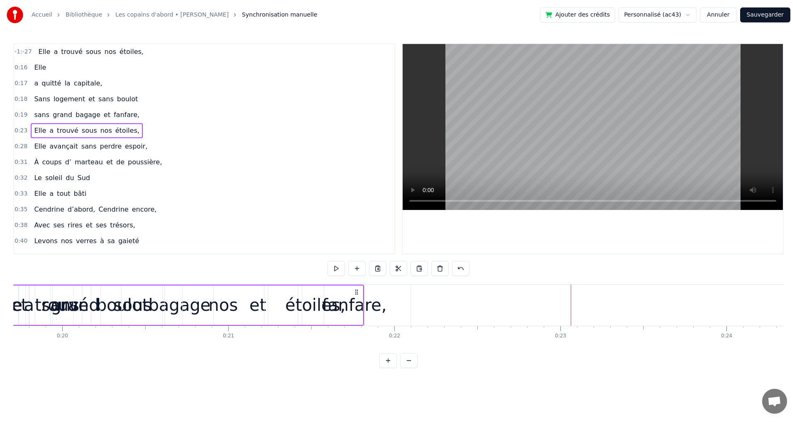
drag, startPoint x: 65, startPoint y: 291, endPoint x: 14, endPoint y: 289, distance: 51.1
click at [6, 290] on icon at bounding box center [2, 292] width 7 height 7
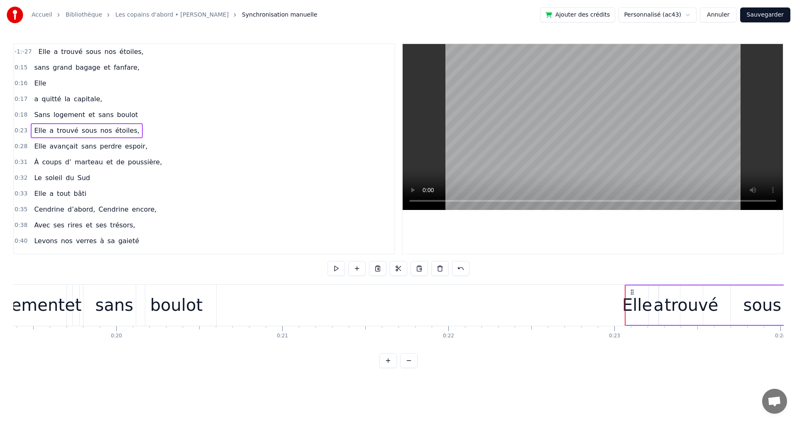
click at [70, 171] on div "Le soleil du Sud" at bounding box center [62, 178] width 63 height 15
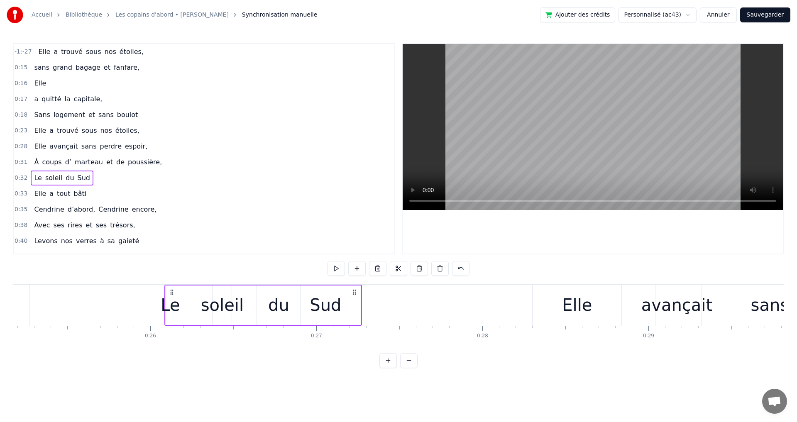
scroll to position [0, 4177]
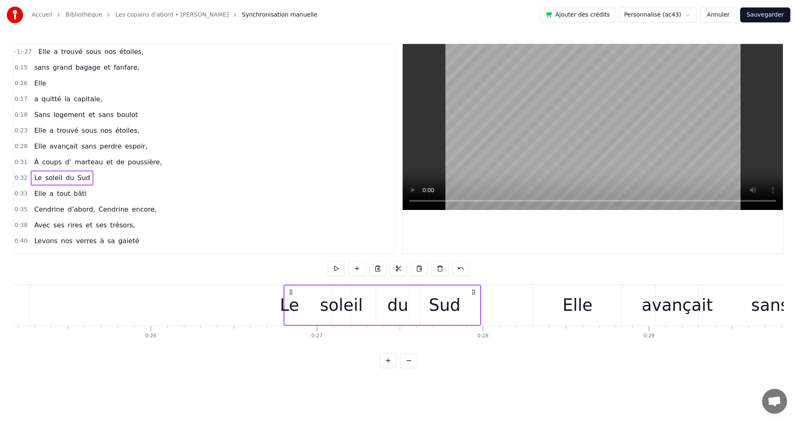
drag, startPoint x: 62, startPoint y: 293, endPoint x: 291, endPoint y: 344, distance: 234.3
click at [291, 344] on div "Elle a trouvé sous nos étoiles, sans grand bagage et fanfare, Elle a quitté la …" at bounding box center [398, 315] width 770 height 62
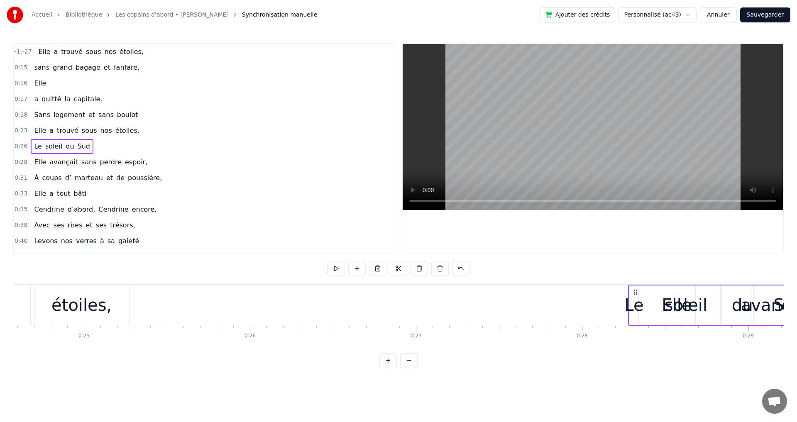
scroll to position [0, 4084]
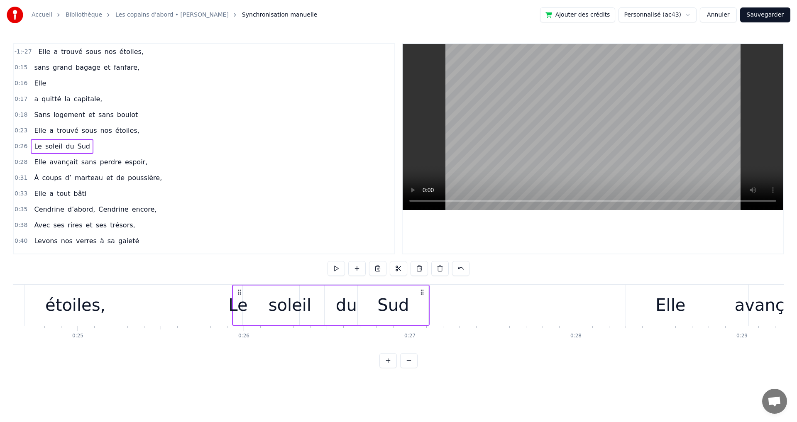
drag, startPoint x: 291, startPoint y: 294, endPoint x: 240, endPoint y: 395, distance: 113.2
click at [240, 381] on html "Accueil Bibliothèque Les copains d'abord • [PERSON_NAME] Synchronisation manuel…" at bounding box center [398, 190] width 797 height 381
click at [89, 62] on div "sans grand bagage et fanfare," at bounding box center [87, 67] width 112 height 15
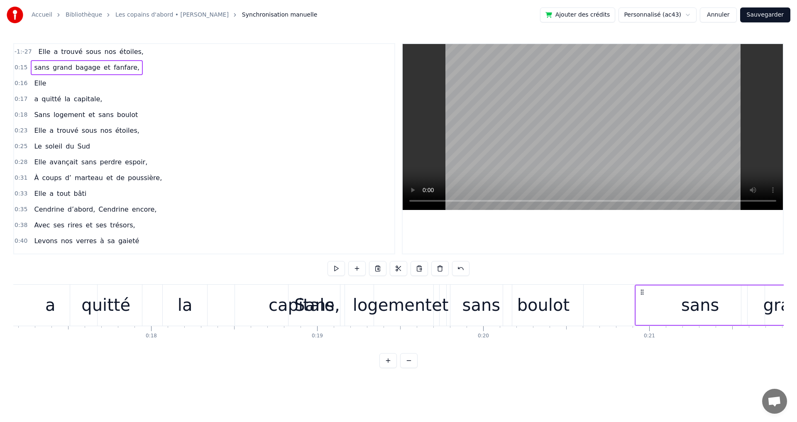
scroll to position [0, 2853]
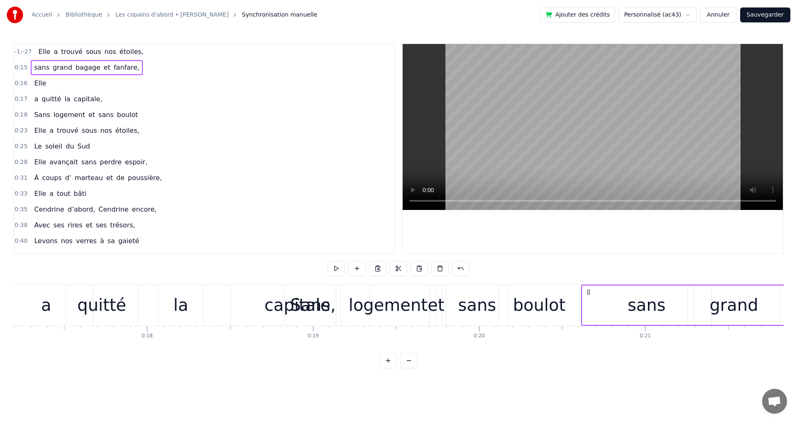
drag, startPoint x: 63, startPoint y: 294, endPoint x: 589, endPoint y: 339, distance: 528.0
click at [589, 339] on div "Elle a trouvé sous nos étoiles, sans grand bagage et fanfare, Elle a quitté la …" at bounding box center [398, 315] width 770 height 62
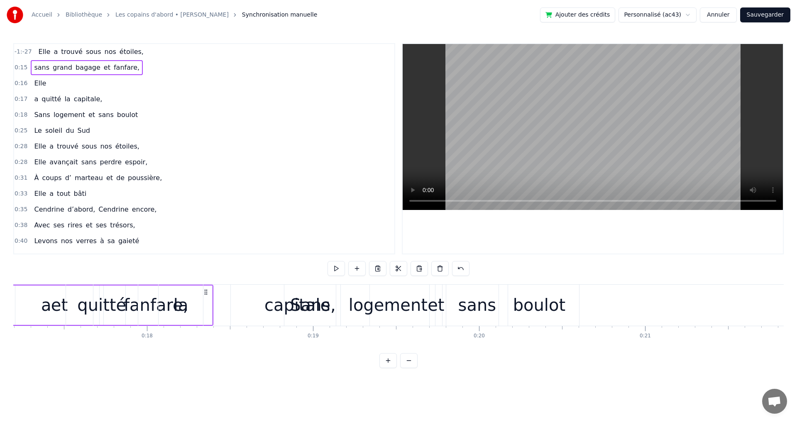
click at [55, 92] on div "a quitté la capitale," at bounding box center [68, 99] width 75 height 15
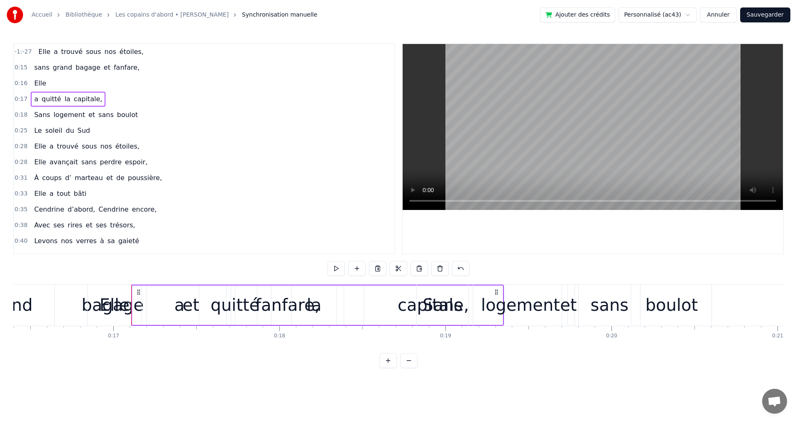
scroll to position [0, 2590]
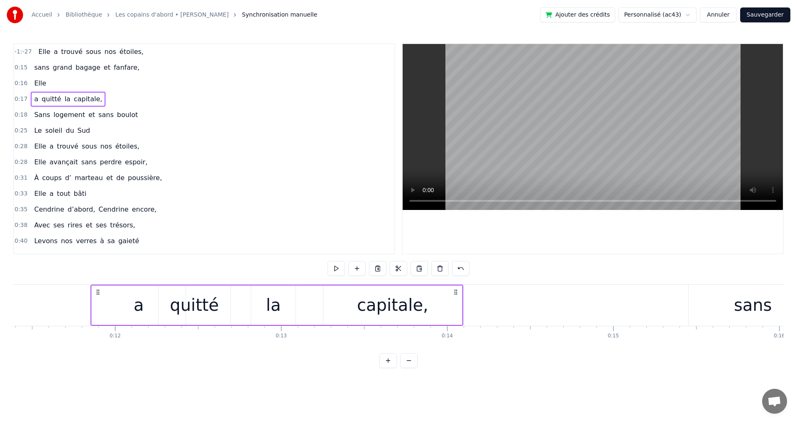
drag, startPoint x: 271, startPoint y: 291, endPoint x: 109, endPoint y: 295, distance: 162.3
click at [101, 295] on icon at bounding box center [98, 292] width 7 height 7
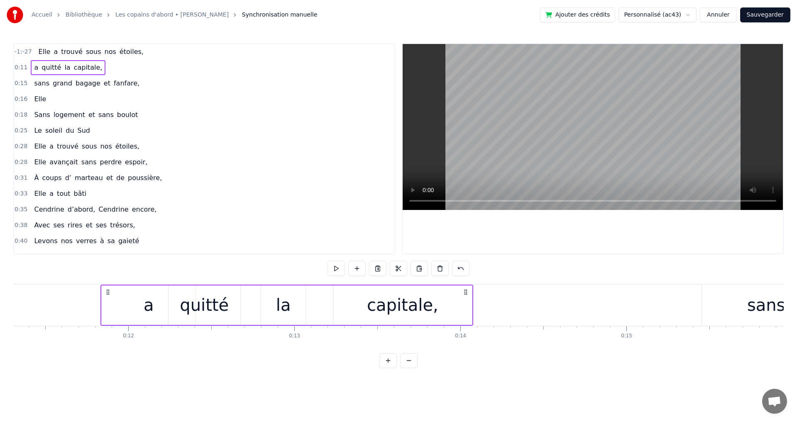
click at [228, 170] on div "0:28 Elle avançait sans perdre espoir," at bounding box center [204, 162] width 380 height 16
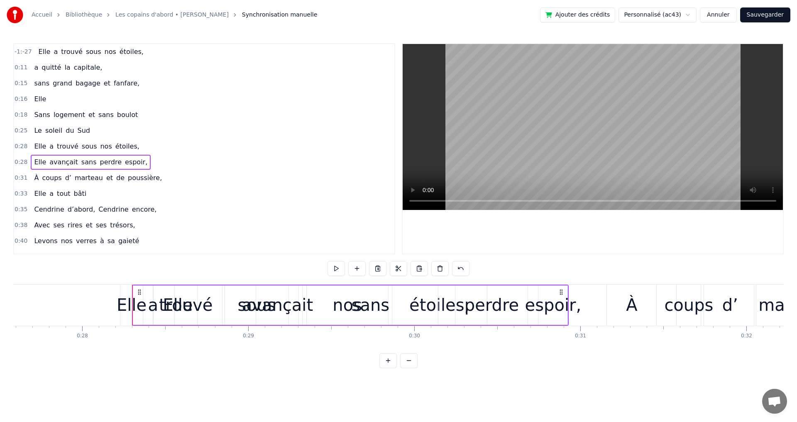
scroll to position [0, 4655]
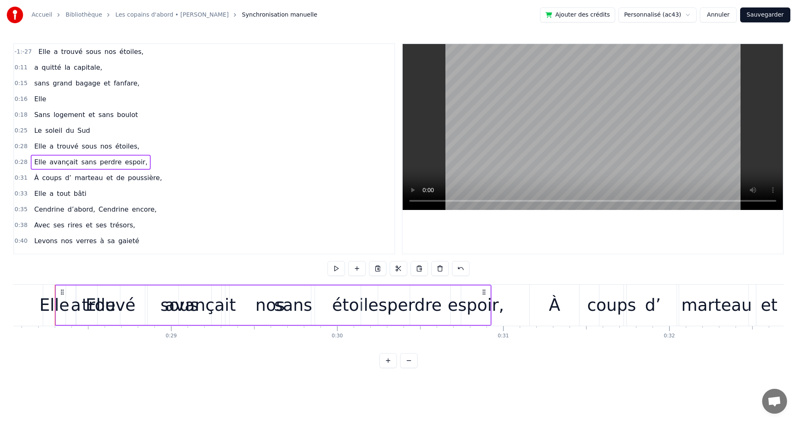
click at [41, 94] on span "Elle" at bounding box center [40, 99] width 14 height 10
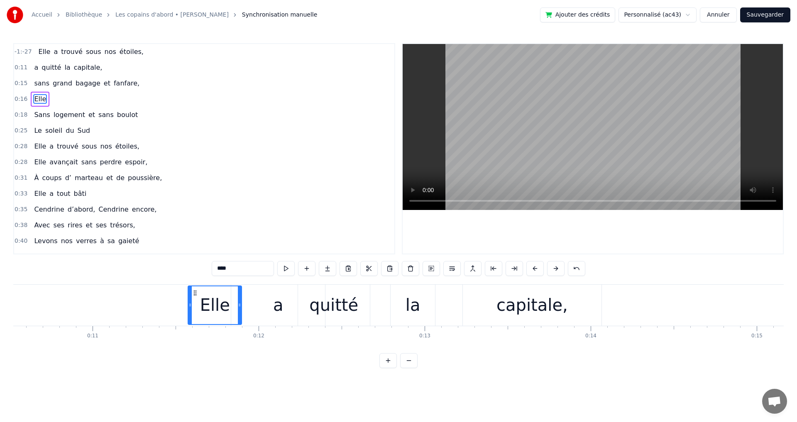
scroll to position [0, 1739]
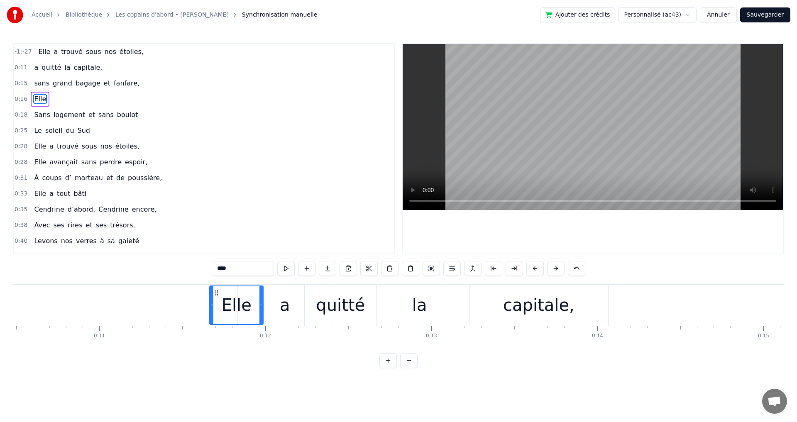
drag, startPoint x: 62, startPoint y: 294, endPoint x: 215, endPoint y: 345, distance: 161.9
click at [215, 345] on div "Elle a trouvé sous nos étoiles, a quitté la capitale, sans grand bagage et fanf…" at bounding box center [398, 315] width 770 height 62
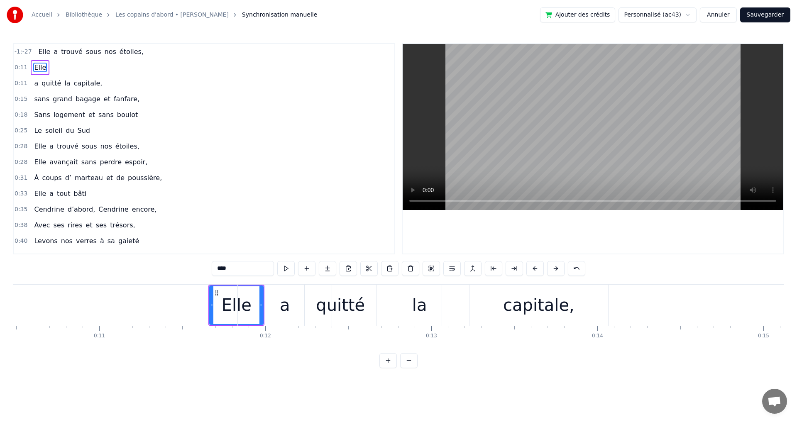
click at [315, 319] on div "quitté" at bounding box center [341, 305] width 72 height 41
type input "******"
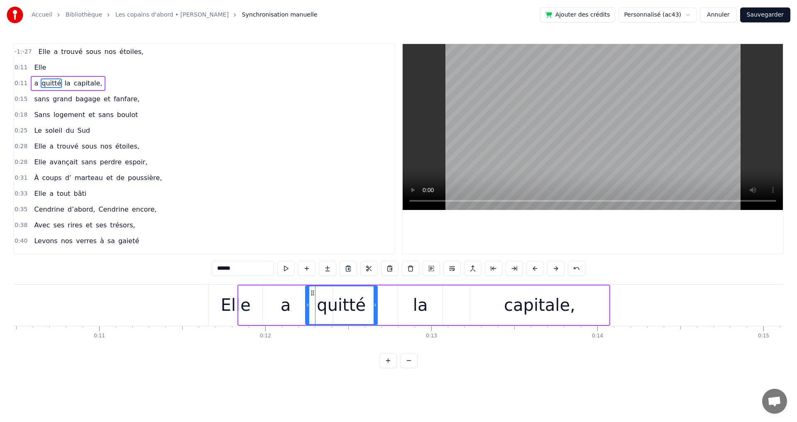
click at [84, 140] on div "Elle a trouvé sous nos étoiles," at bounding box center [87, 146] width 112 height 15
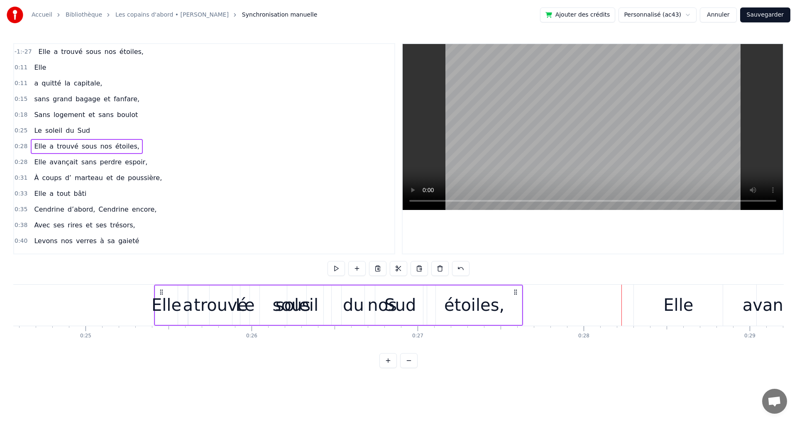
scroll to position [0, 4073]
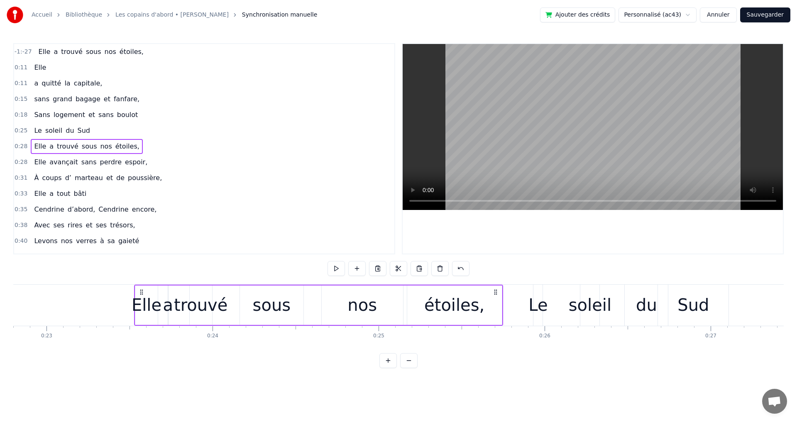
drag, startPoint x: 62, startPoint y: 294, endPoint x: 149, endPoint y: 322, distance: 91.8
click at [147, 323] on div "Elle a trouvé sous nos étoiles," at bounding box center [318, 305] width 369 height 41
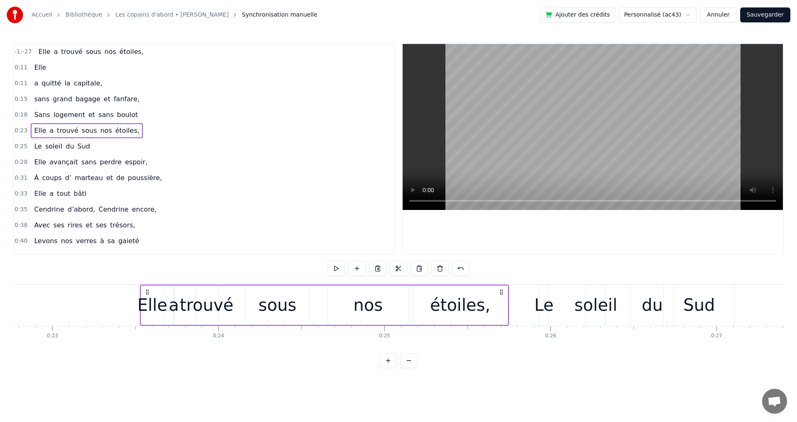
click at [192, 250] on div "0:42 Quand vient la danse et la musique," at bounding box center [204, 257] width 380 height 16
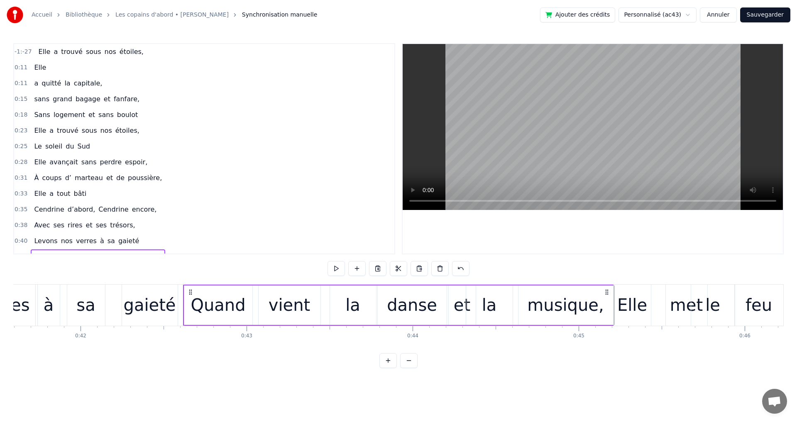
scroll to position [0, 7030]
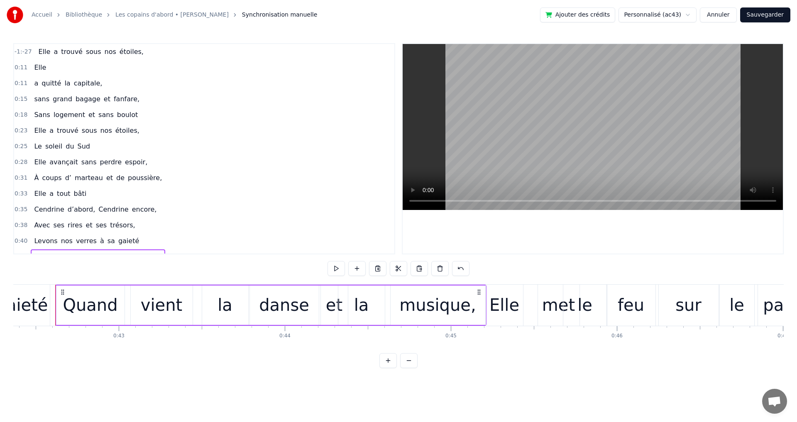
click at [81, 108] on div "Sans logement et sans boulot" at bounding box center [86, 114] width 110 height 15
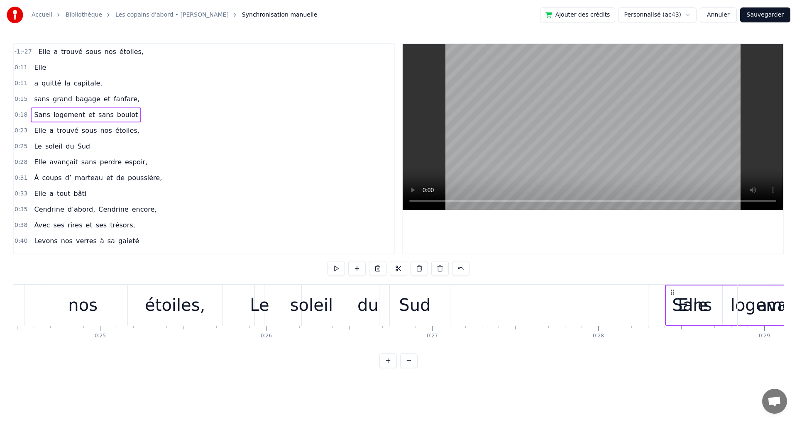
scroll to position [0, 4071]
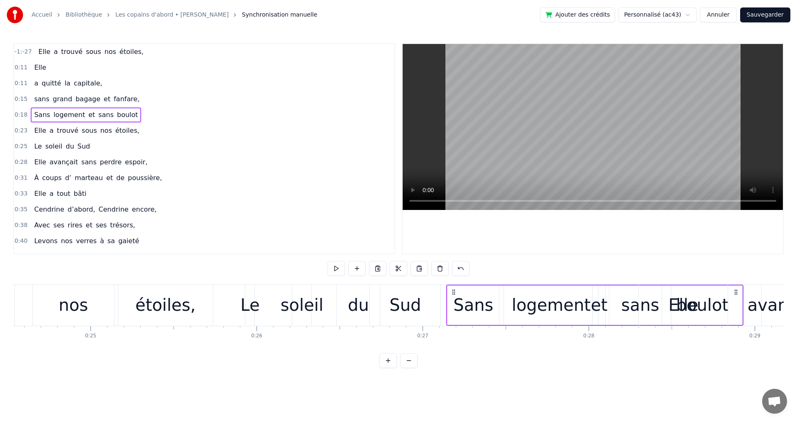
drag, startPoint x: 64, startPoint y: 292, endPoint x: 455, endPoint y: 380, distance: 400.5
click at [455, 380] on html "Accueil Bibliothèque Les copains d'abord • [PERSON_NAME] Synchronisation manuel…" at bounding box center [398, 190] width 797 height 381
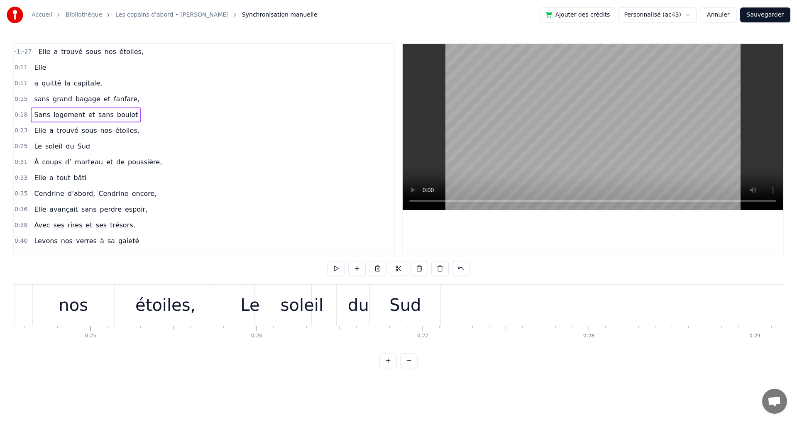
click at [106, 54] on span "nos" at bounding box center [110, 52] width 13 height 10
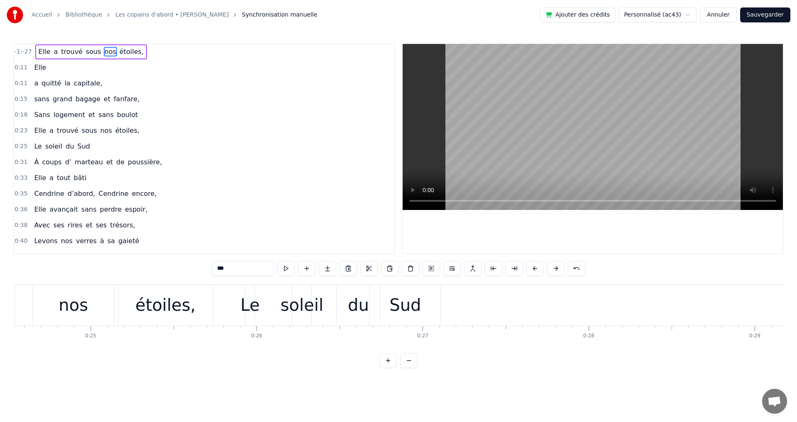
click at [110, 45] on div "Elle a trouvé sous nos étoiles," at bounding box center [91, 51] width 112 height 15
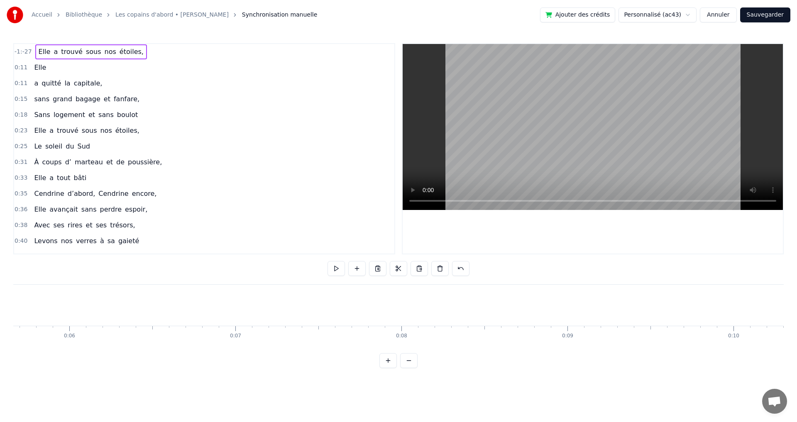
scroll to position [0, 0]
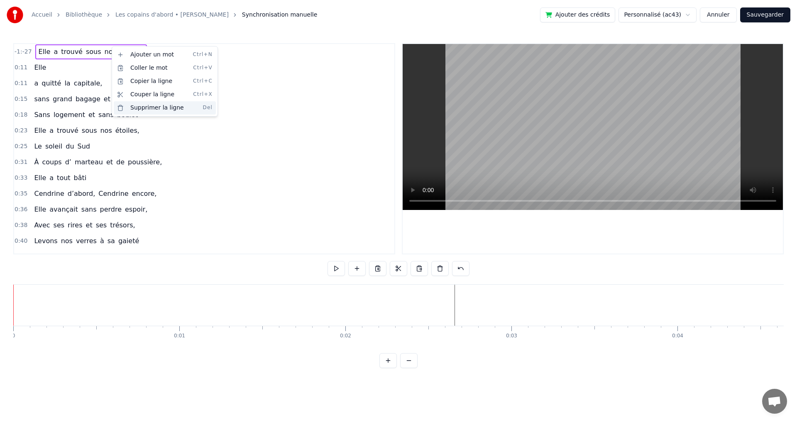
click at [155, 108] on div "Supprimer la ligne Del" at bounding box center [165, 107] width 102 height 13
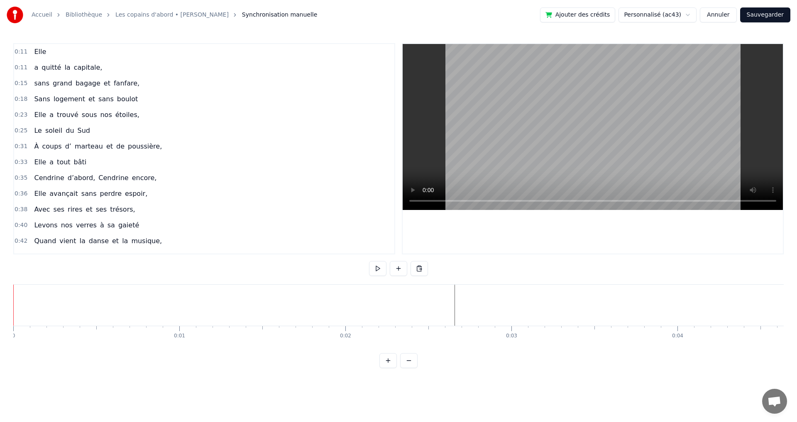
click at [194, 88] on div "0:15 sans grand bagage et fanfare," at bounding box center [204, 84] width 380 height 16
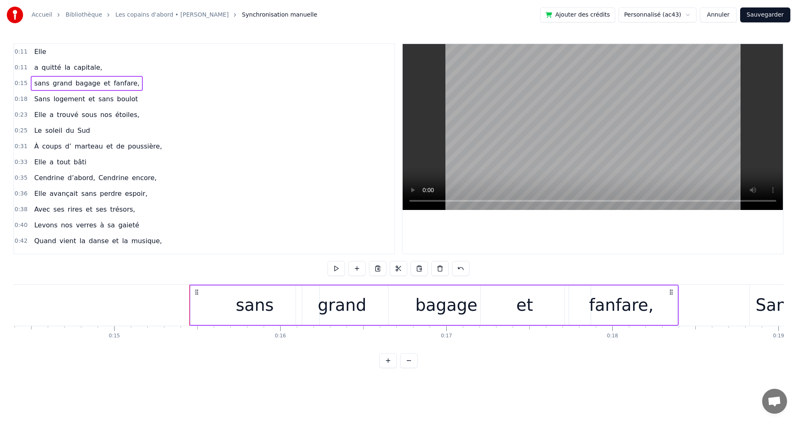
scroll to position [0, 2522]
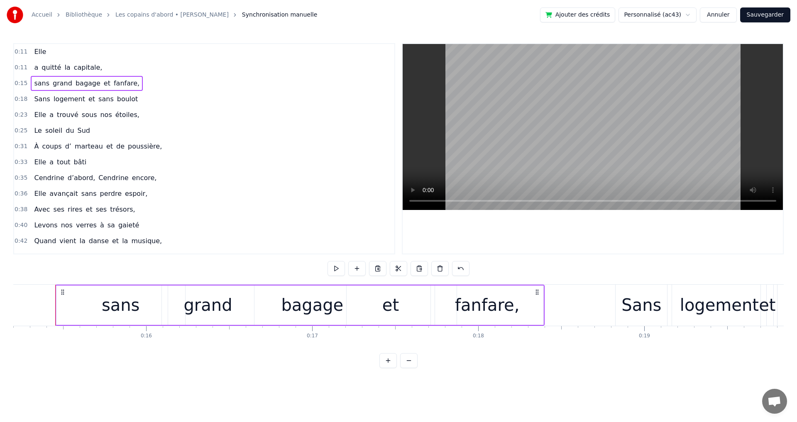
click at [33, 51] on span "Elle" at bounding box center [40, 52] width 14 height 10
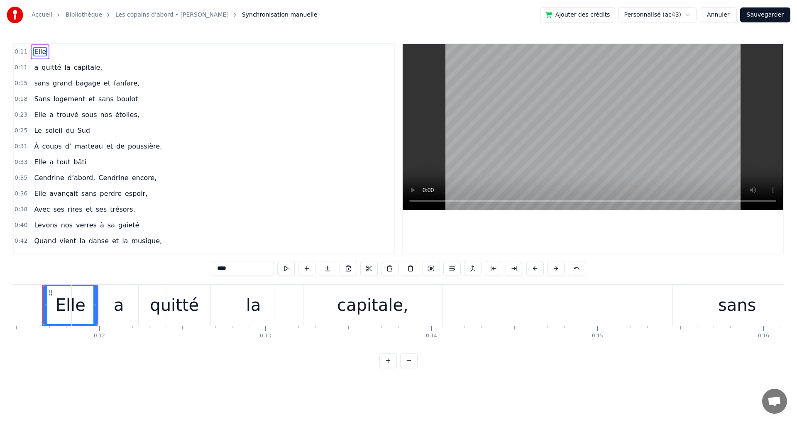
scroll to position [0, 1893]
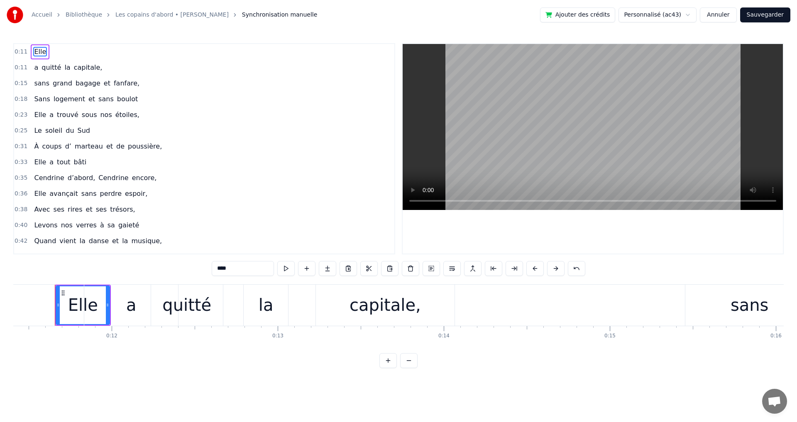
click at [163, 289] on div "quitté" at bounding box center [187, 305] width 72 height 41
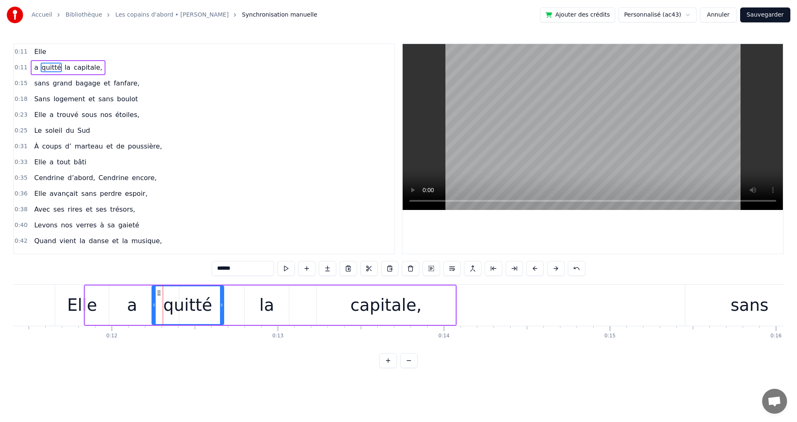
click at [278, 295] on div "la" at bounding box center [266, 304] width 44 height 39
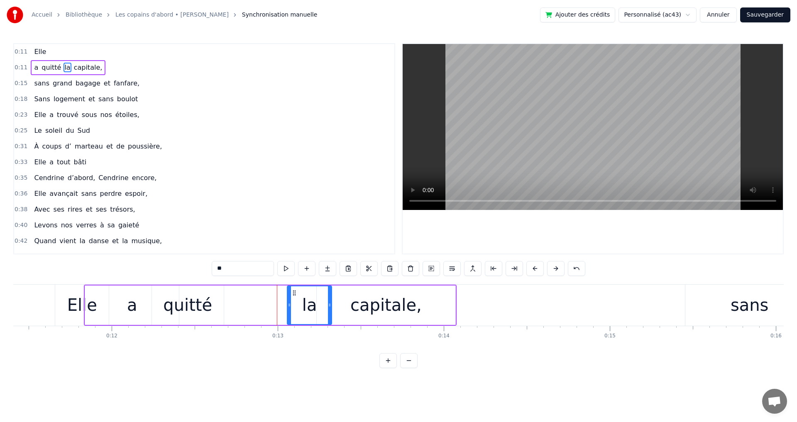
drag, startPoint x: 250, startPoint y: 292, endPoint x: 294, endPoint y: 297, distance: 44.3
click at [294, 297] on div "la" at bounding box center [308, 305] width 43 height 38
click at [205, 295] on div "quitté" at bounding box center [187, 304] width 49 height 25
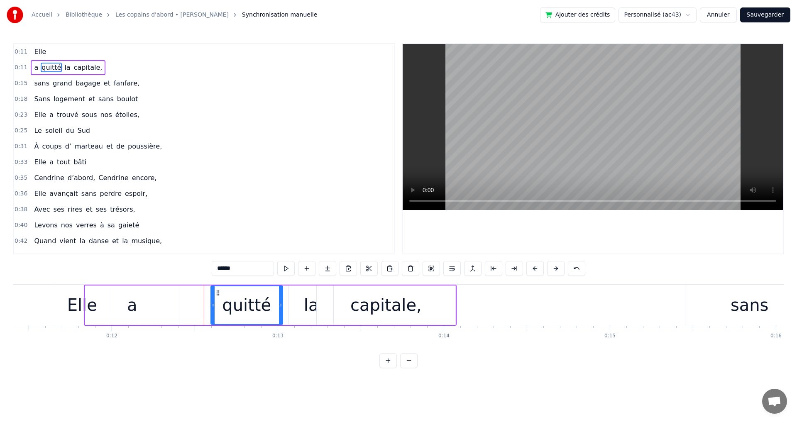
drag, startPoint x: 158, startPoint y: 293, endPoint x: 217, endPoint y: 299, distance: 59.2
click at [217, 299] on div "quitté" at bounding box center [246, 305] width 71 height 38
click at [142, 300] on div "a" at bounding box center [132, 304] width 94 height 39
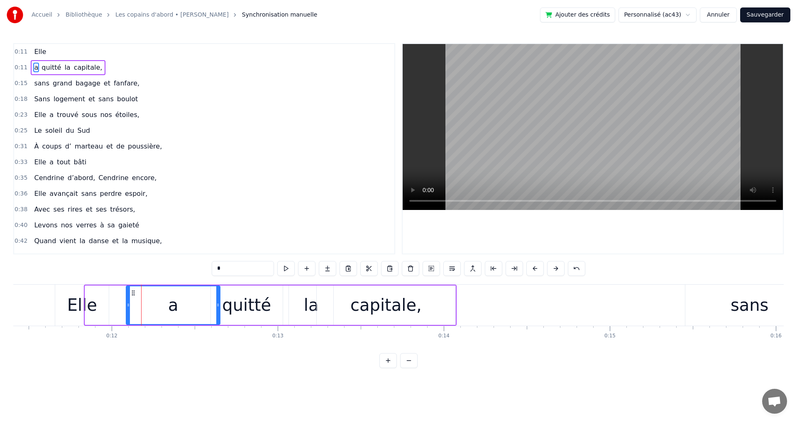
drag, startPoint x: 93, startPoint y: 292, endPoint x: 134, endPoint y: 300, distance: 42.0
click at [134, 300] on div "a" at bounding box center [173, 305] width 93 height 38
drag, startPoint x: 129, startPoint y: 307, endPoint x: 176, endPoint y: 313, distance: 48.1
click at [173, 313] on div at bounding box center [171, 305] width 3 height 38
click at [93, 311] on div "Elle" at bounding box center [82, 304] width 30 height 25
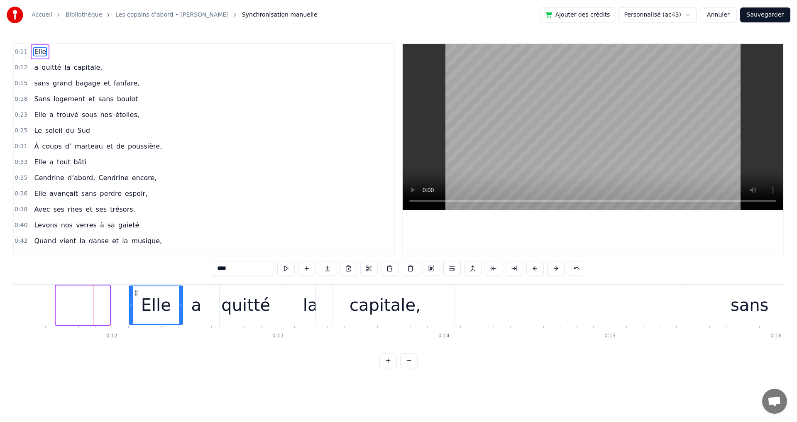
drag, startPoint x: 62, startPoint y: 294, endPoint x: 135, endPoint y: 302, distance: 73.4
click at [135, 302] on div "Elle" at bounding box center [155, 305] width 53 height 38
click at [200, 288] on div "a" at bounding box center [196, 305] width 46 height 41
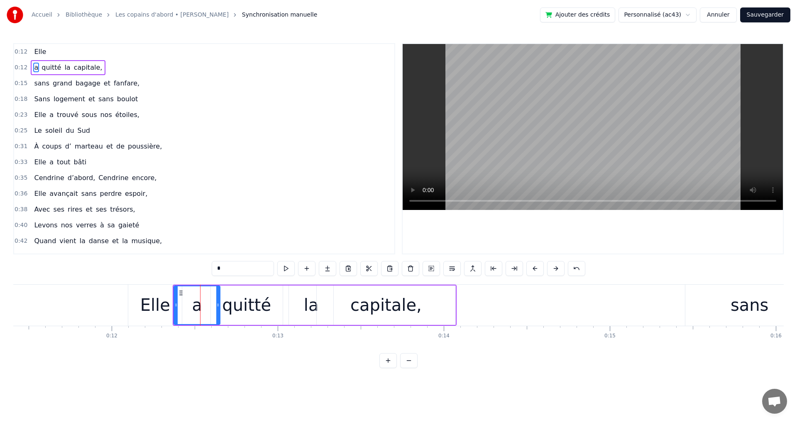
click at [233, 291] on div "quitté" at bounding box center [247, 304] width 72 height 39
type input "******"
click at [72, 61] on div "a quitté la capitale," at bounding box center [68, 67] width 75 height 15
click at [160, 305] on div "Elle" at bounding box center [155, 304] width 30 height 25
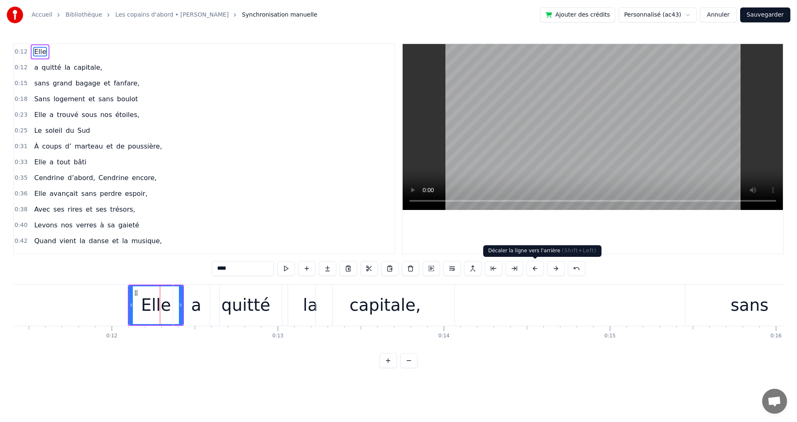
click at [538, 269] on button at bounding box center [534, 268] width 17 height 15
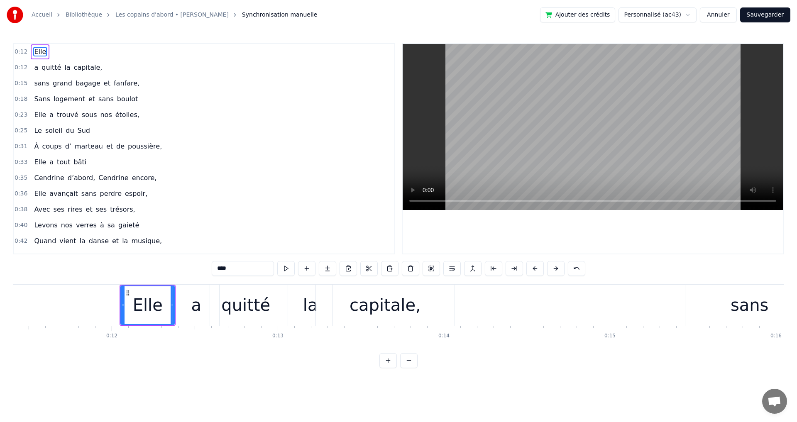
click at [538, 269] on button at bounding box center [534, 268] width 17 height 15
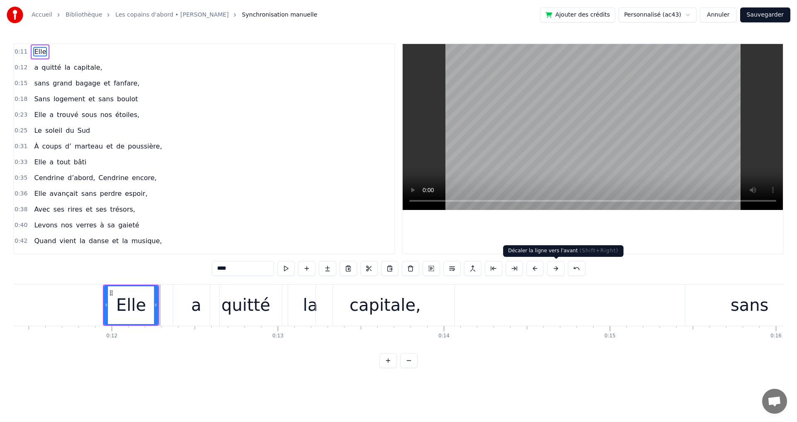
click at [555, 268] on button at bounding box center [555, 268] width 17 height 15
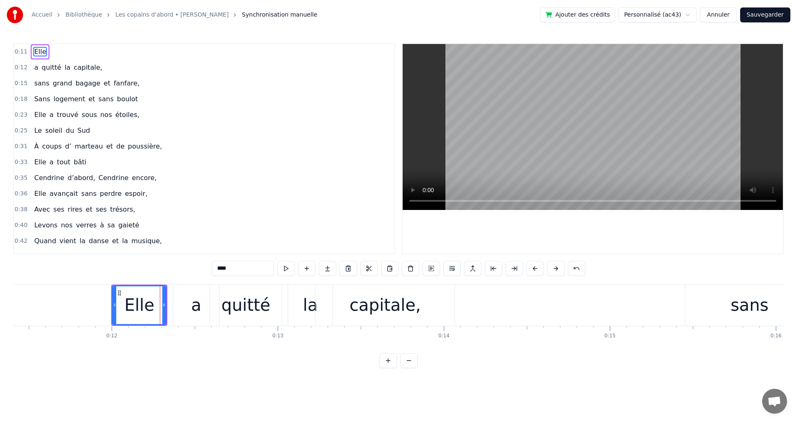
click at [555, 268] on button at bounding box center [555, 268] width 17 height 15
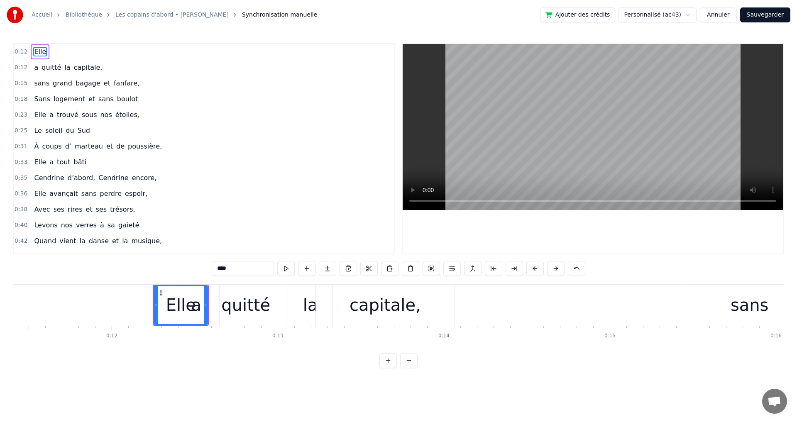
click at [555, 268] on button at bounding box center [555, 268] width 17 height 15
click at [440, 302] on div "capitale," at bounding box center [385, 305] width 139 height 41
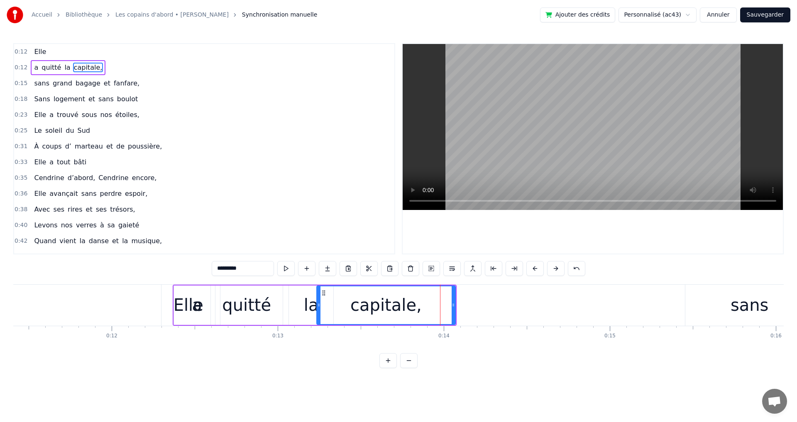
click at [195, 311] on div "a" at bounding box center [197, 304] width 10 height 25
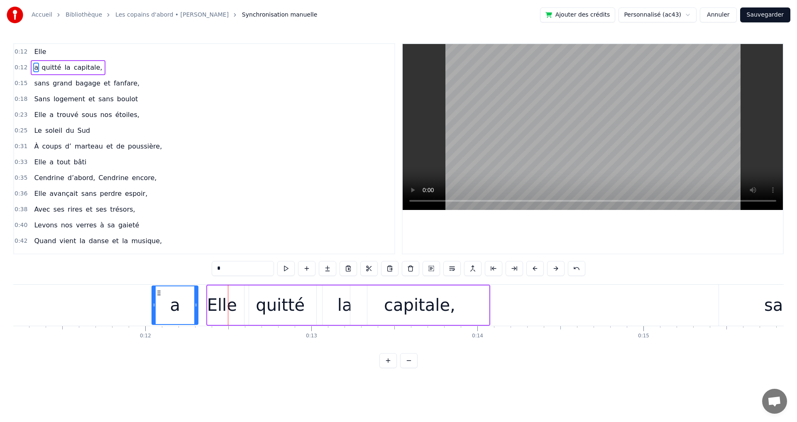
scroll to position [0, 1855]
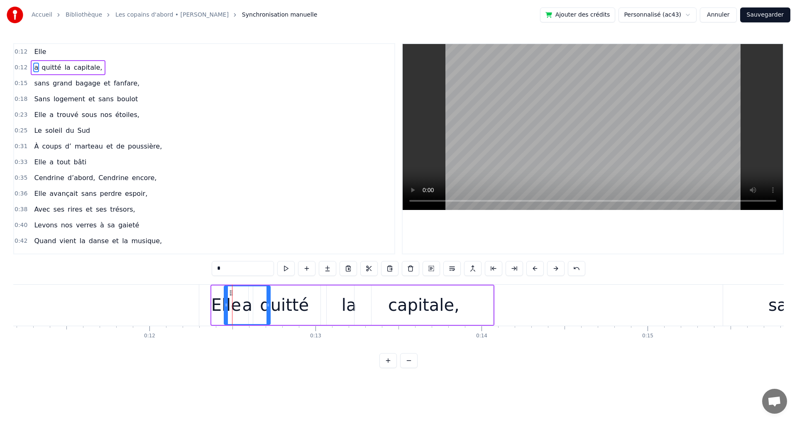
drag, startPoint x: 182, startPoint y: 294, endPoint x: 232, endPoint y: 294, distance: 50.2
click at [232, 294] on icon at bounding box center [231, 293] width 7 height 7
click at [216, 311] on div "Elle" at bounding box center [226, 304] width 30 height 25
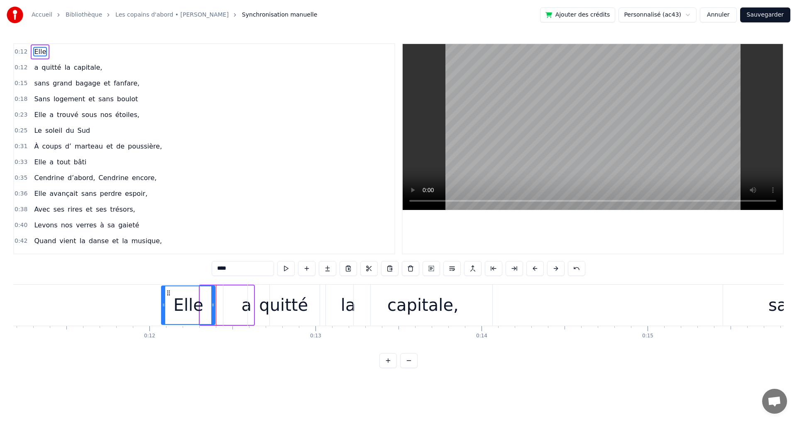
drag, startPoint x: 210, startPoint y: 295, endPoint x: 171, endPoint y: 289, distance: 39.5
click at [171, 289] on div "Elle" at bounding box center [188, 305] width 53 height 38
click at [242, 304] on div "a" at bounding box center [246, 304] width 10 height 25
type input "*"
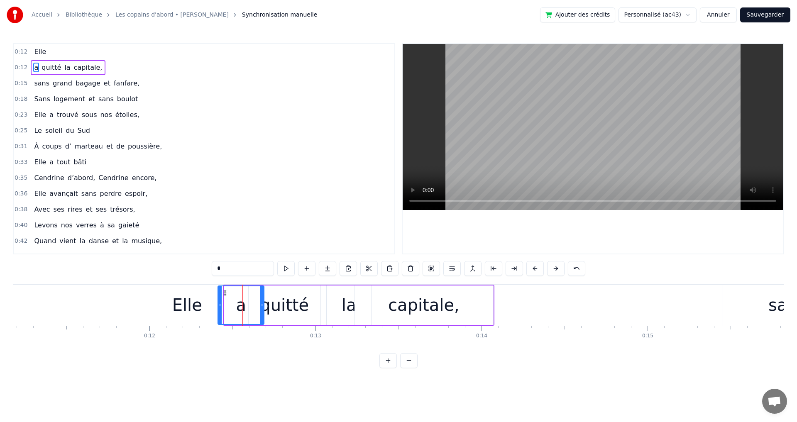
drag, startPoint x: 230, startPoint y: 294, endPoint x: 224, endPoint y: 292, distance: 6.3
click at [224, 292] on icon at bounding box center [225, 293] width 7 height 7
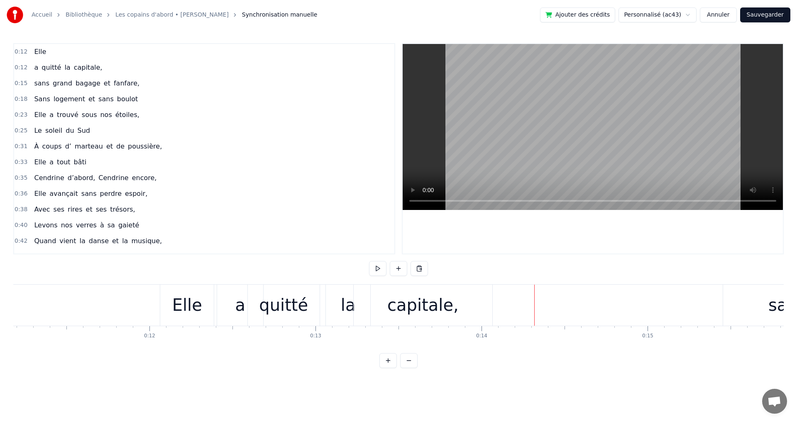
click at [207, 306] on div "Elle" at bounding box center [187, 305] width 54 height 41
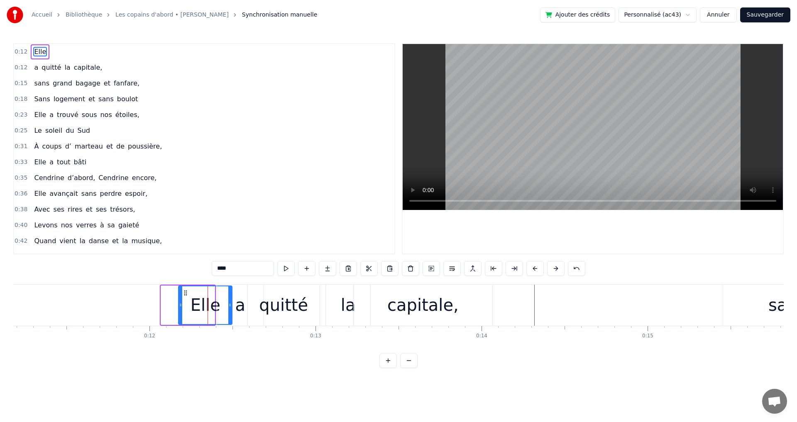
drag, startPoint x: 170, startPoint y: 294, endPoint x: 187, endPoint y: 294, distance: 17.4
click at [187, 294] on icon at bounding box center [185, 293] width 7 height 7
click at [374, 305] on div "capitale," at bounding box center [422, 305] width 139 height 41
type input "*********"
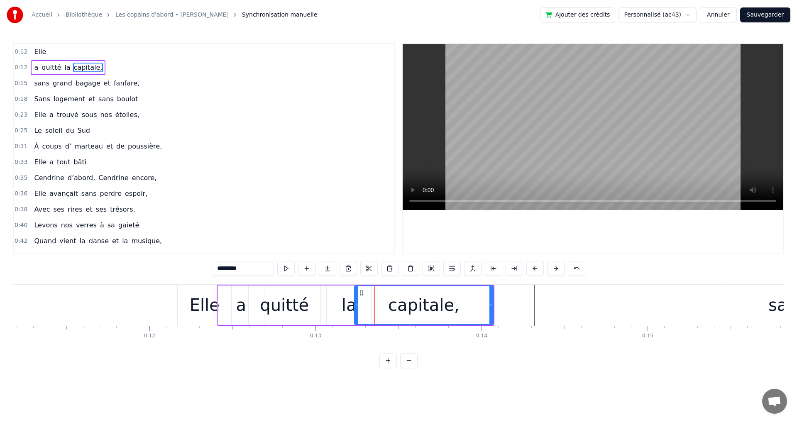
click at [19, 99] on span "0:18" at bounding box center [21, 99] width 13 height 8
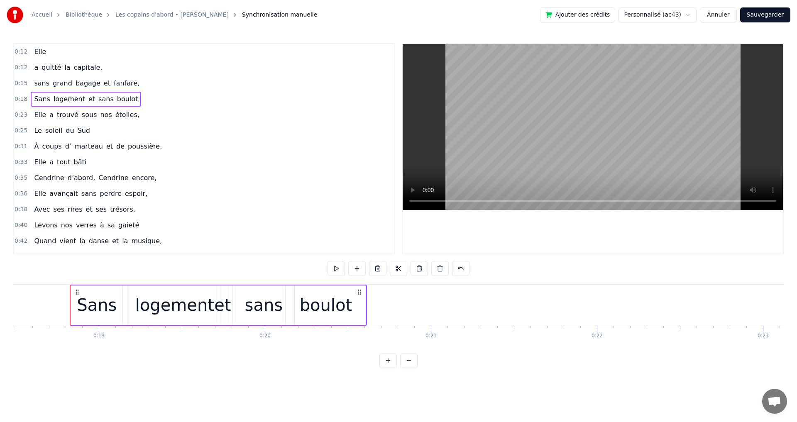
scroll to position [0, 3082]
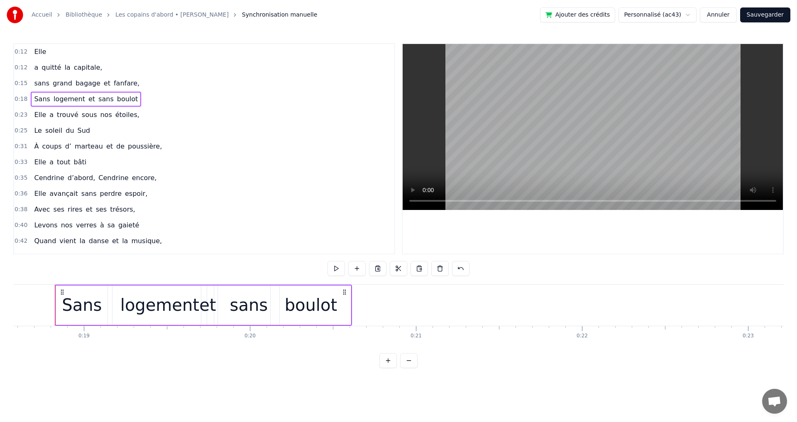
drag, startPoint x: 53, startPoint y: 92, endPoint x: 55, endPoint y: 127, distance: 34.9
click at [55, 127] on div "0:12 Elle 0:12 a quitté la capitale, 0:15 sans grand bagage et fanfare, 0:18 Sa…" at bounding box center [204, 148] width 382 height 211
click at [679, 14] on html "Accueil Bibliothèque Les copains d'abord • [PERSON_NAME] Synchronisation manuel…" at bounding box center [398, 190] width 797 height 381
click at [343, 224] on html "Accueil Bibliothèque Les copains d'abord • [PERSON_NAME] Synchronisation manuel…" at bounding box center [398, 190] width 797 height 381
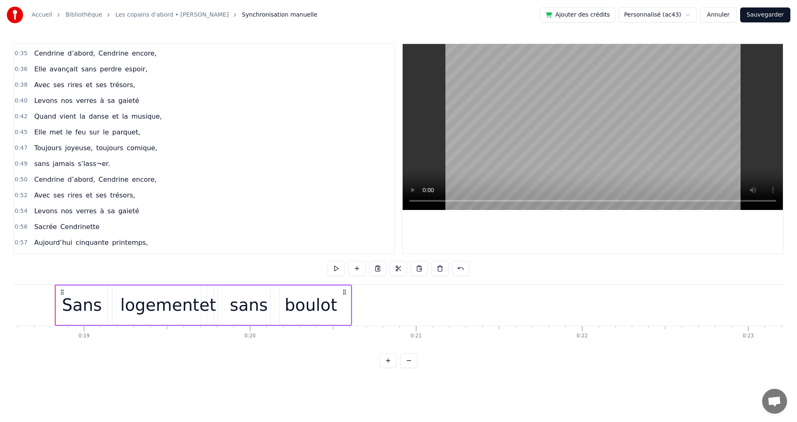
scroll to position [0, 0]
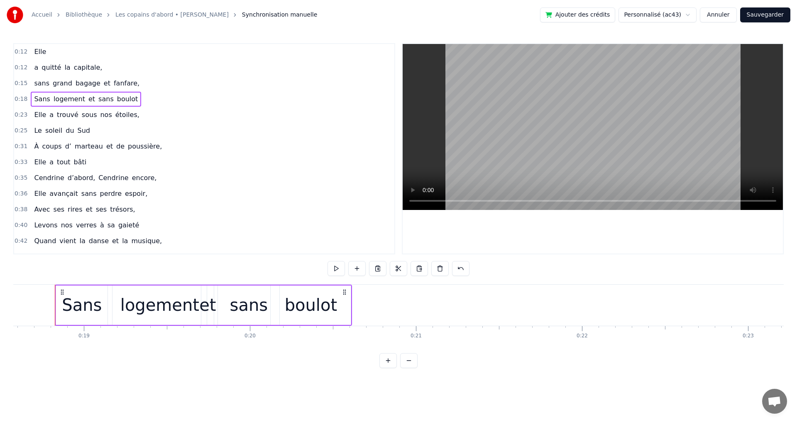
click at [774, 399] on span "Ouvrir le chat" at bounding box center [774, 402] width 14 height 12
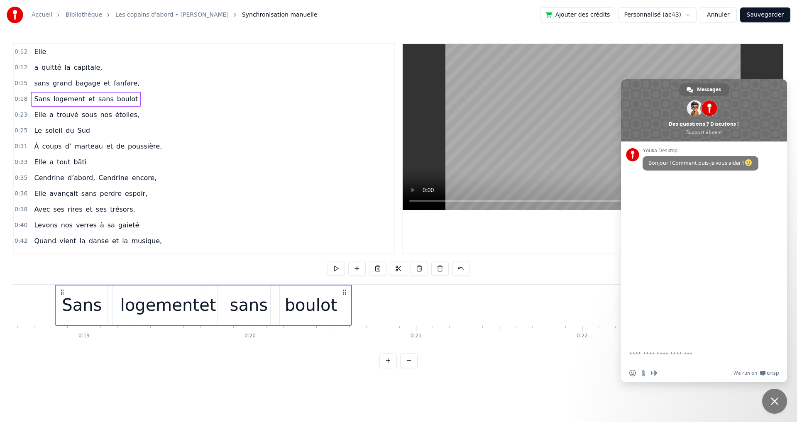
click at [594, 244] on div at bounding box center [592, 149] width 380 height 210
click at [589, 236] on div at bounding box center [592, 149] width 380 height 210
drag, startPoint x: 367, startPoint y: 197, endPoint x: 361, endPoint y: 195, distance: 6.2
click at [366, 197] on div "0:36 Elle avançait sans perdre espoir," at bounding box center [204, 194] width 380 height 16
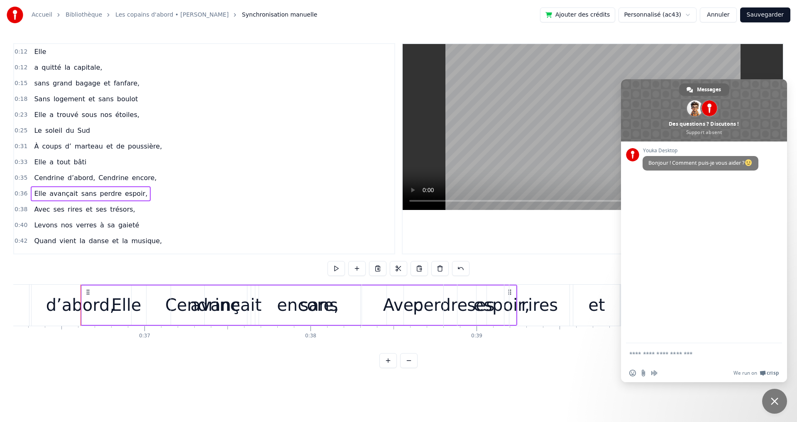
scroll to position [0, 6034]
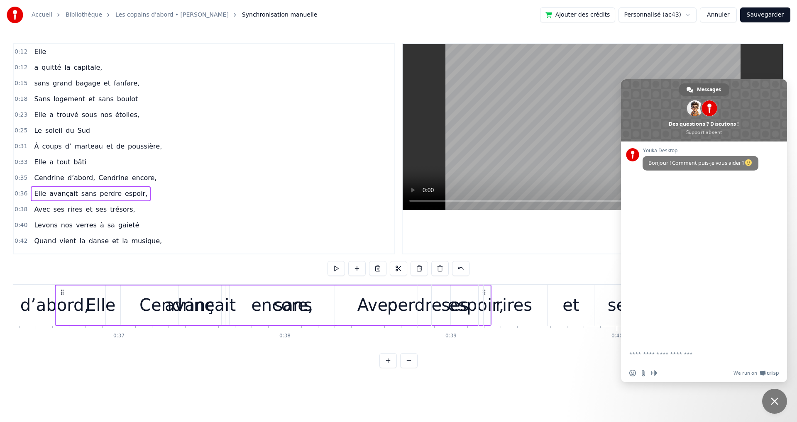
click at [695, 16] on html "Accueil Bibliothèque Les copains d'abord • [PERSON_NAME] Synchronisation manuel…" at bounding box center [398, 190] width 797 height 381
click at [620, 35] on html "Accueil Bibliothèque Les copains d'abord • [PERSON_NAME] Synchronisation manuel…" at bounding box center [398, 190] width 797 height 381
click at [13, 19] on img at bounding box center [15, 15] width 17 height 17
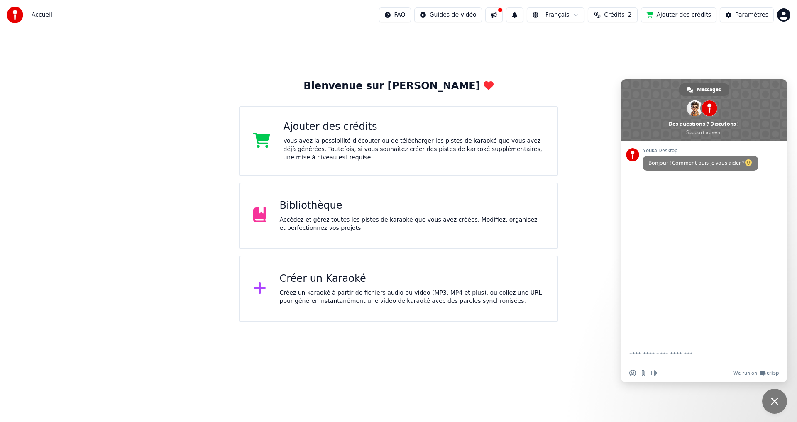
click at [411, 280] on div "Créer un Karaoké" at bounding box center [412, 278] width 264 height 13
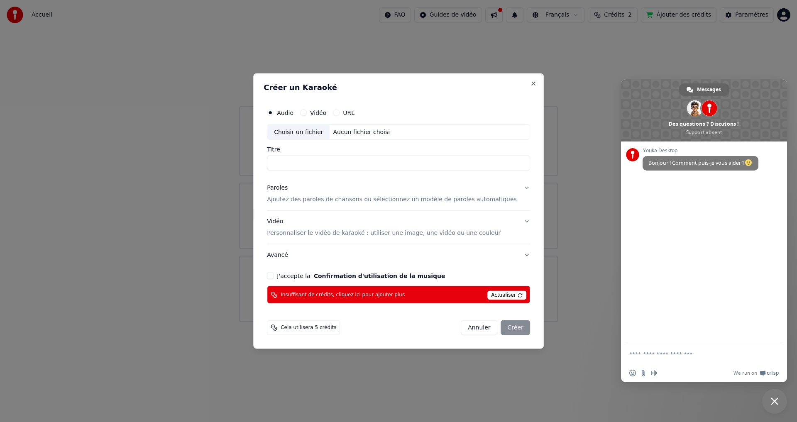
click at [475, 194] on div "Paroles Ajoutez des paroles de chansons ou sélectionnez un modèle de paroles au…" at bounding box center [392, 194] width 250 height 20
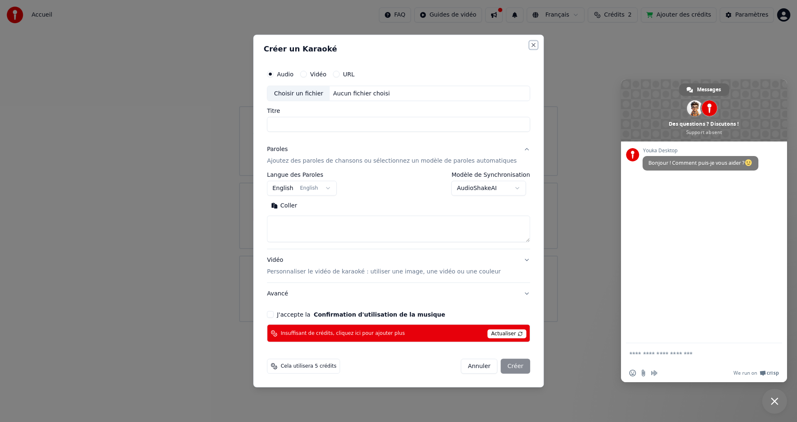
click at [530, 44] on button "Close" at bounding box center [533, 44] width 7 height 7
select select
